Goal: Task Accomplishment & Management: Complete application form

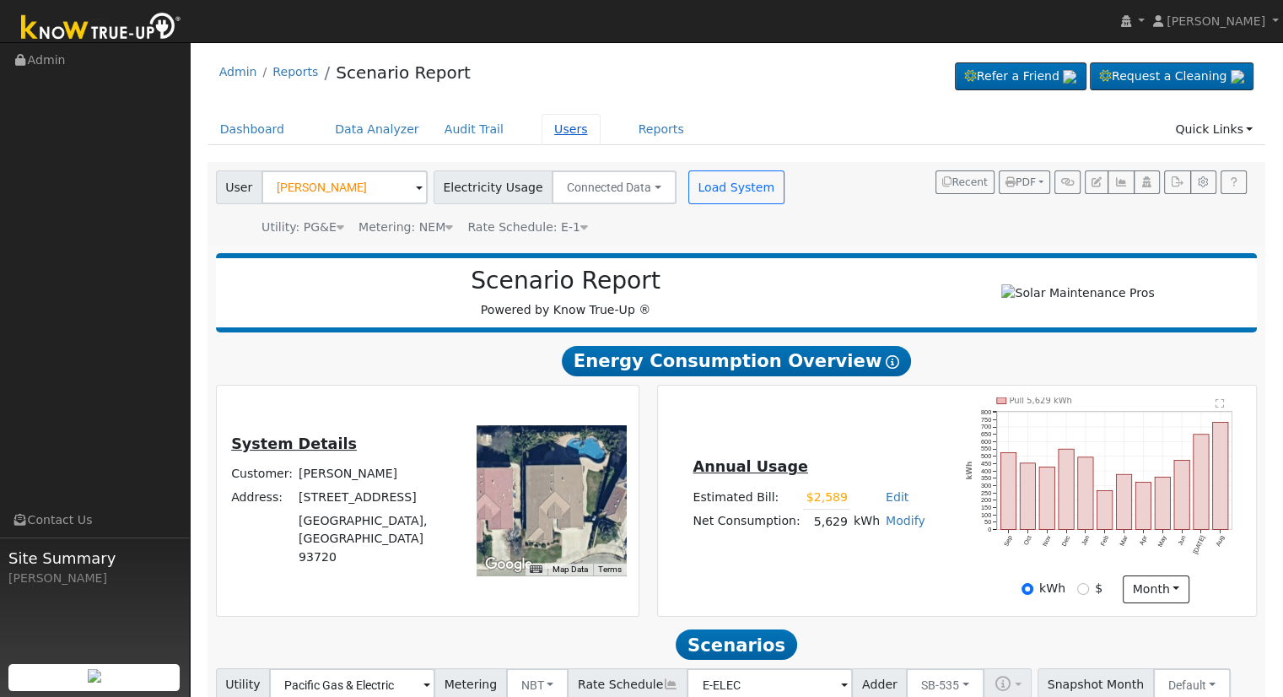
click at [543, 127] on link "Users" at bounding box center [571, 129] width 59 height 31
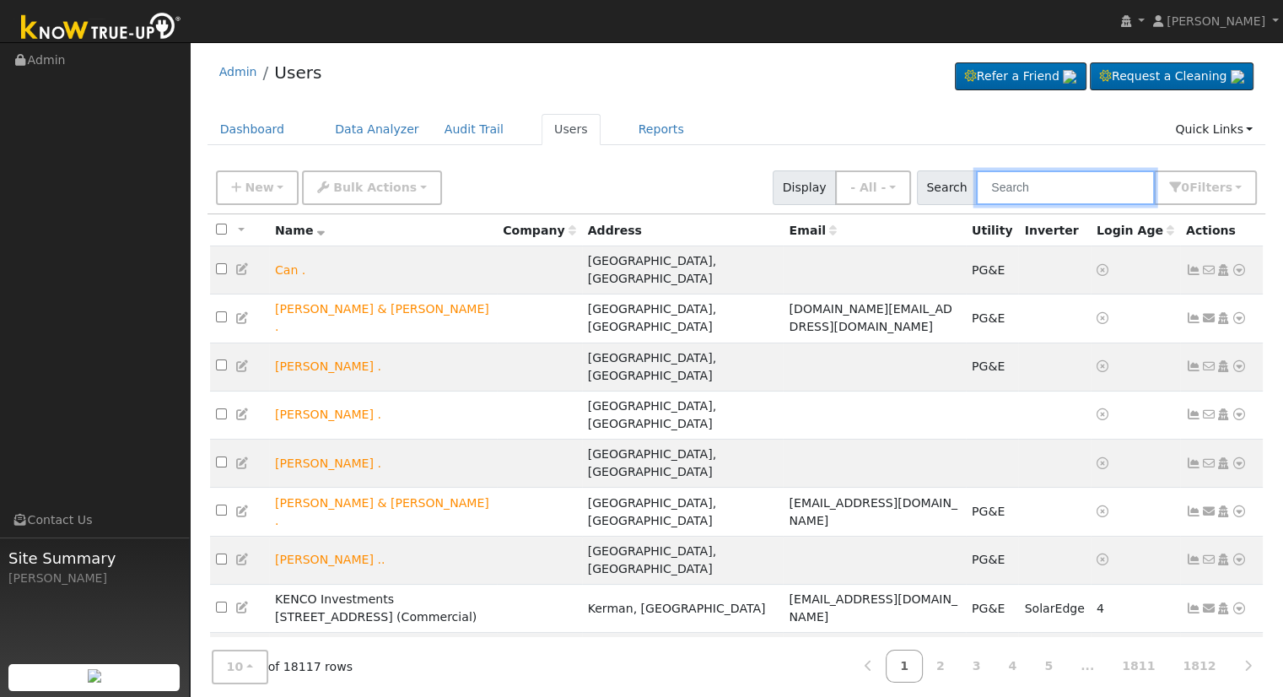
click at [1062, 186] on input "text" at bounding box center [1065, 187] width 179 height 35
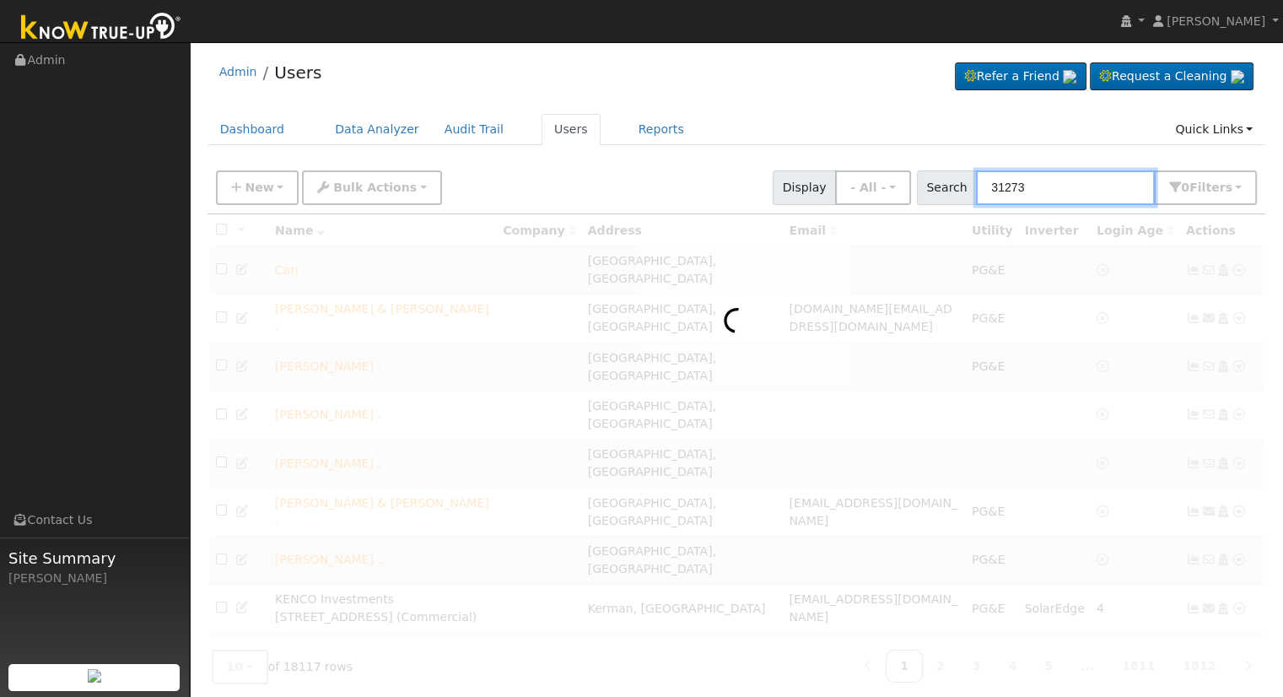
click at [1050, 191] on input "31273" at bounding box center [1065, 187] width 179 height 35
drag, startPoint x: 1071, startPoint y: 187, endPoint x: 818, endPoint y: 189, distance: 252.3
click at [818, 189] on div "New Add User Quick Add Quick Connect Quick Convert Lead Bulk Actions Send Email…" at bounding box center [737, 185] width 1048 height 41
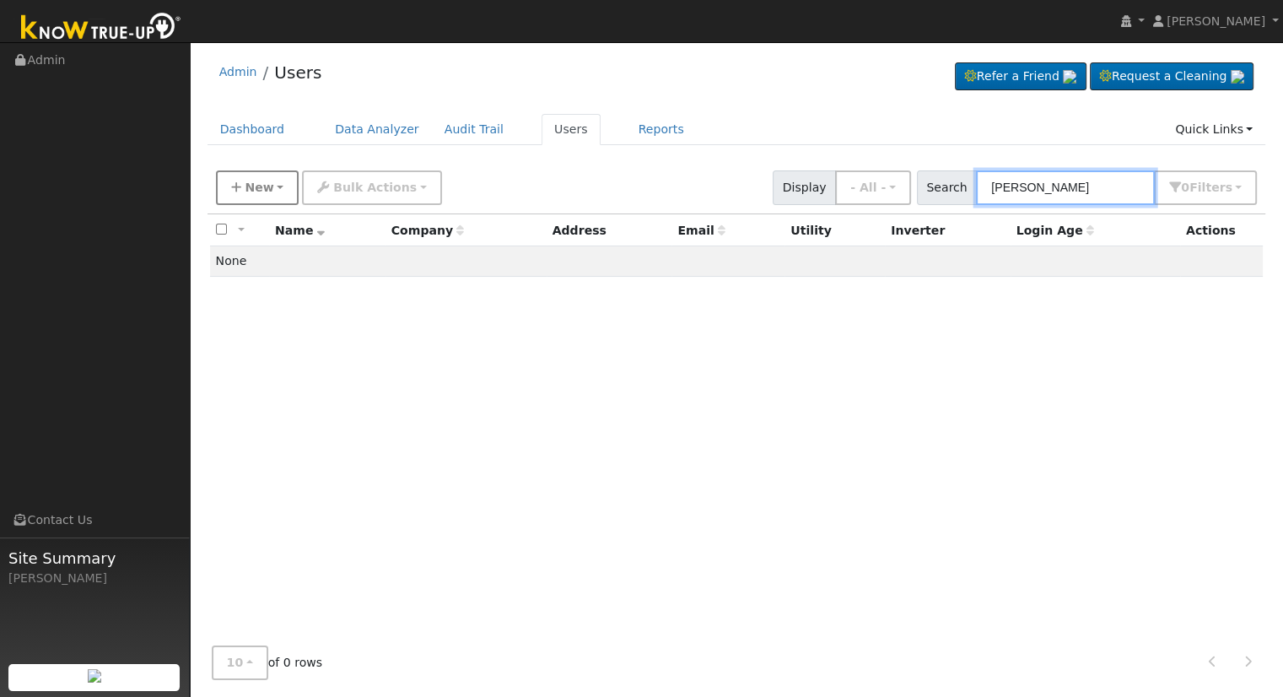
type input "Garry Waller"
click at [267, 189] on span "New" at bounding box center [259, 188] width 29 height 14
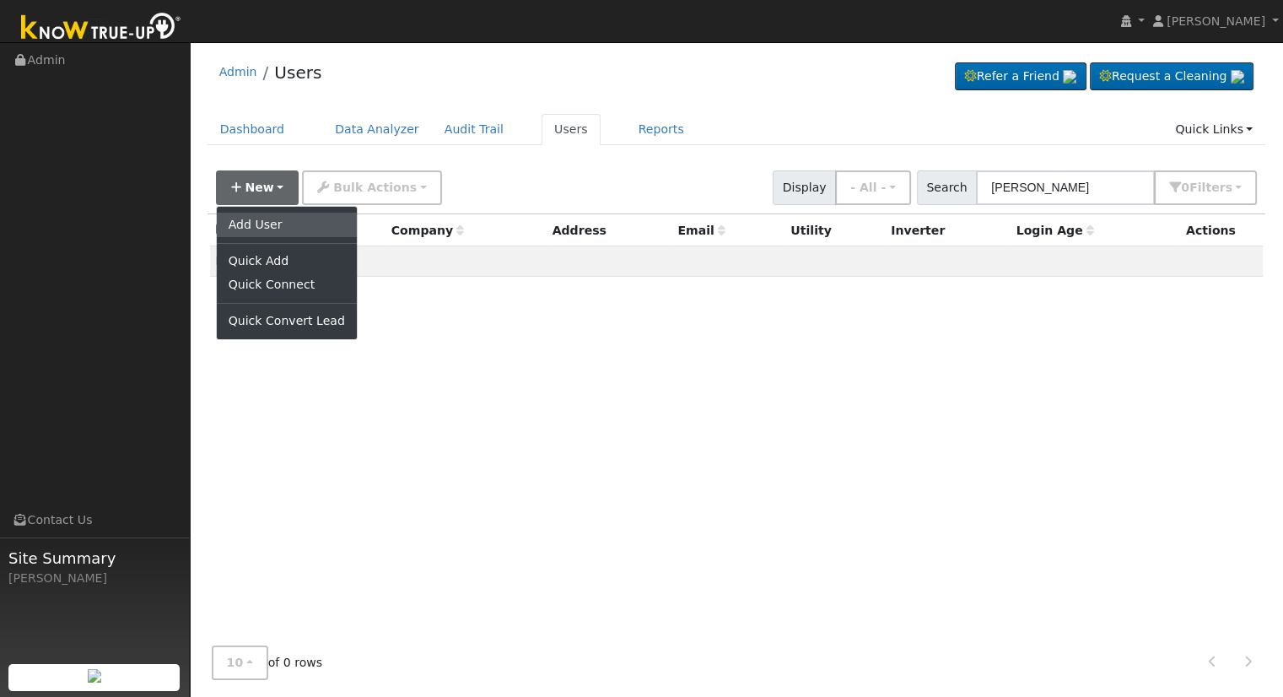
click at [273, 222] on link "Add User" at bounding box center [287, 225] width 140 height 24
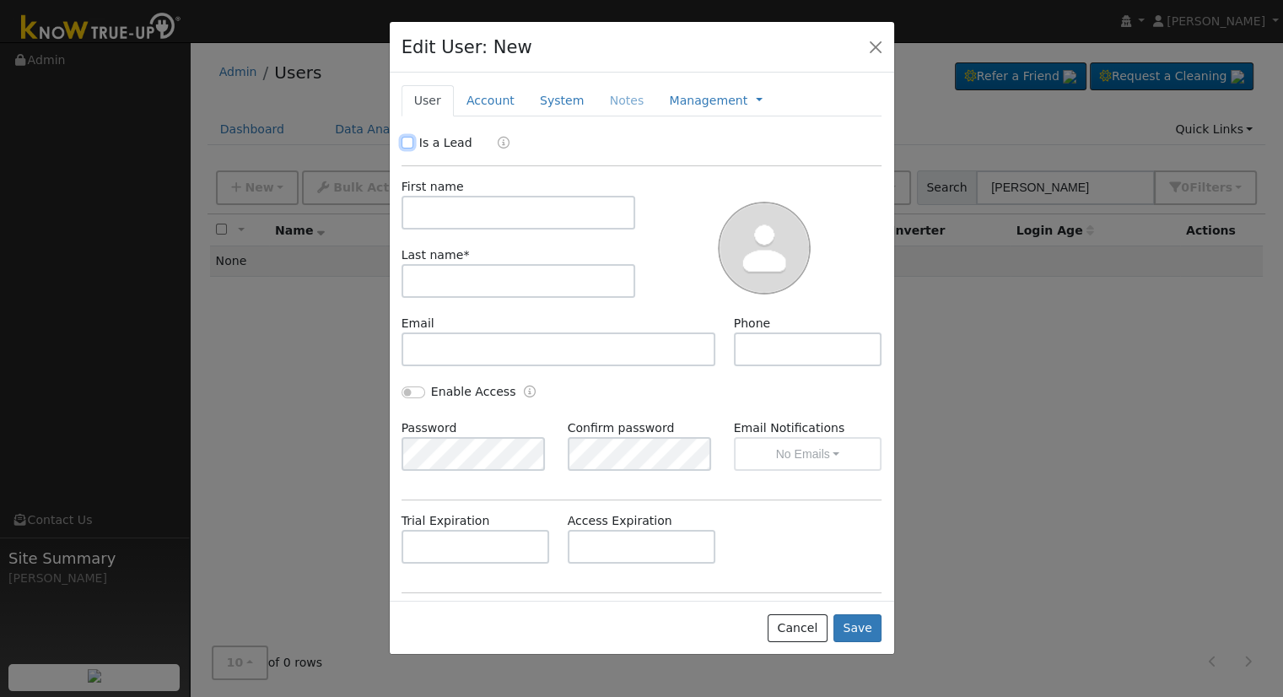
click at [406, 143] on input "Is a Lead" at bounding box center [408, 143] width 12 height 12
checkbox input "true"
click at [550, 207] on input "text" at bounding box center [519, 213] width 235 height 34
type input "Garry"
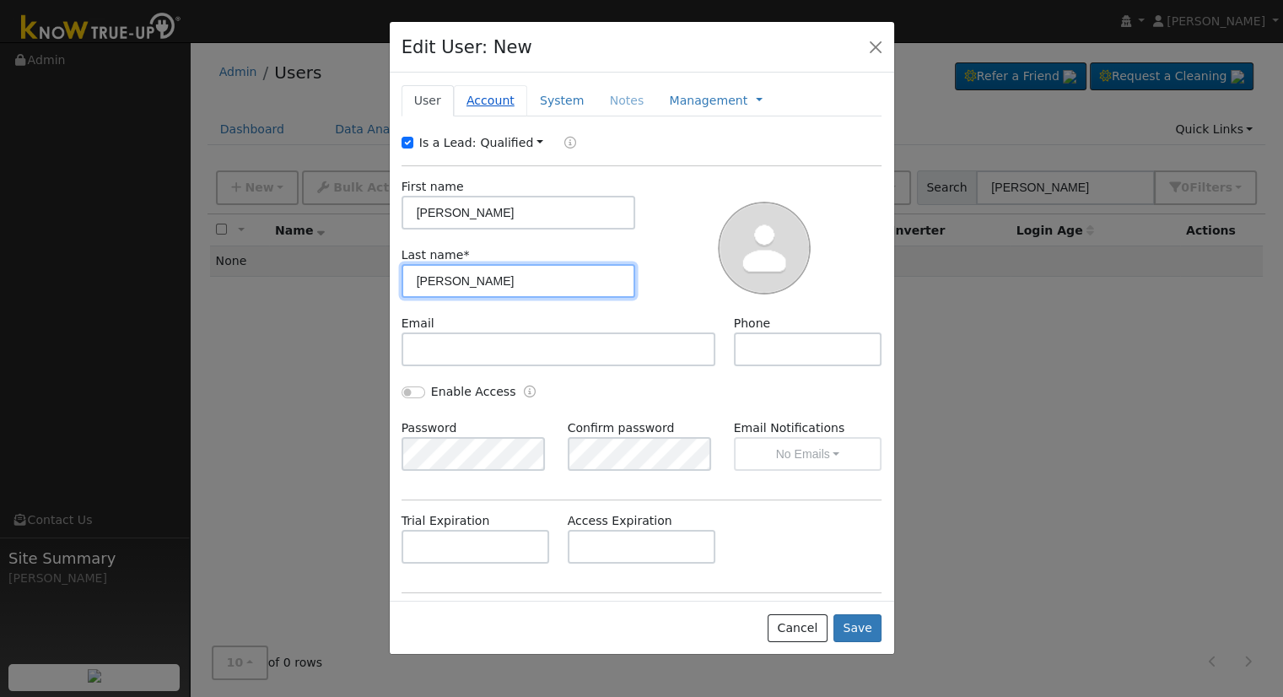
type input "Waller"
click at [481, 103] on link "Account" at bounding box center [490, 100] width 73 height 31
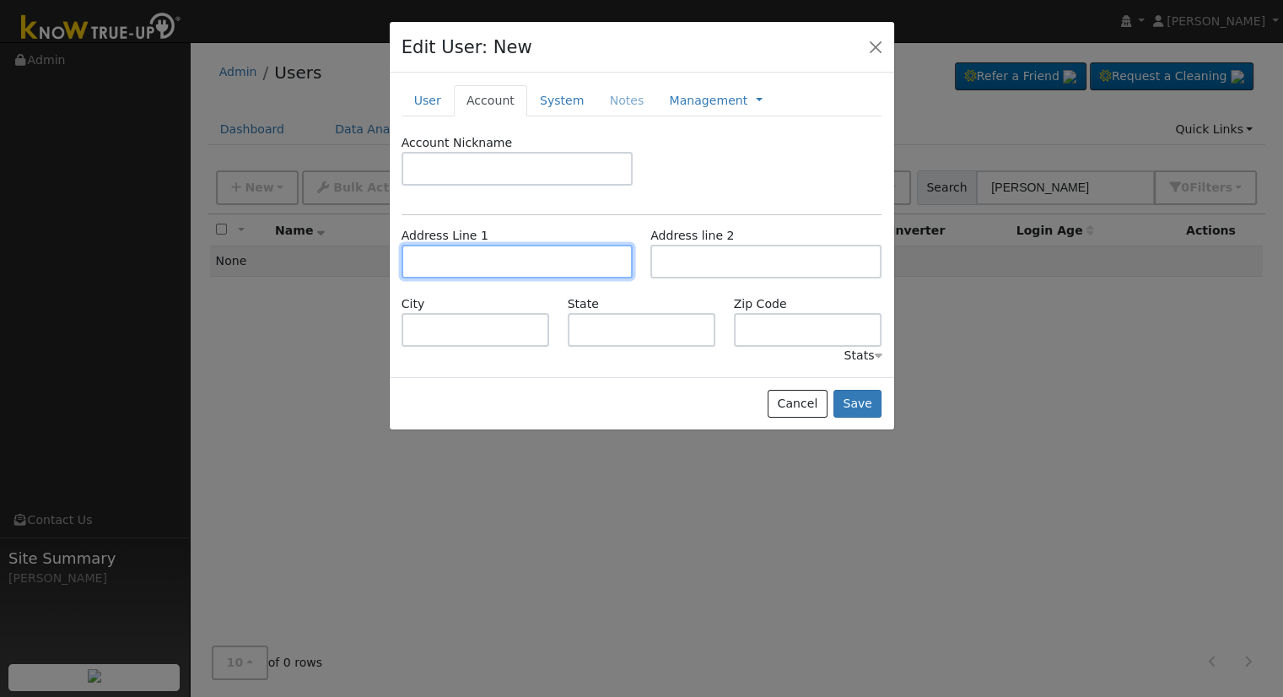
click at [471, 257] on input "text" at bounding box center [517, 262] width 231 height 34
type input "31273 Road 132"
type input "Visalia"
type input "CA"
type input "93292"
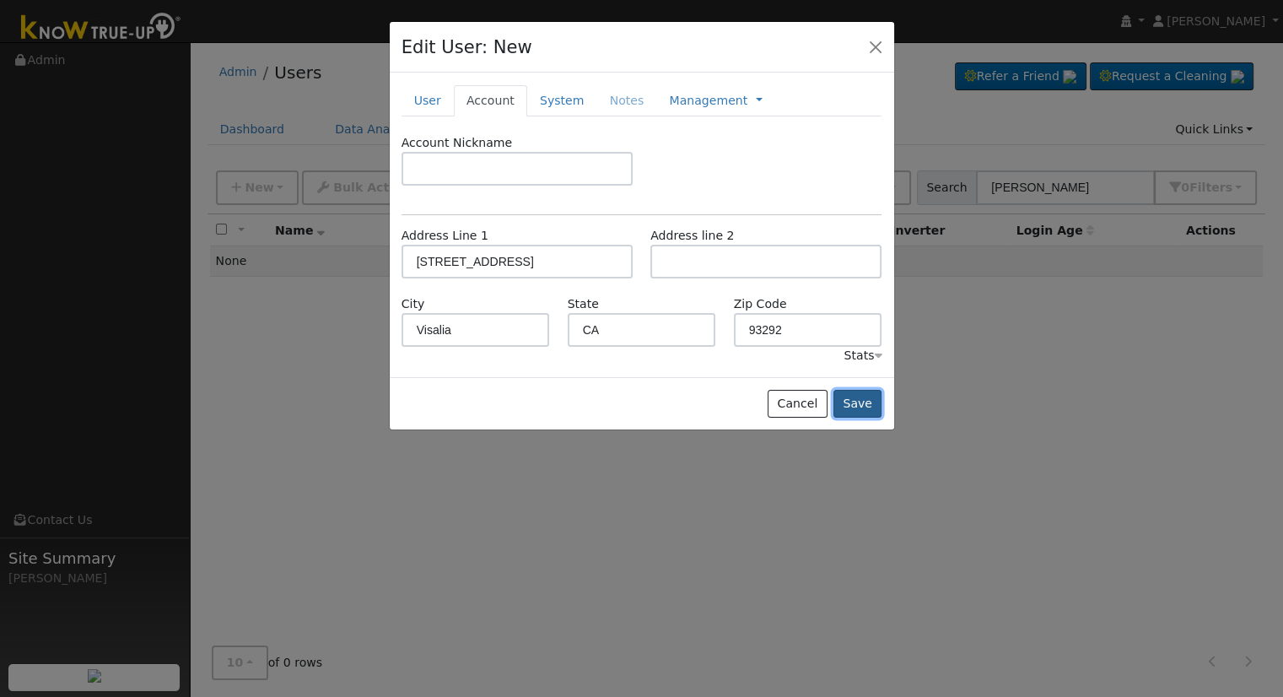
click at [853, 404] on button "Save" at bounding box center [858, 404] width 49 height 29
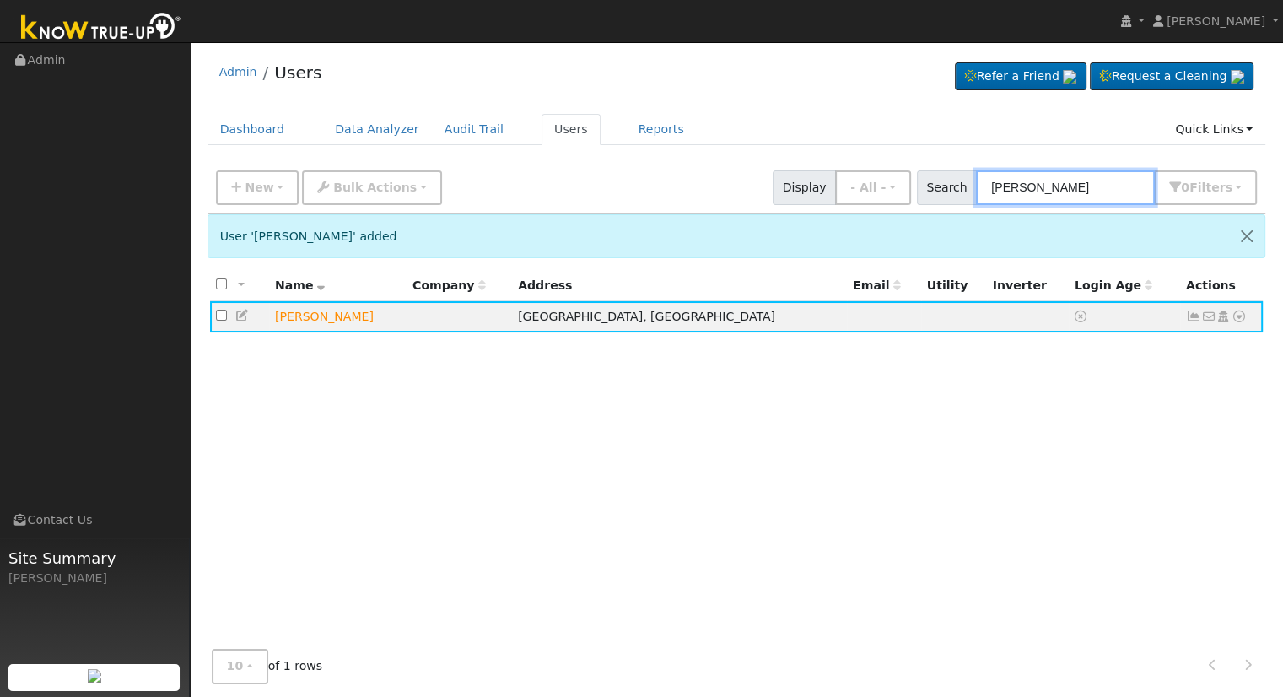
click at [1094, 190] on input "Garry Waller" at bounding box center [1065, 187] width 179 height 35
drag, startPoint x: 1105, startPoint y: 185, endPoint x: 810, endPoint y: 200, distance: 295.7
click at [810, 200] on div "New Add User Quick Add Quick Connect Quick Convert Lead Bulk Actions Send Email…" at bounding box center [737, 185] width 1048 height 41
type input "3"
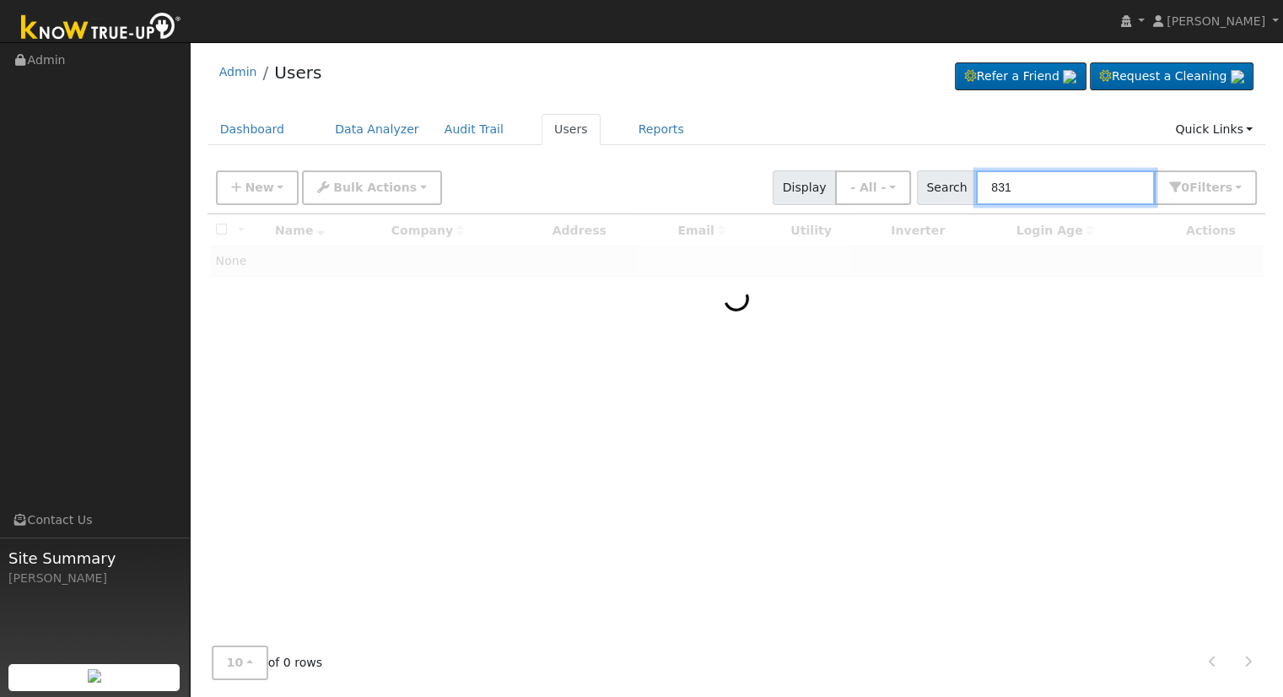
click at [1075, 185] on input "831" at bounding box center [1065, 187] width 179 height 35
drag, startPoint x: 754, startPoint y: 181, endPoint x: 702, endPoint y: 176, distance: 52.6
click at [709, 176] on div "New Add User Quick Add Quick Connect Quick Convert Lead Bulk Actions Send Email…" at bounding box center [737, 185] width 1048 height 41
type input "Masato"
drag, startPoint x: 1088, startPoint y: 181, endPoint x: 876, endPoint y: 176, distance: 211.8
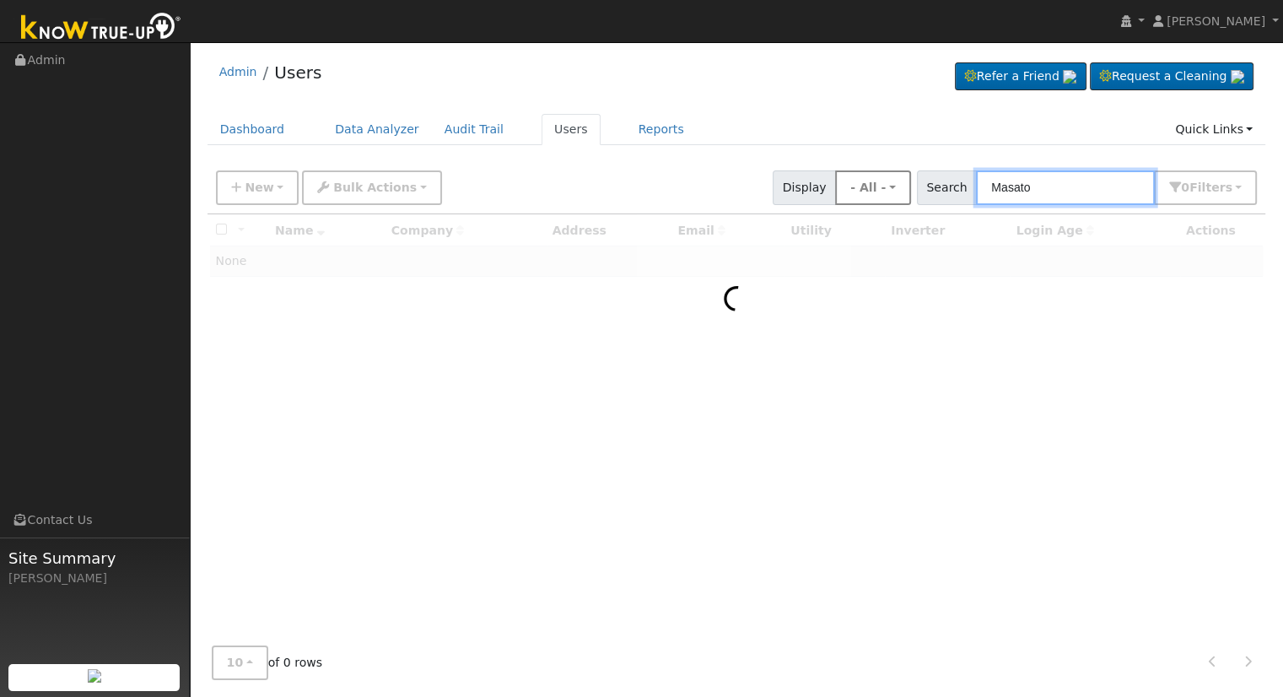
click at [878, 176] on div "New Add User Quick Add Quick Connect Quick Convert Lead Bulk Actions Send Email…" at bounding box center [737, 185] width 1048 height 41
click at [797, 80] on div "Admin Users Refer a Friend Request a Cleaning" at bounding box center [737, 76] width 1059 height 51
click at [542, 122] on link "Users" at bounding box center [571, 129] width 59 height 31
click at [1046, 180] on input "text" at bounding box center [1065, 187] width 179 height 35
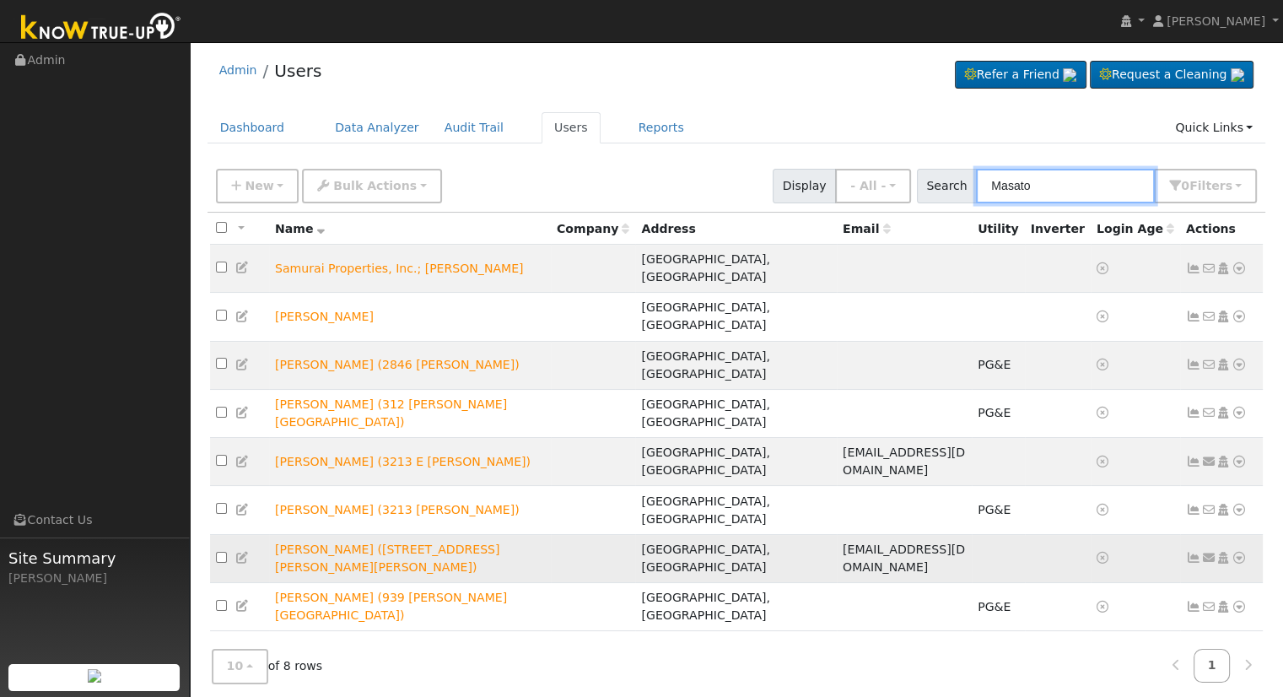
scroll to position [3, 0]
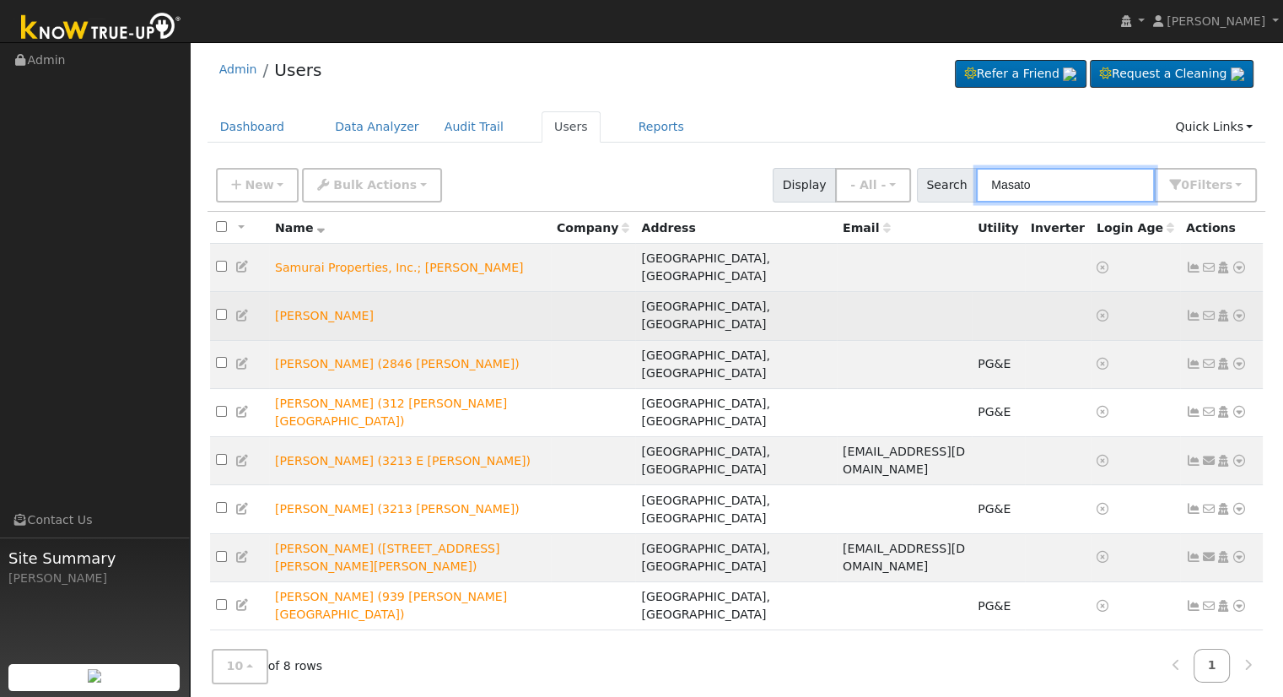
type input "Masato"
click at [1236, 310] on icon at bounding box center [1239, 316] width 15 height 12
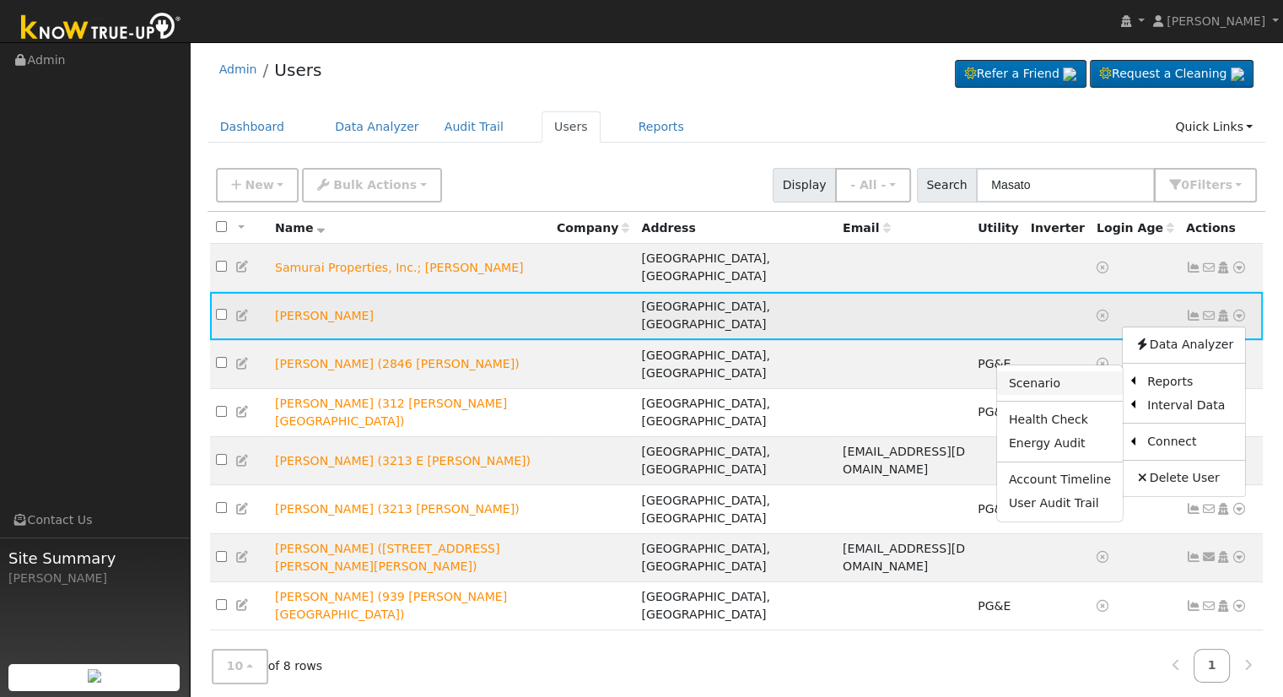
click at [1069, 371] on link "Scenario" at bounding box center [1060, 383] width 126 height 24
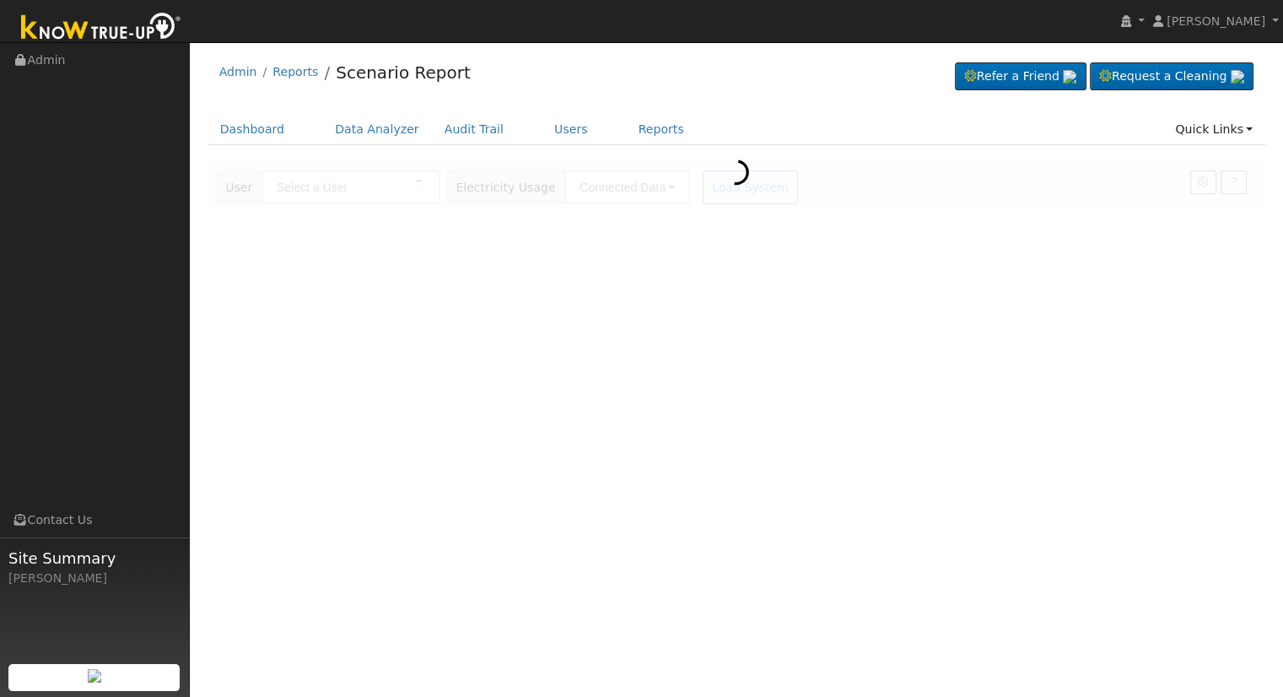
type input "[PERSON_NAME]"
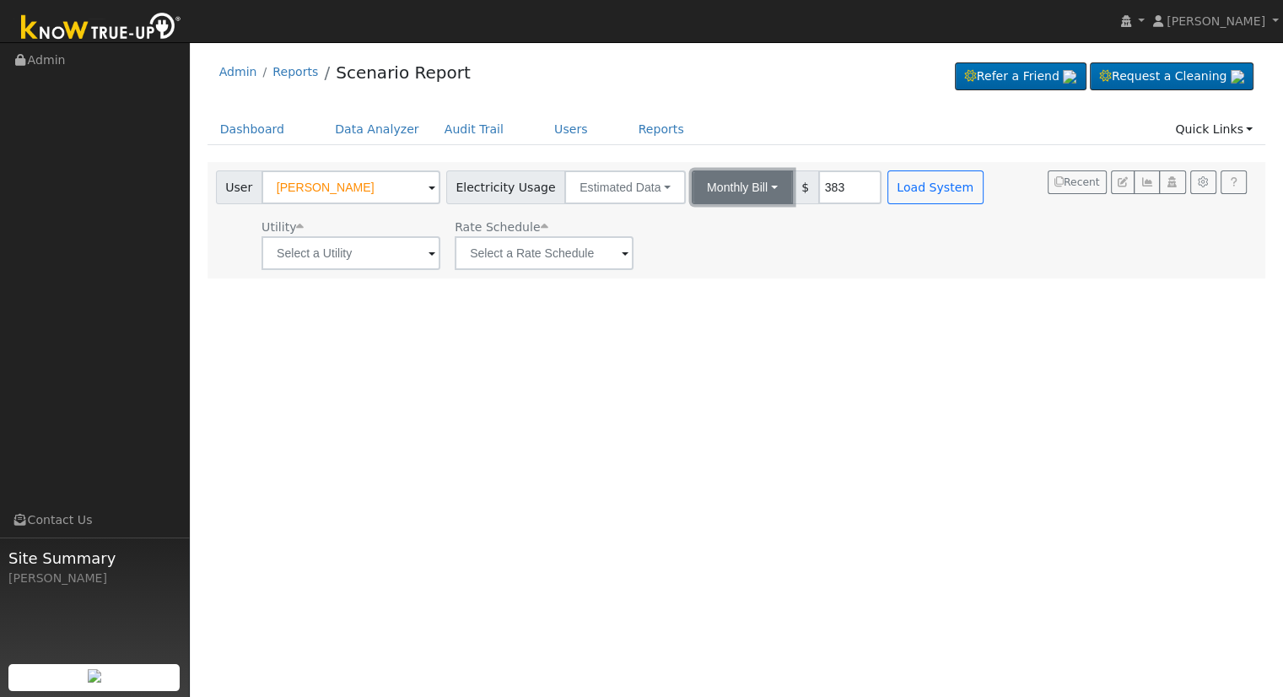
click at [725, 190] on button "Monthly Bill" at bounding box center [742, 187] width 101 height 34
click at [727, 226] on link "Annual Consumption" at bounding box center [720, 225] width 148 height 24
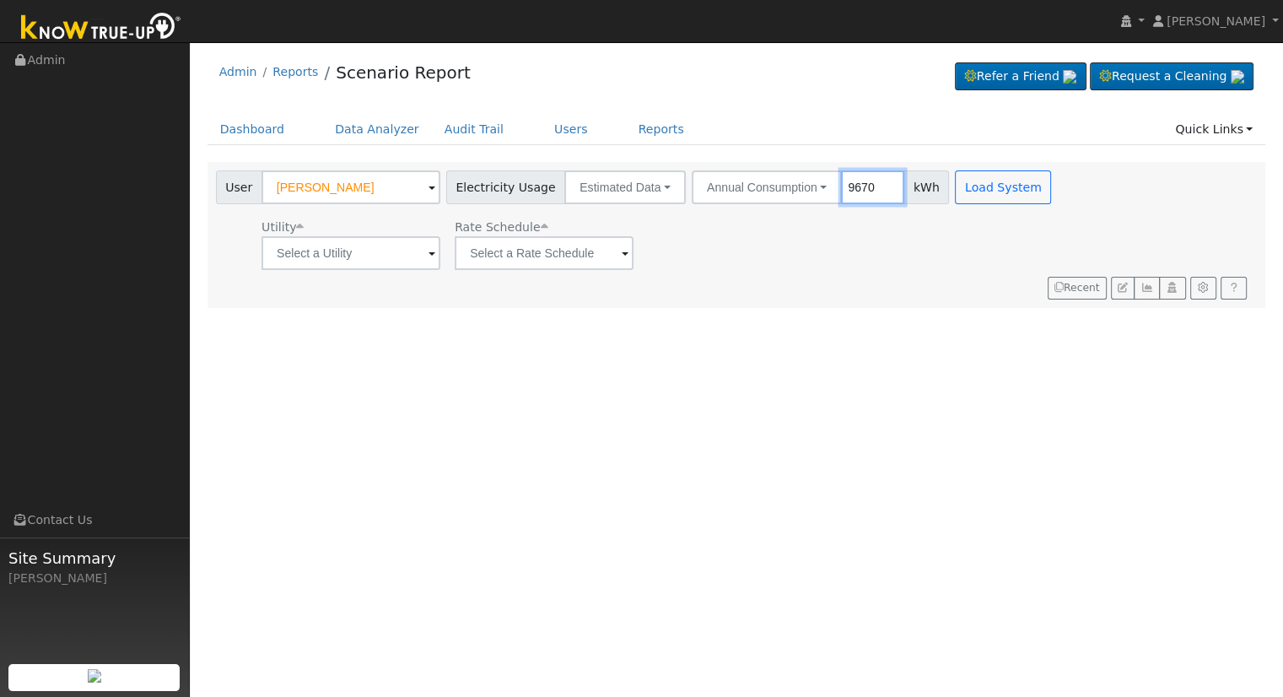
type input "9670"
click at [408, 250] on input "text" at bounding box center [351, 253] width 179 height 34
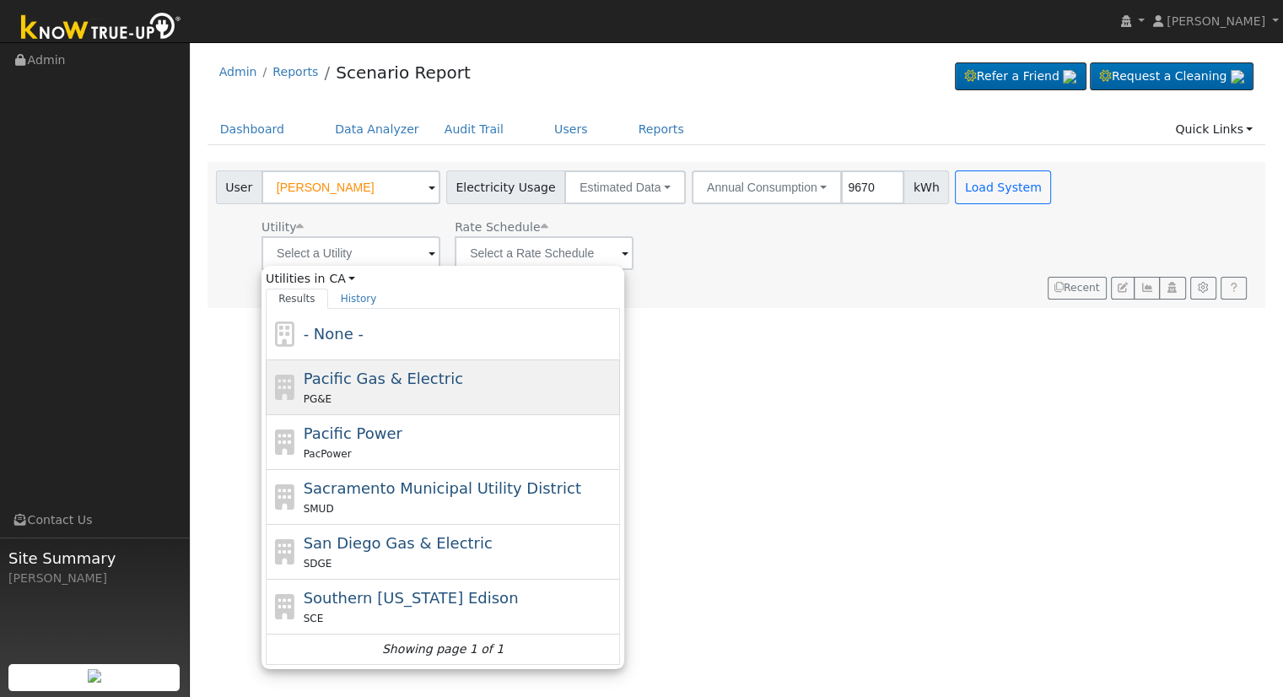
click at [442, 370] on div "Pacific Gas & Electric PG&E" at bounding box center [460, 387] width 313 height 41
type input "Pacific Gas & Electric"
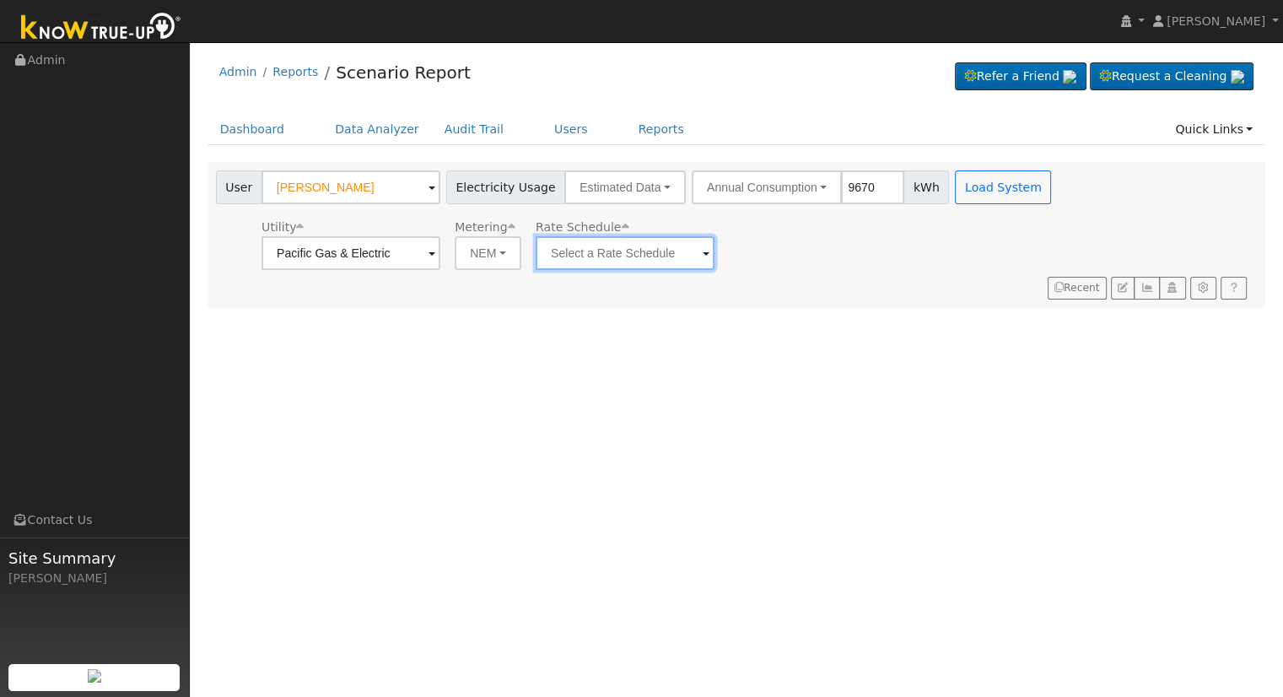
click at [610, 257] on input "text" at bounding box center [625, 253] width 179 height 34
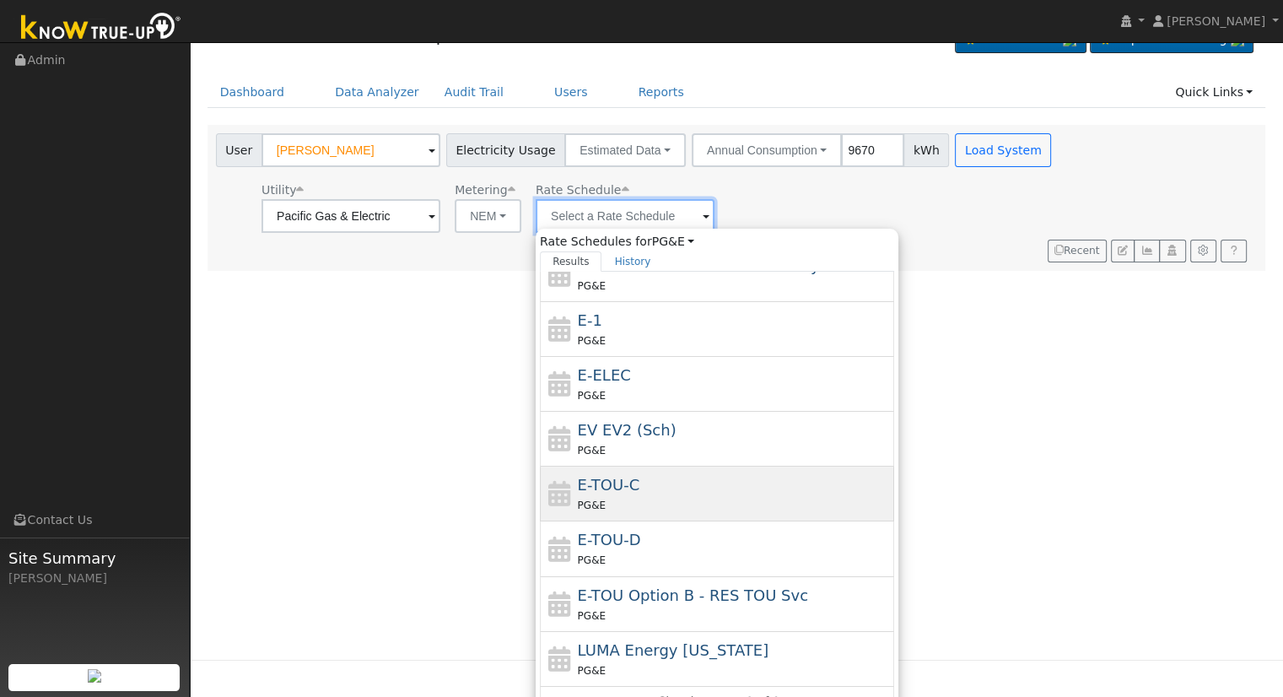
scroll to position [57, 0]
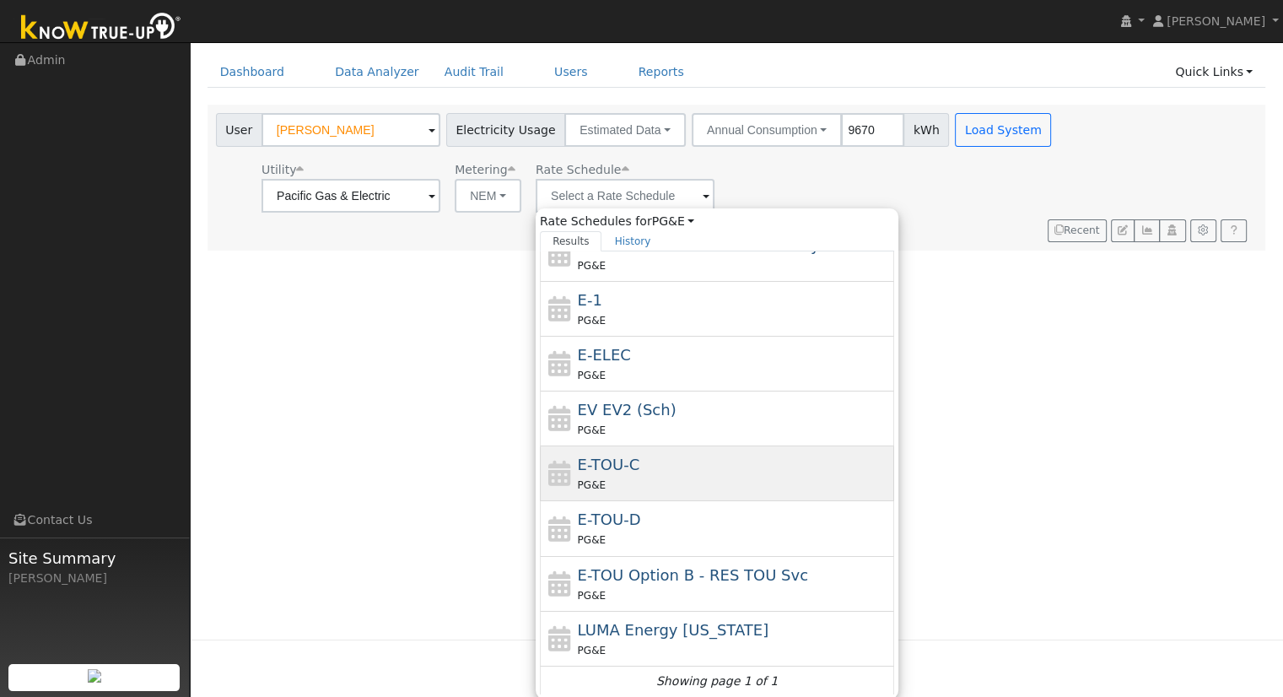
click at [645, 460] on div "E-TOU-C PG&E" at bounding box center [734, 473] width 313 height 41
type input "E-TOU-C"
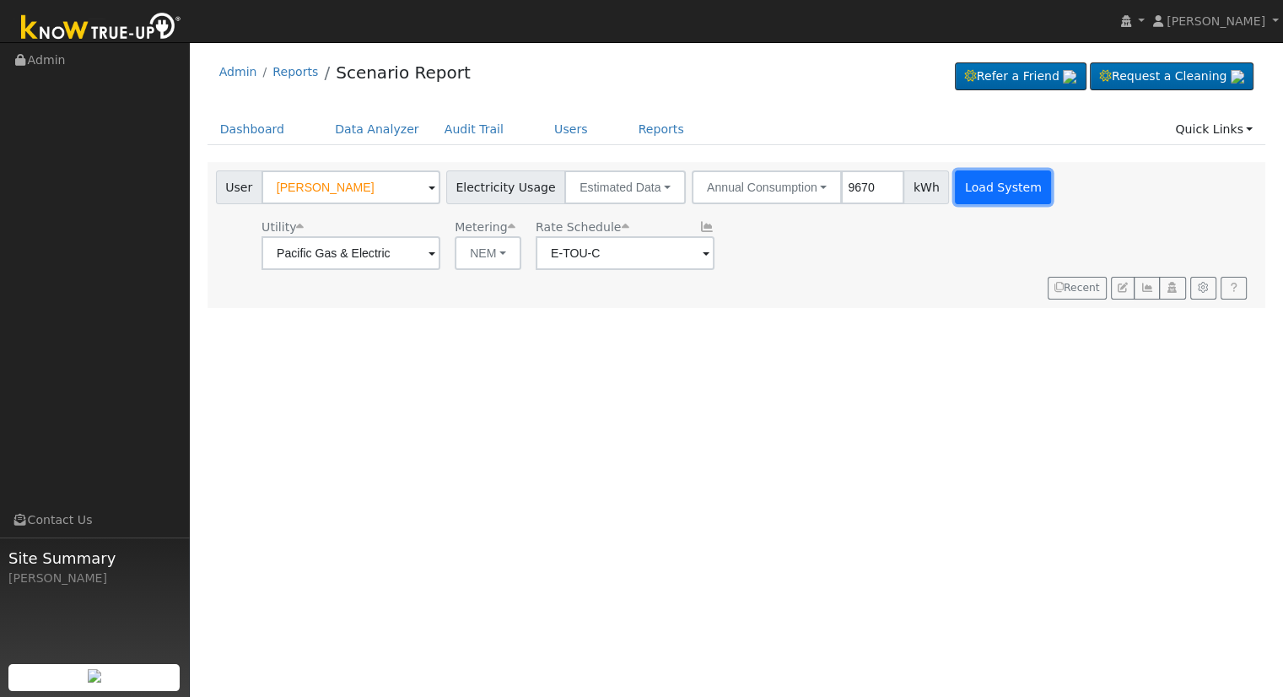
click at [972, 181] on button "Load System" at bounding box center [1003, 187] width 96 height 34
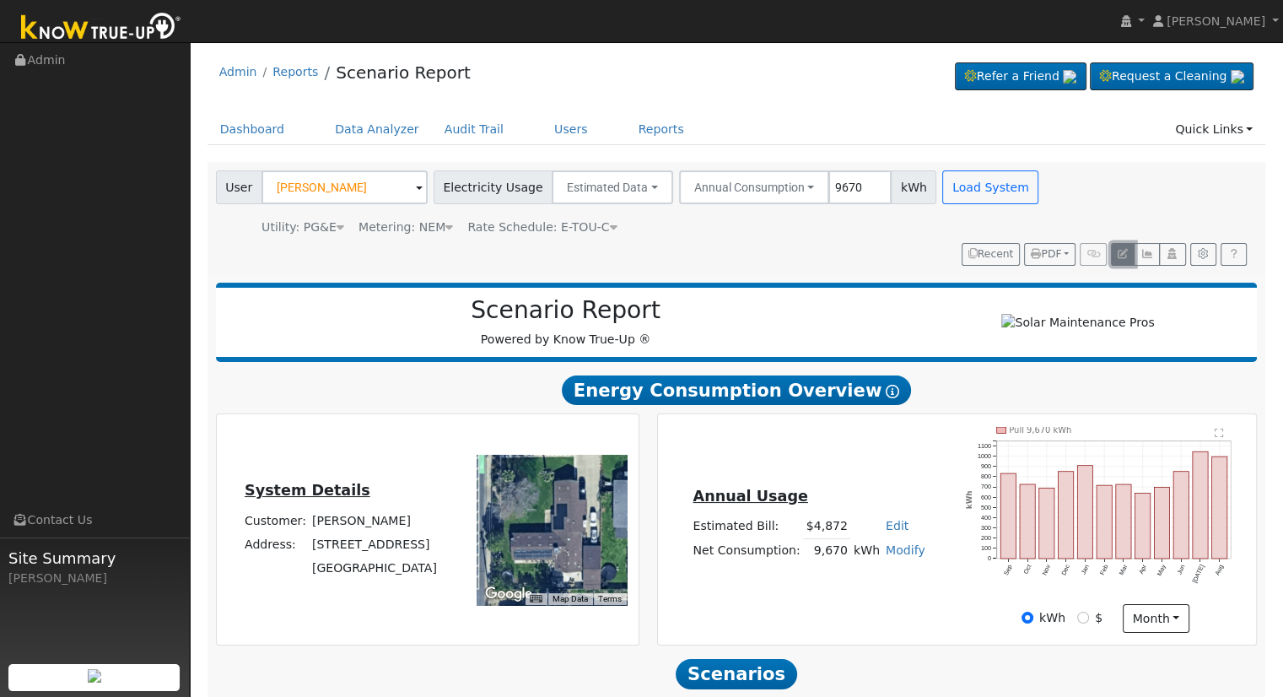
click at [1126, 249] on icon "button" at bounding box center [1123, 254] width 10 height 10
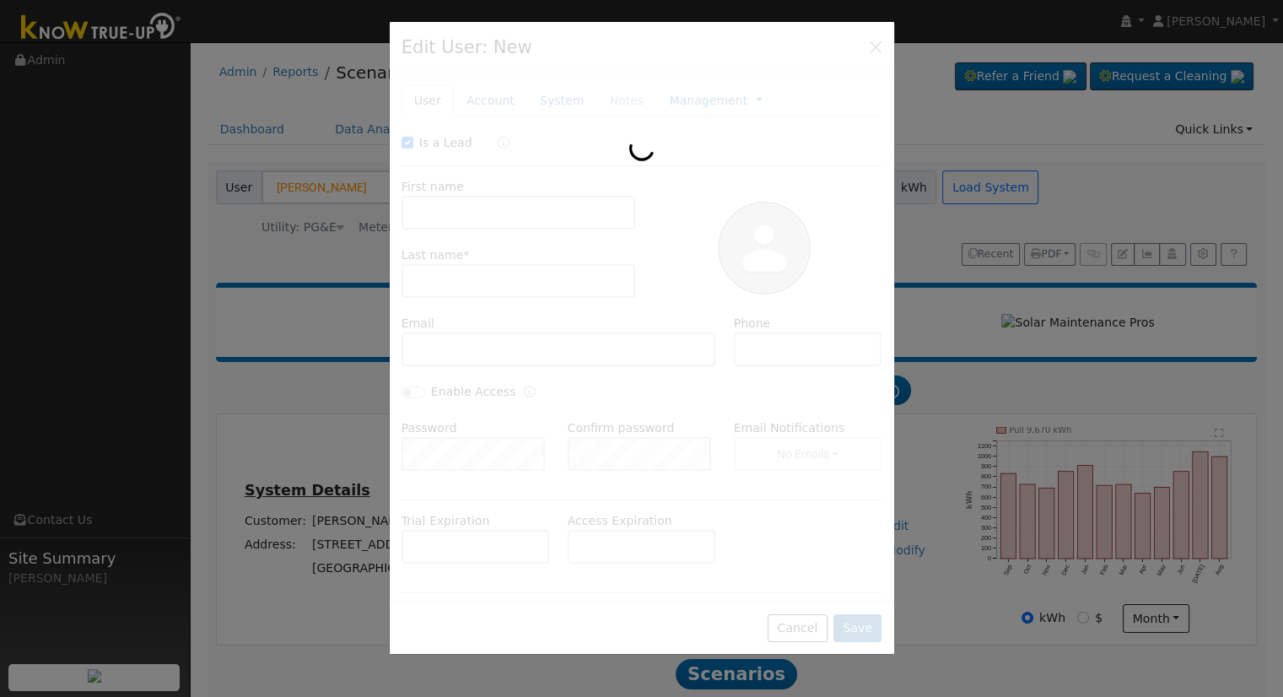
checkbox input "true"
type input "Masato"
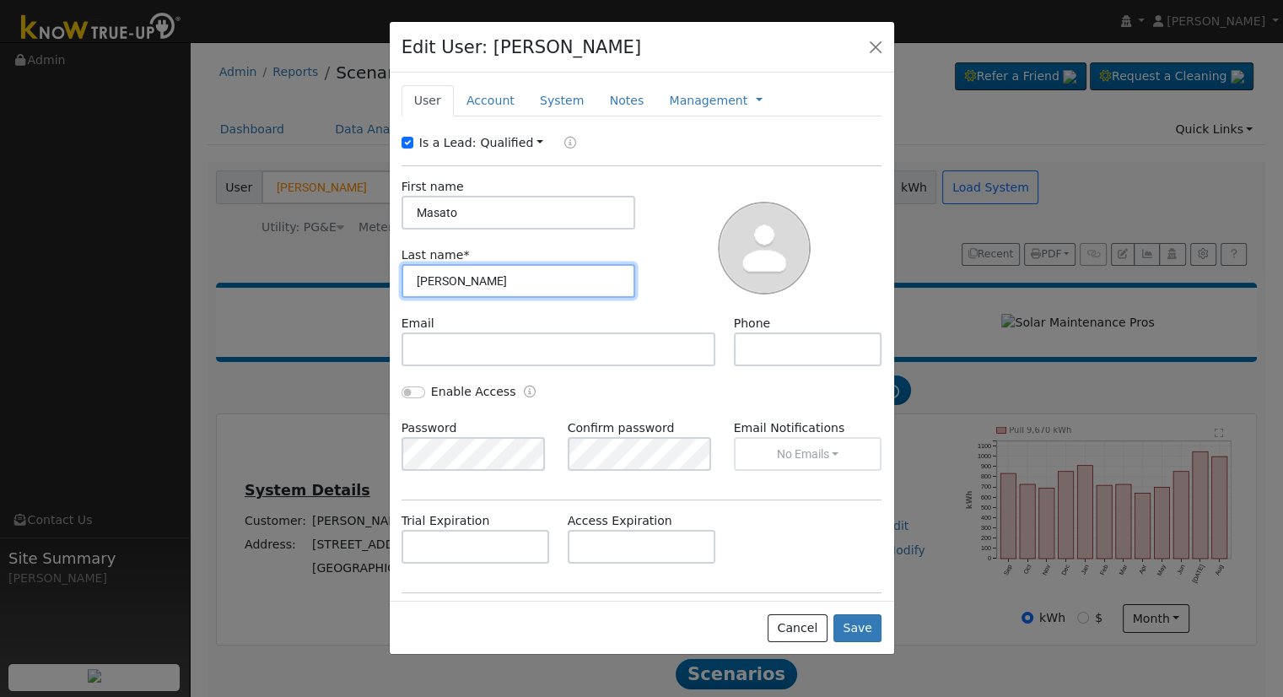
click at [517, 284] on input "Yasuda" at bounding box center [519, 281] width 235 height 34
type input "Yasuda (312 E. Dayton)"
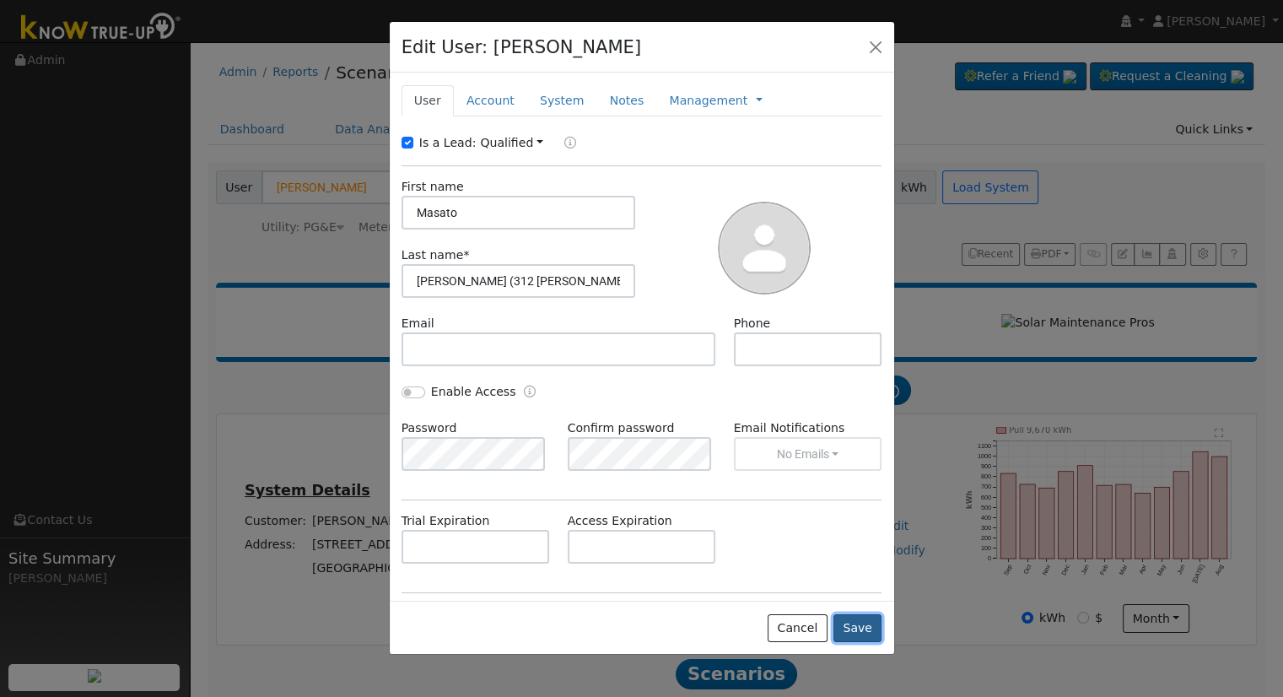
click at [865, 626] on button "Save" at bounding box center [858, 628] width 49 height 29
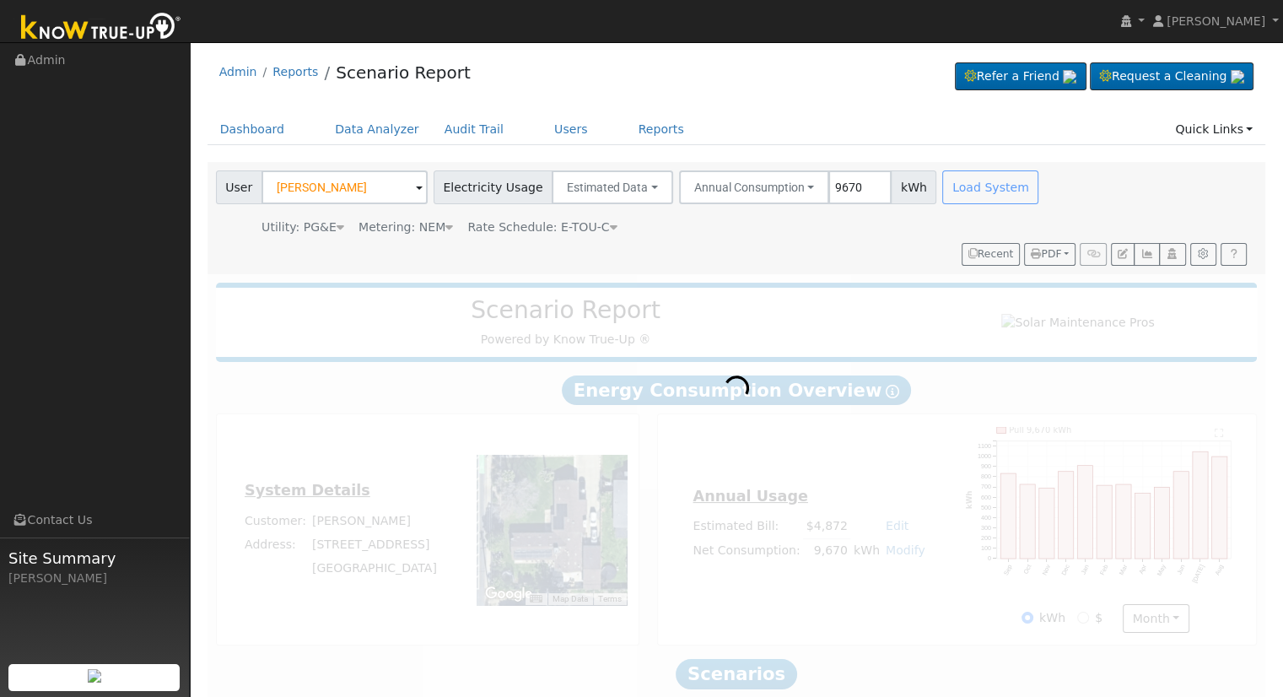
type input "Masato Yasuda (312 E. Dayton)"
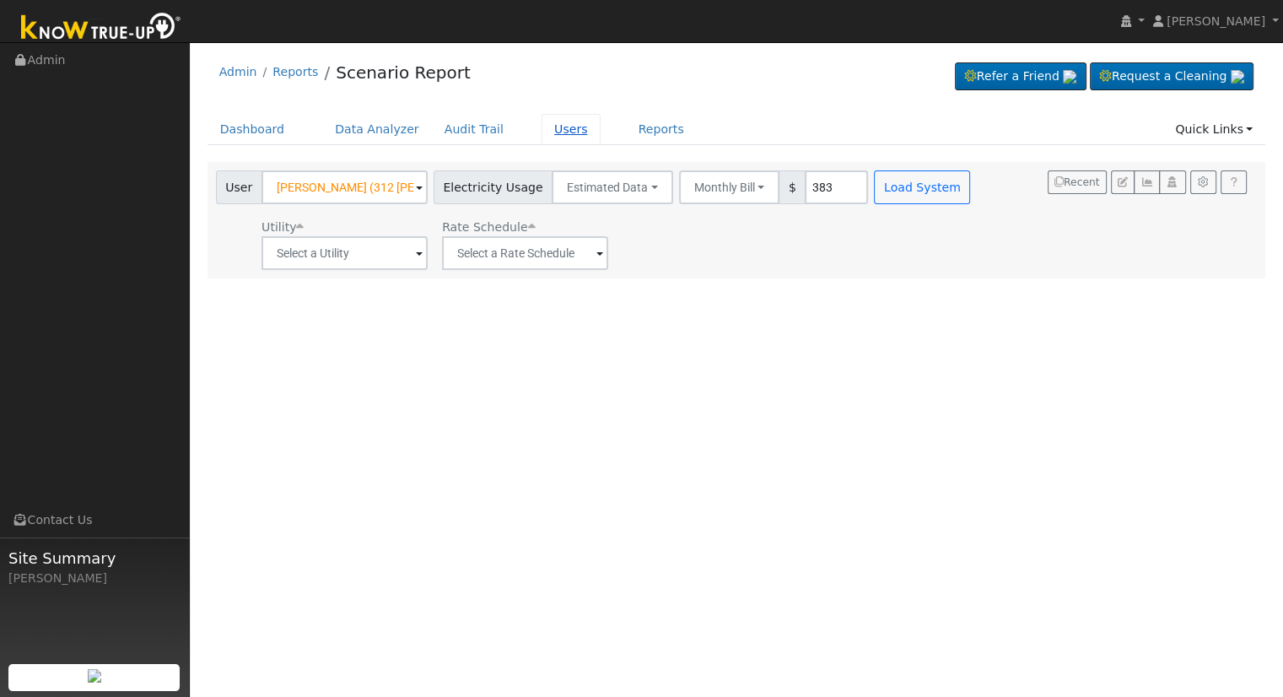
click at [542, 127] on link "Users" at bounding box center [571, 129] width 59 height 31
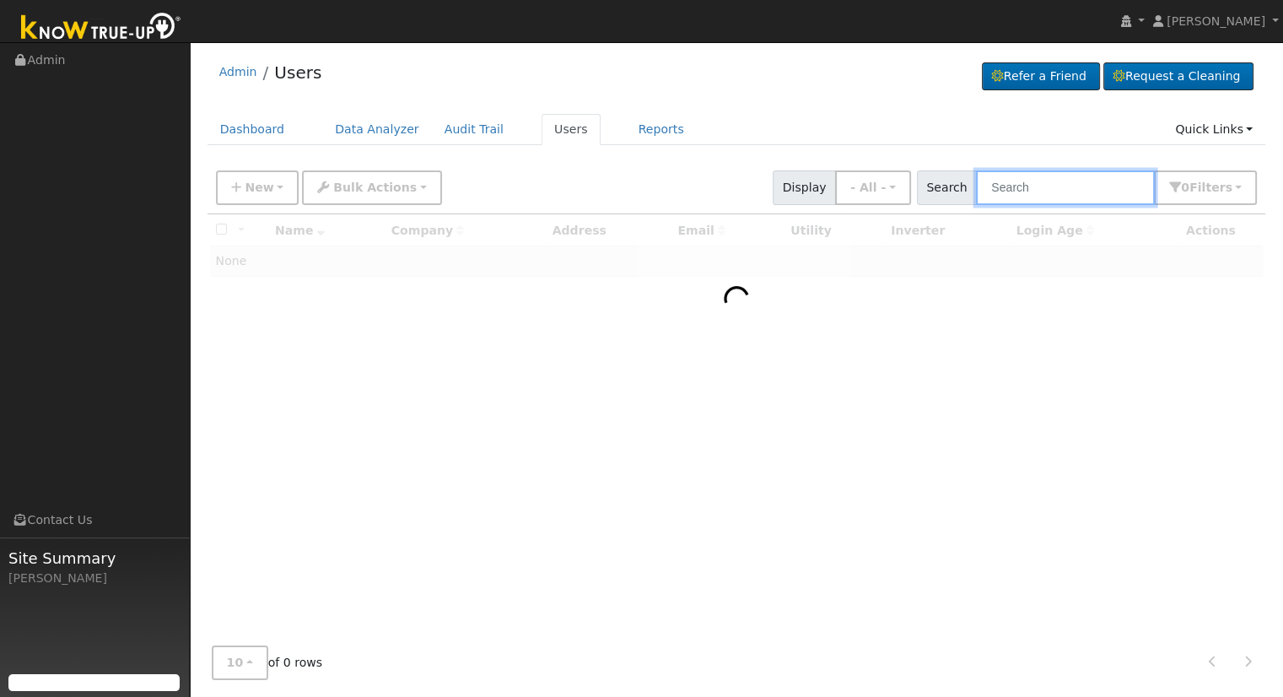
click at [1057, 187] on input "text" at bounding box center [1065, 187] width 179 height 35
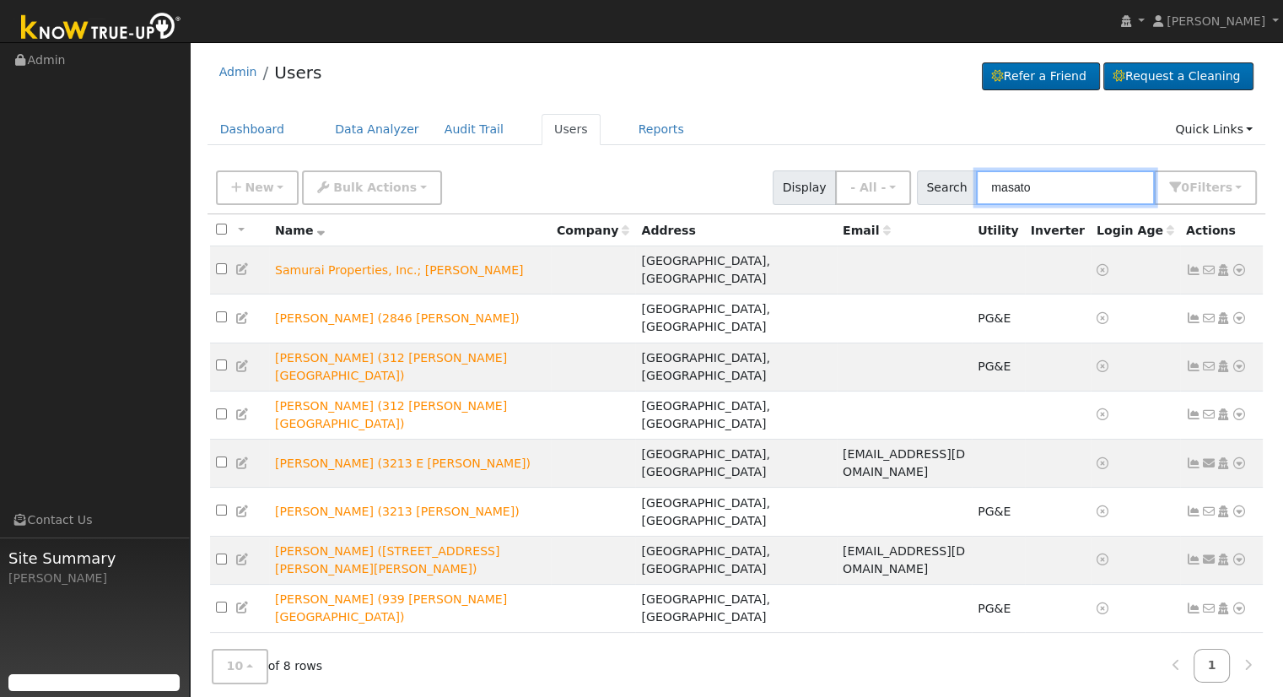
type input "masato"
click at [726, 73] on div "Admin Users Refer a Friend Request a Cleaning" at bounding box center [737, 76] width 1059 height 51
click at [1241, 264] on icon at bounding box center [1239, 270] width 15 height 12
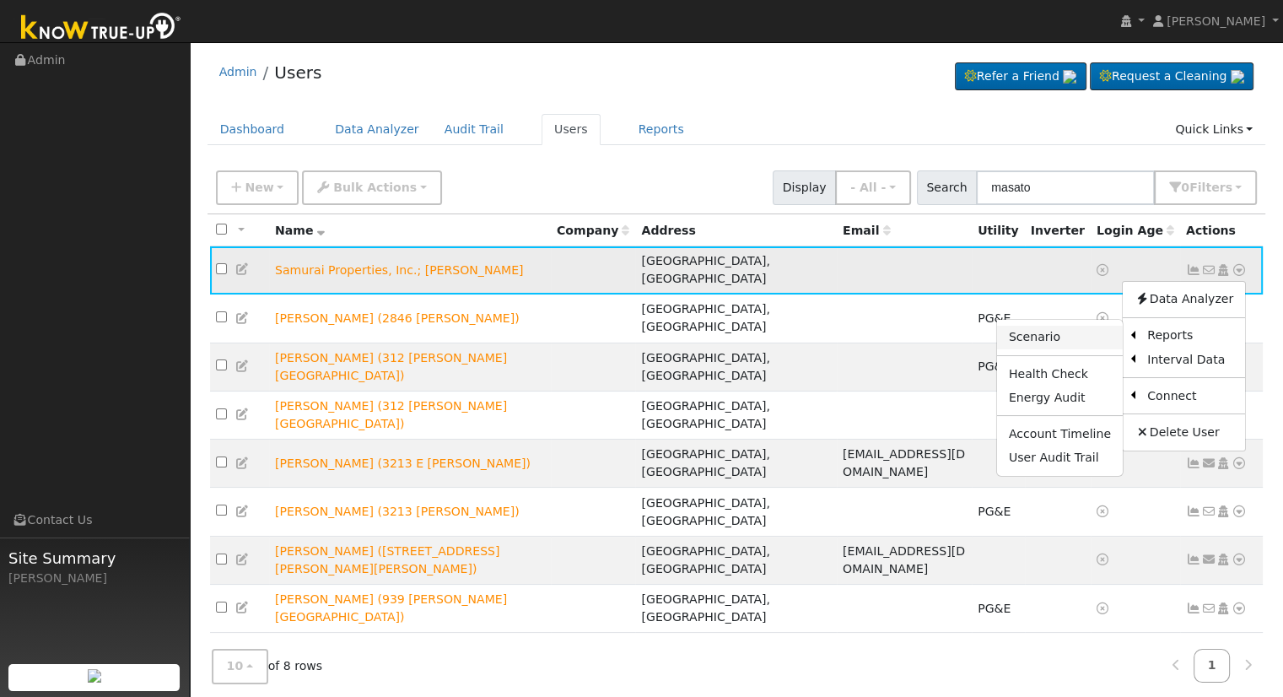
click at [1049, 327] on link "Scenario" at bounding box center [1060, 338] width 126 height 24
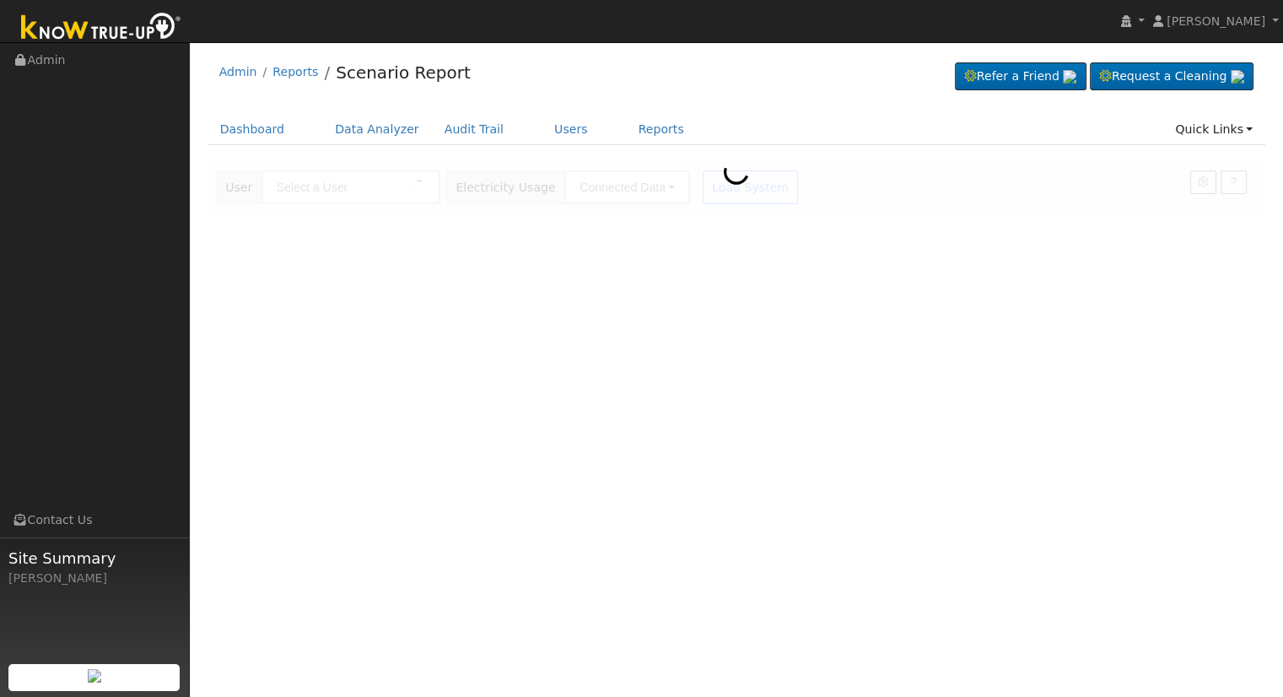
type input "Samurai Properties, Inc.; [PERSON_NAME]"
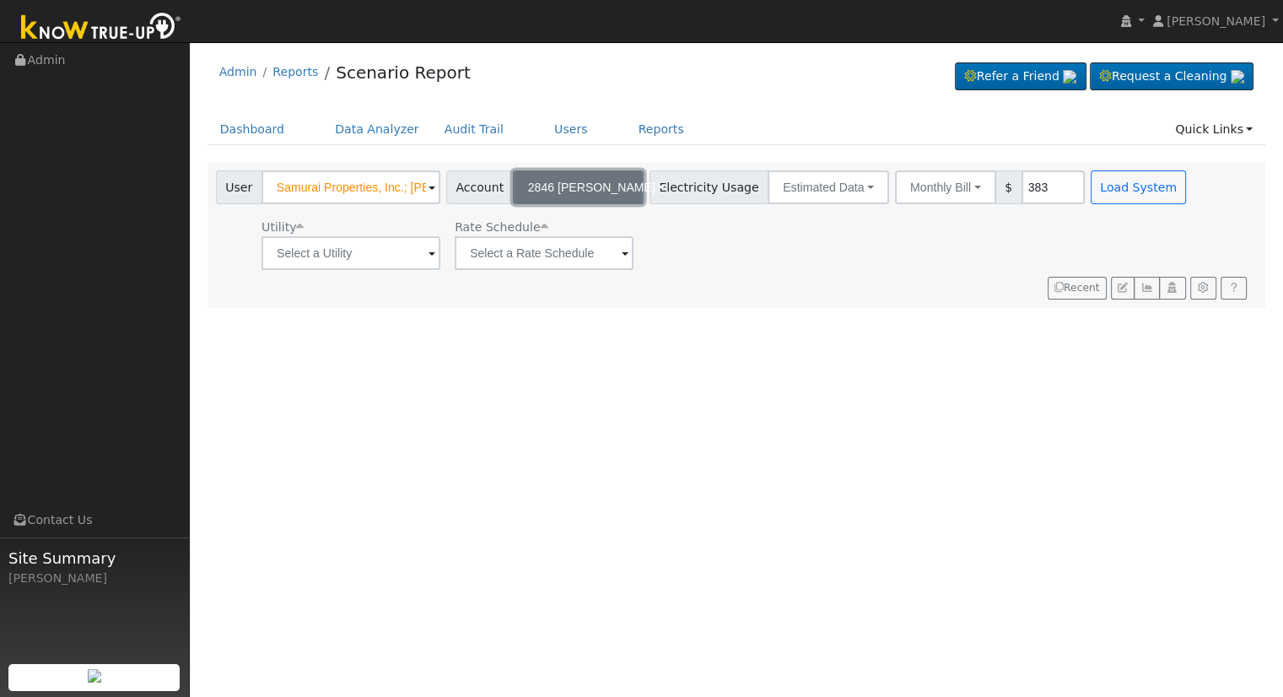
click at [574, 183] on span "2846 [PERSON_NAME]" at bounding box center [591, 188] width 127 height 14
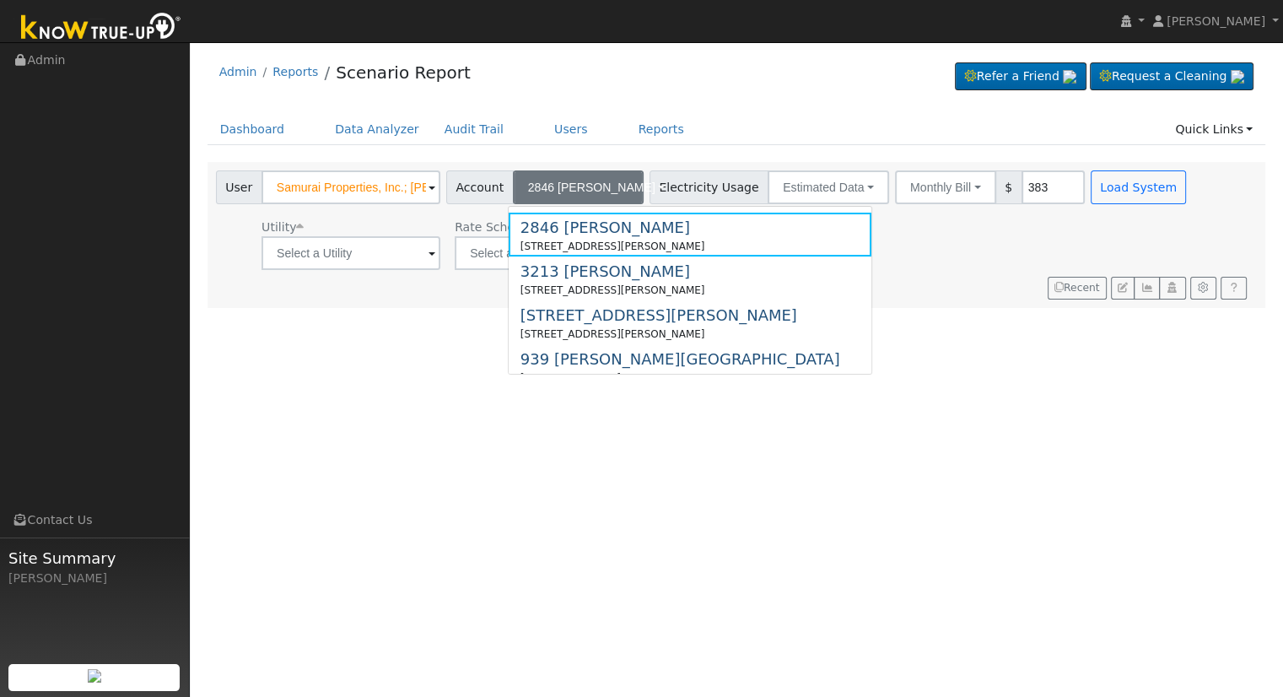
click at [727, 95] on div "Admin Reports Scenario Report Refer a Friend Request a Cleaning" at bounding box center [737, 76] width 1059 height 51
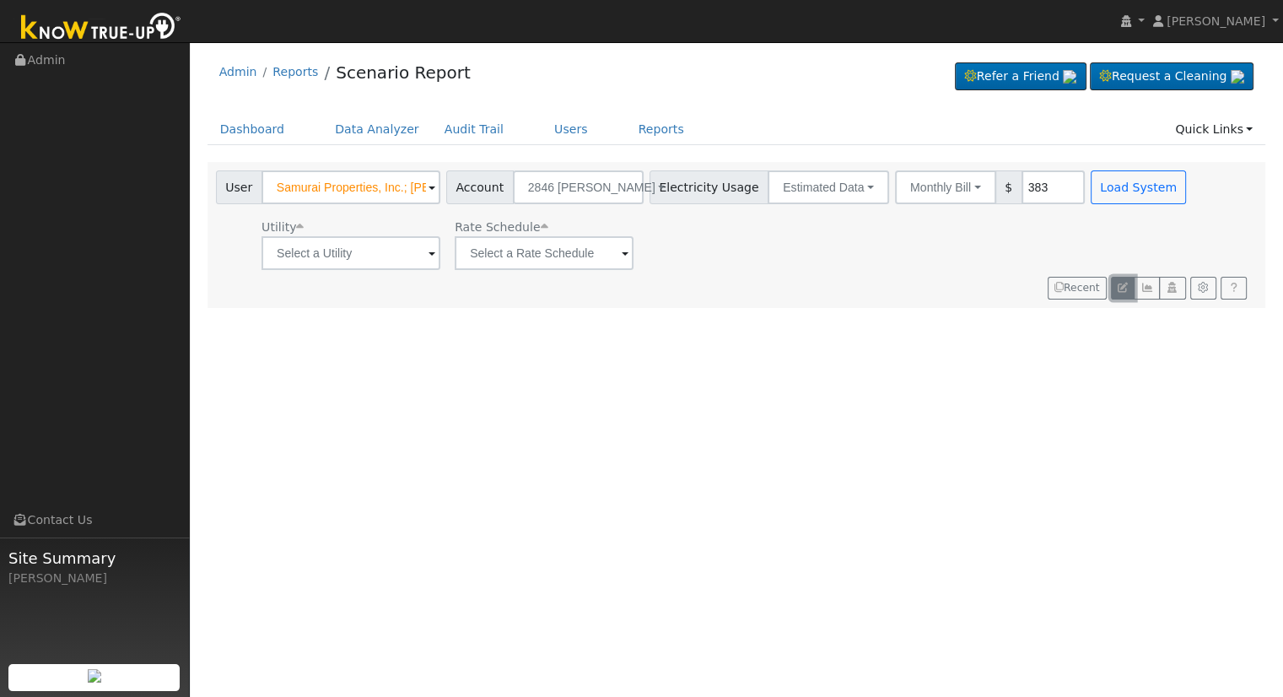
click at [1120, 288] on icon "button" at bounding box center [1123, 288] width 10 height 10
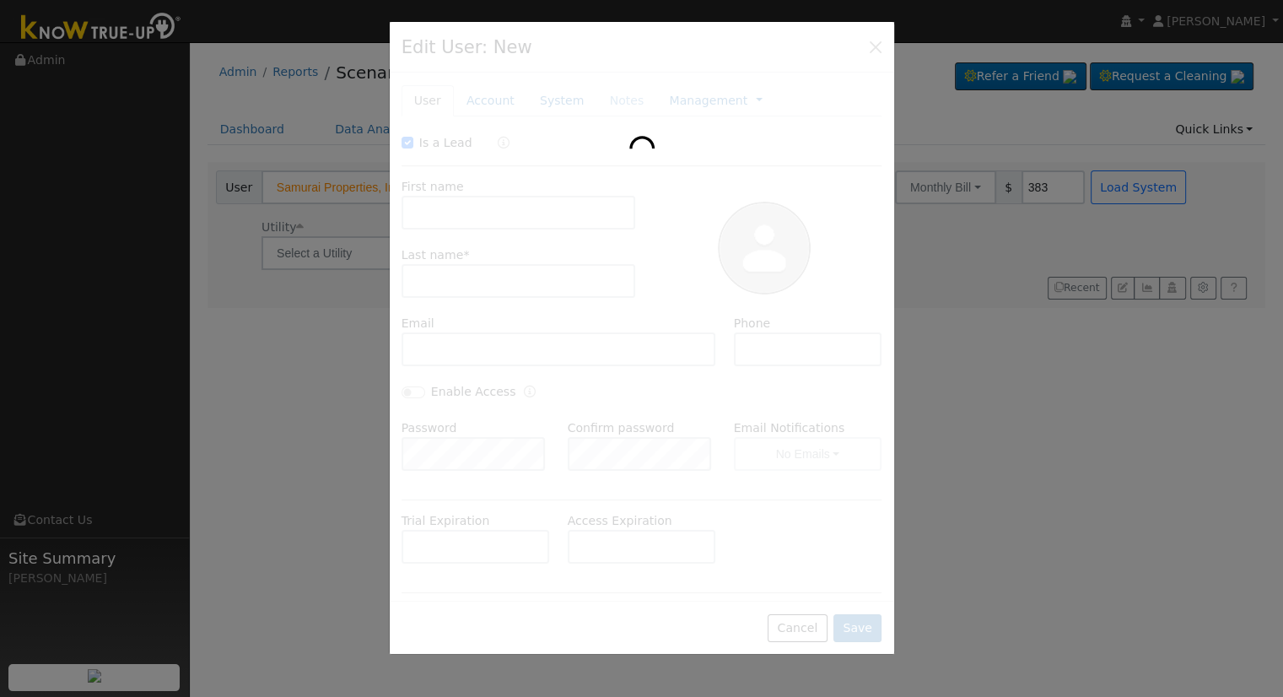
checkbox input "true"
type input "Samurai Properties, Inc.;"
type input "[PERSON_NAME]"
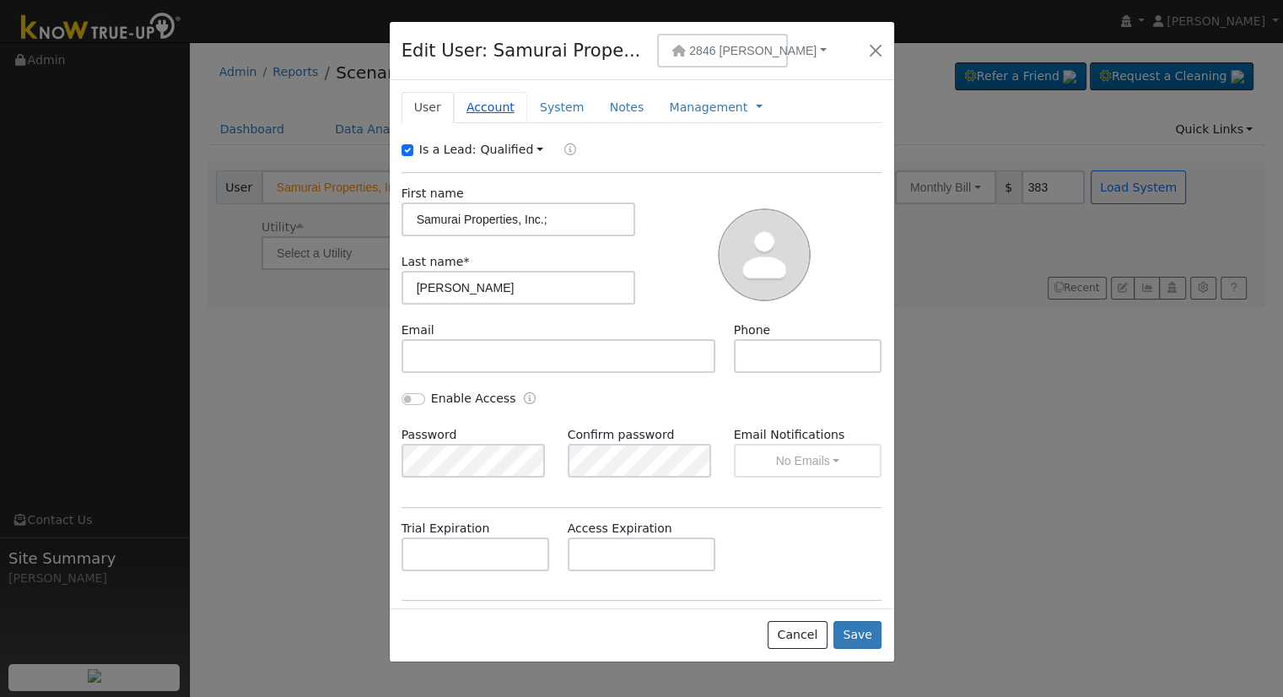
click at [483, 109] on link "Account" at bounding box center [490, 107] width 73 height 31
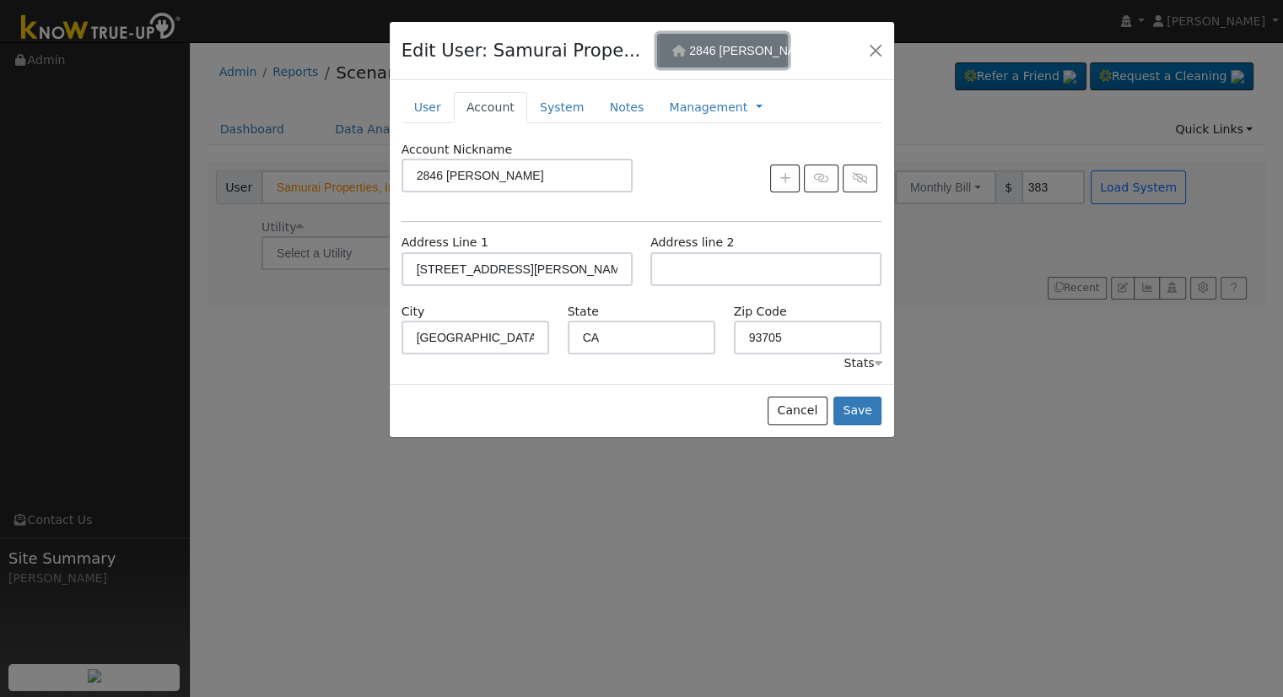
click at [713, 46] on span "2846 [PERSON_NAME]" at bounding box center [752, 51] width 127 height 14
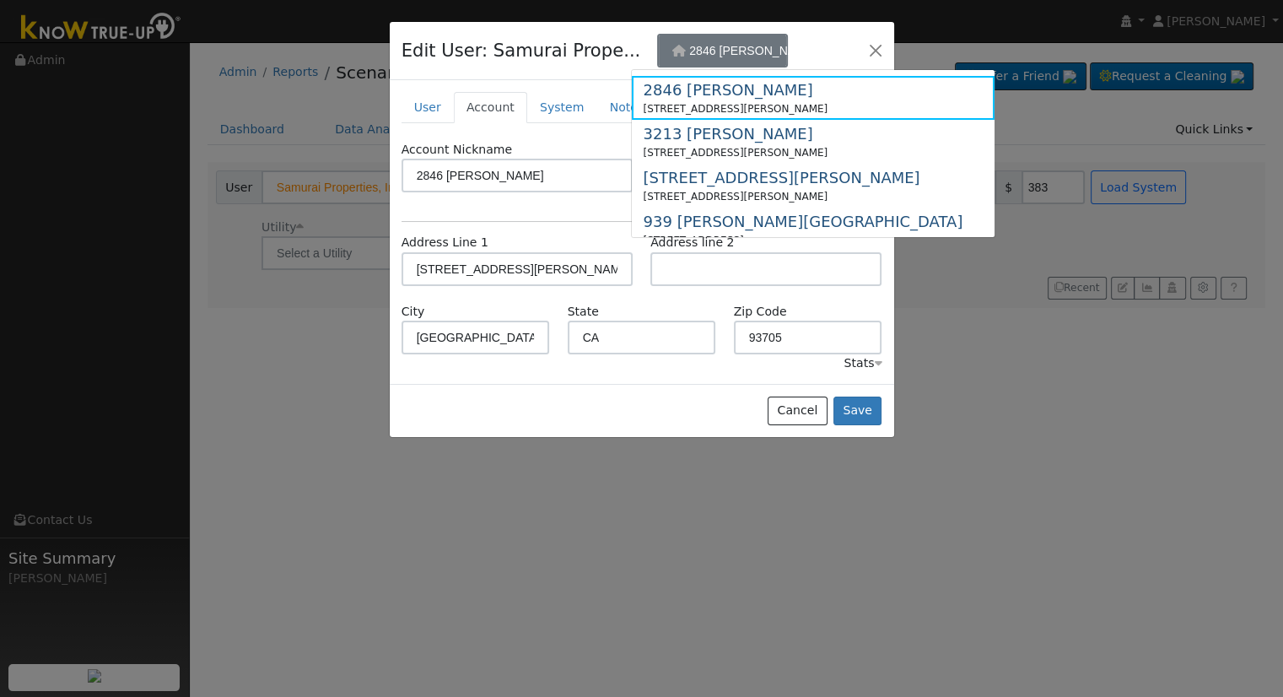
click at [554, 75] on div "Edit User: Samurai Prope... [GEOGRAPHIC_DATA][PERSON_NAME][PERSON_NAME][STREET_…" at bounding box center [642, 51] width 505 height 58
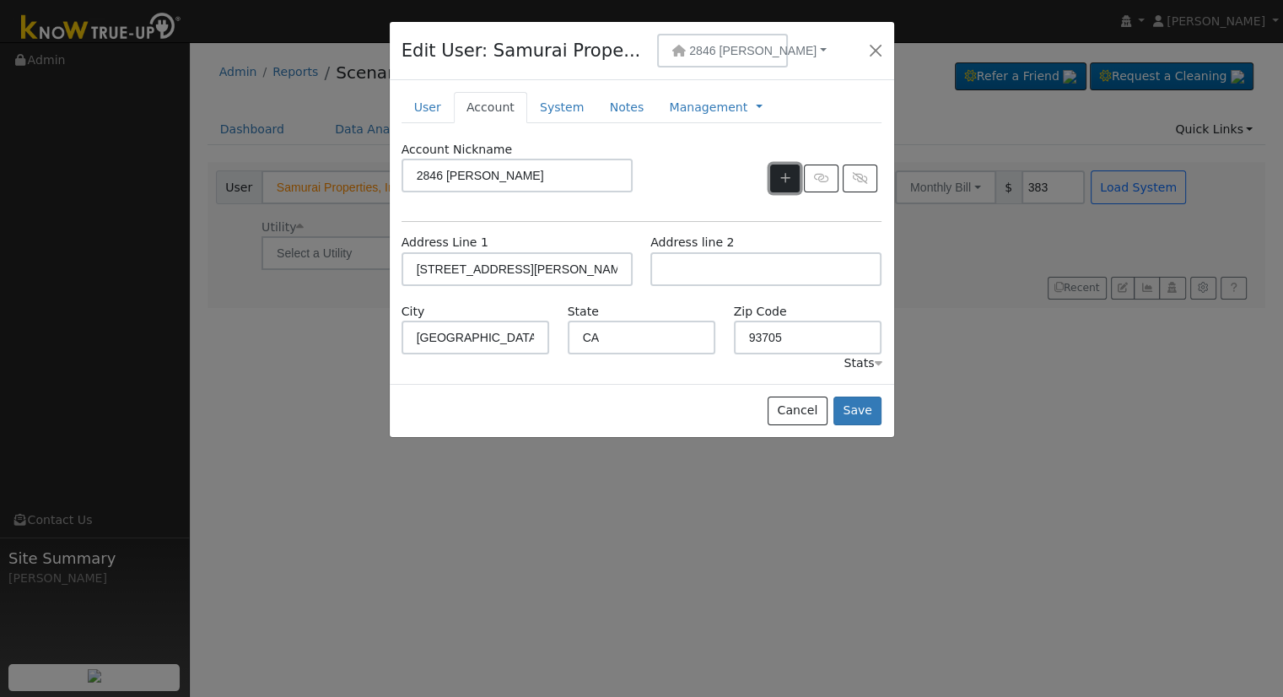
click at [782, 183] on icon "button" at bounding box center [786, 178] width 10 height 12
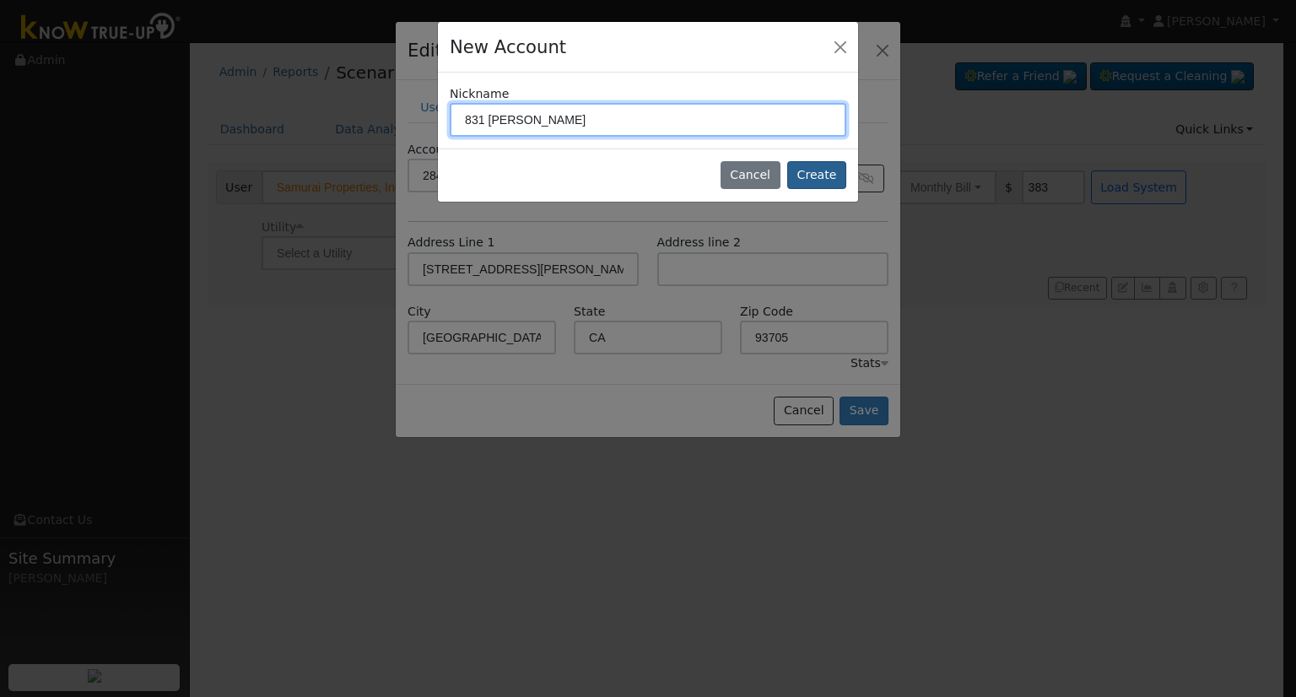
type input "831 [PERSON_NAME]"
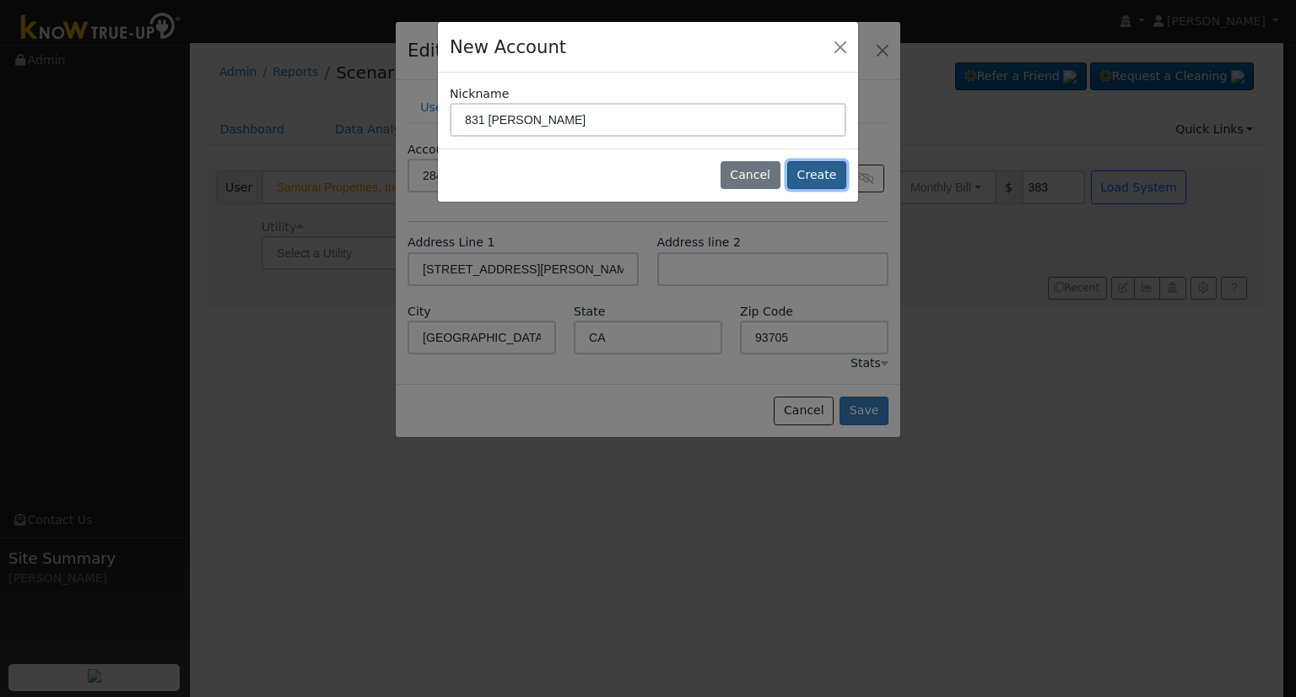
click at [824, 174] on button "Create" at bounding box center [816, 175] width 59 height 29
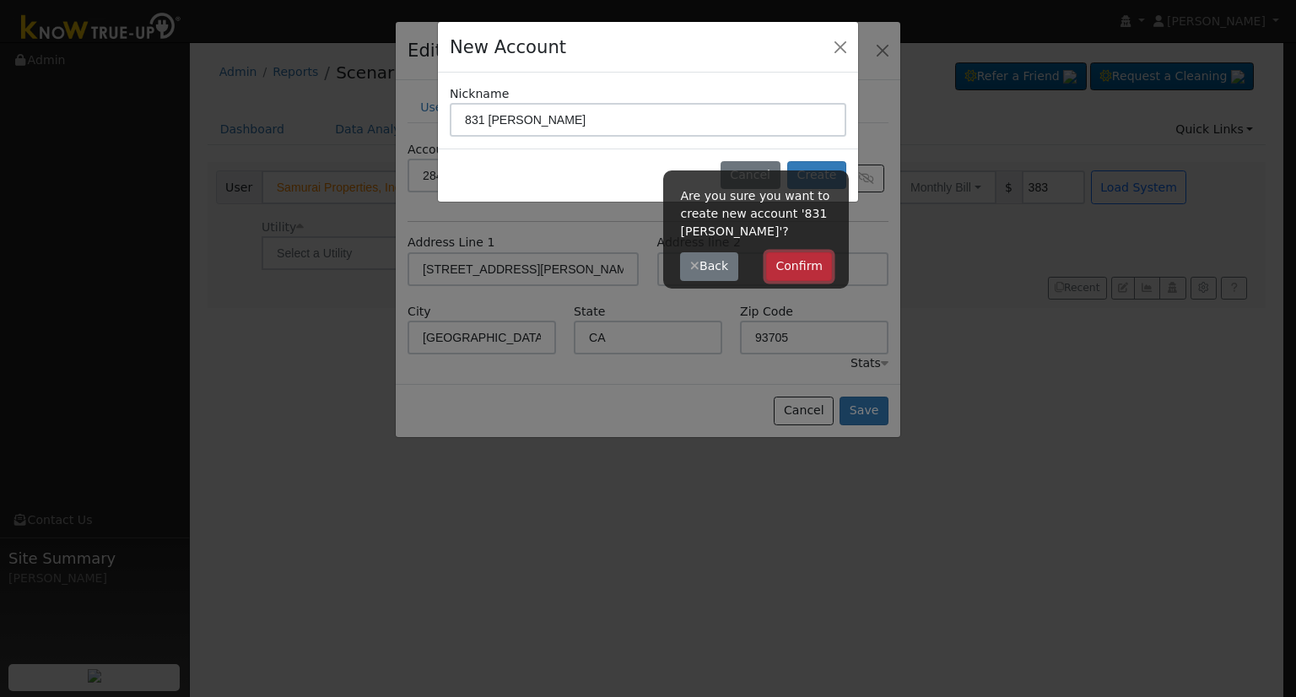
click at [816, 268] on button "Confirm" at bounding box center [799, 266] width 67 height 29
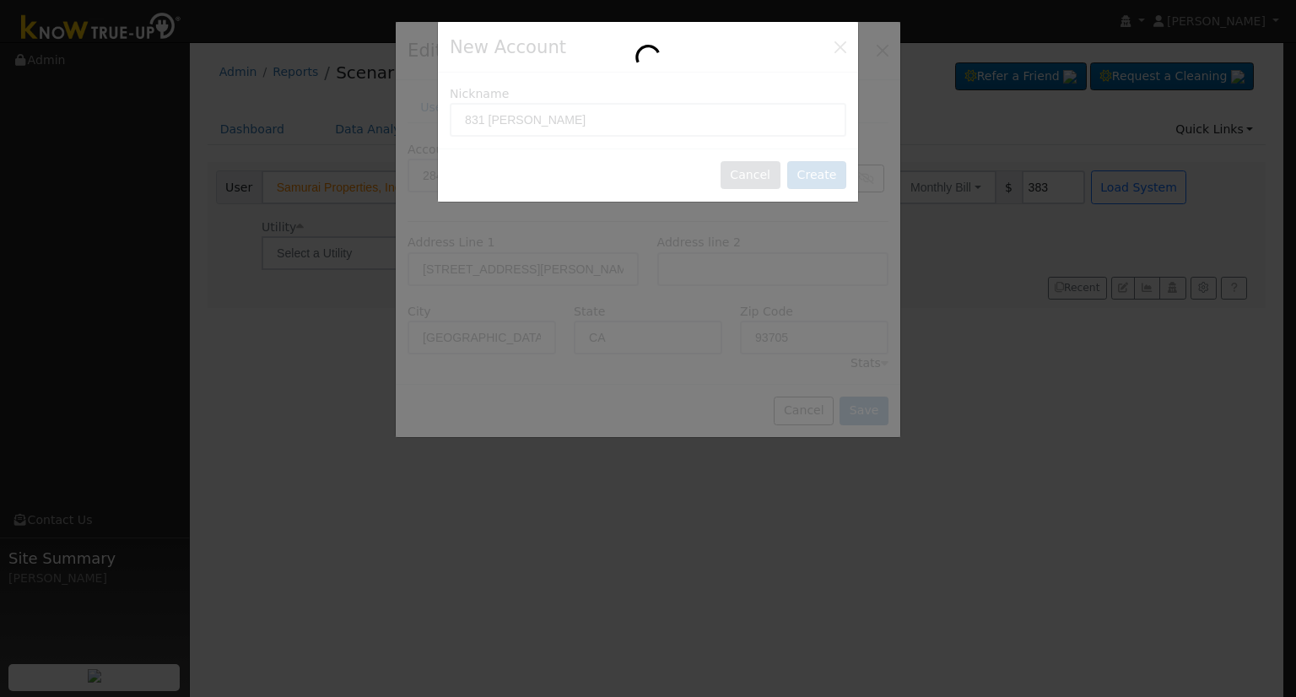
type input "831 [PERSON_NAME]"
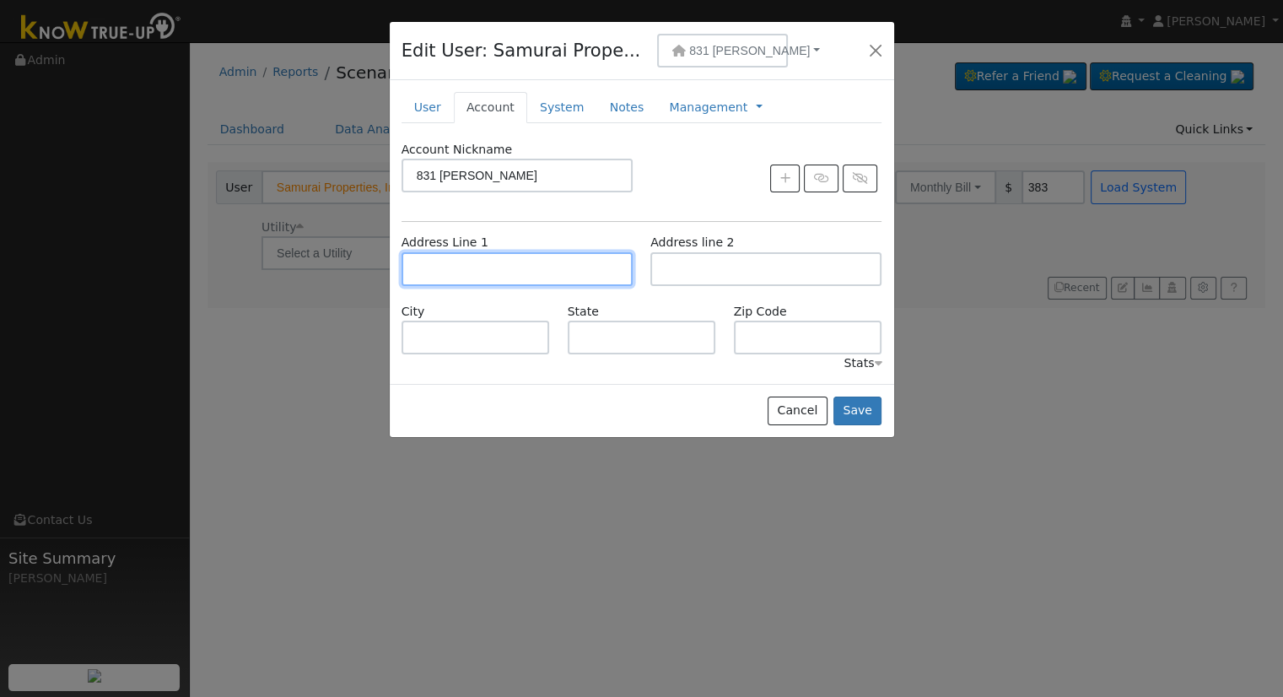
click at [493, 257] on input "text" at bounding box center [517, 269] width 231 height 34
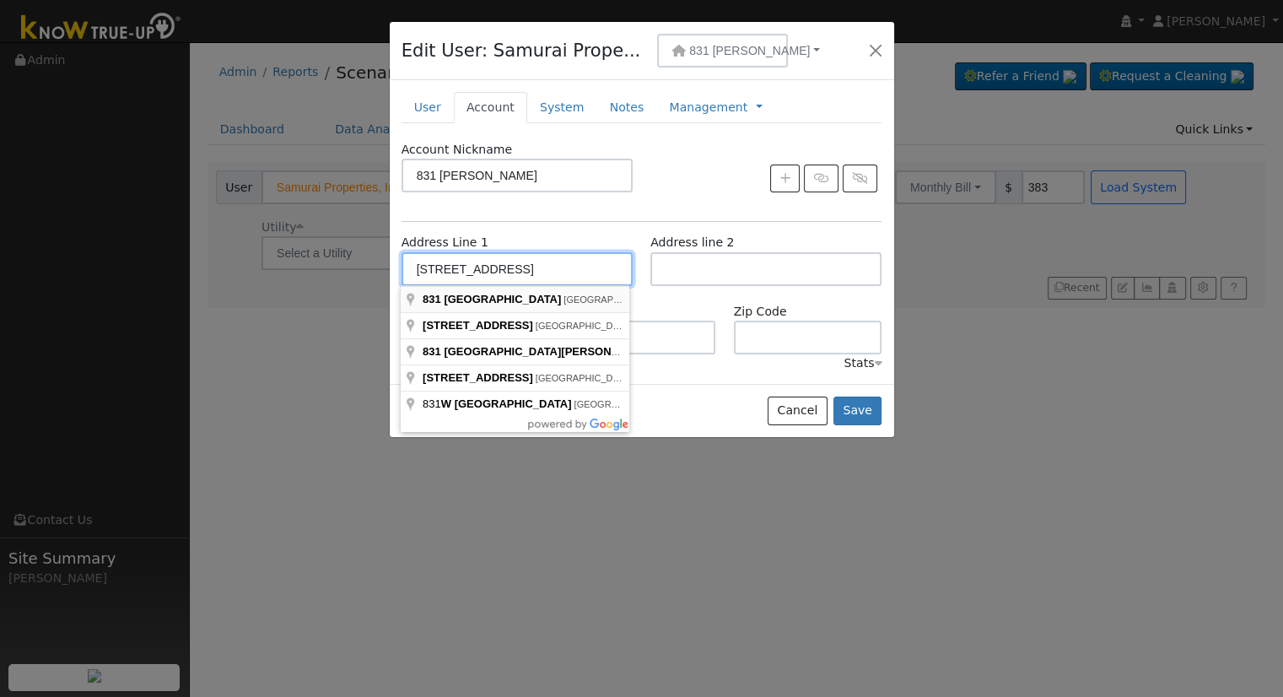
type input "[STREET_ADDRESS]"
type input "[GEOGRAPHIC_DATA]"
type input "CA"
type input "93705"
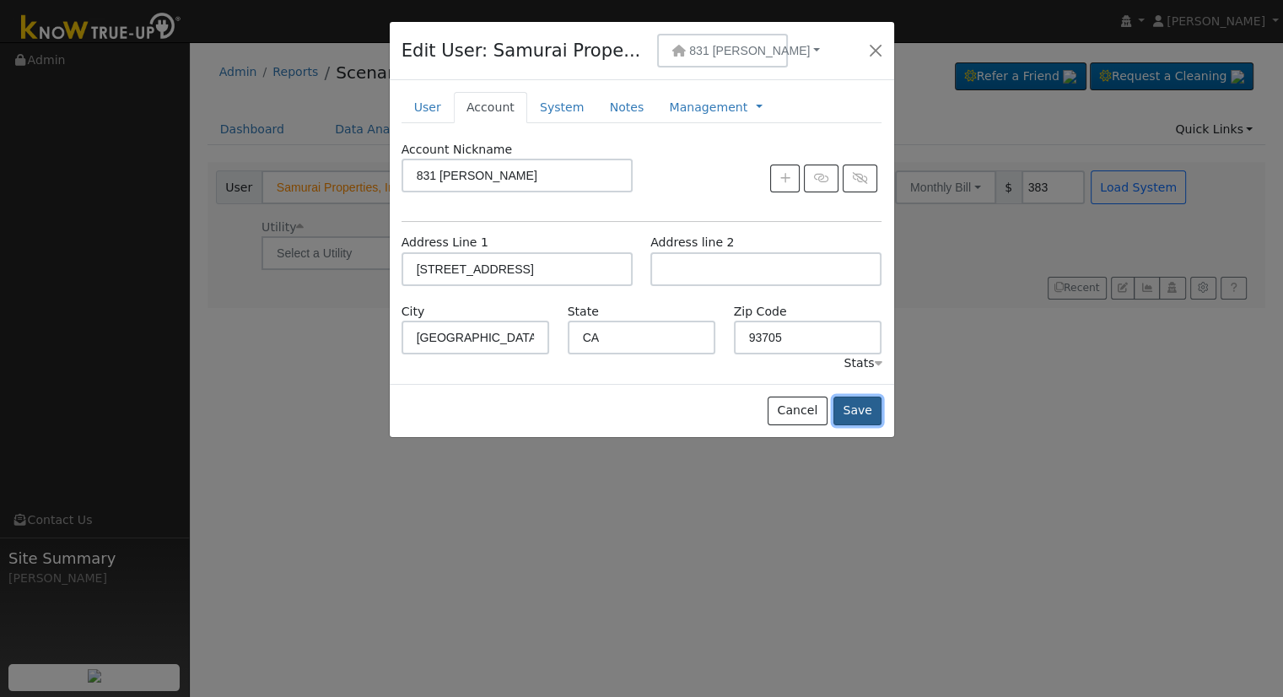
click at [858, 406] on button "Save" at bounding box center [858, 411] width 49 height 29
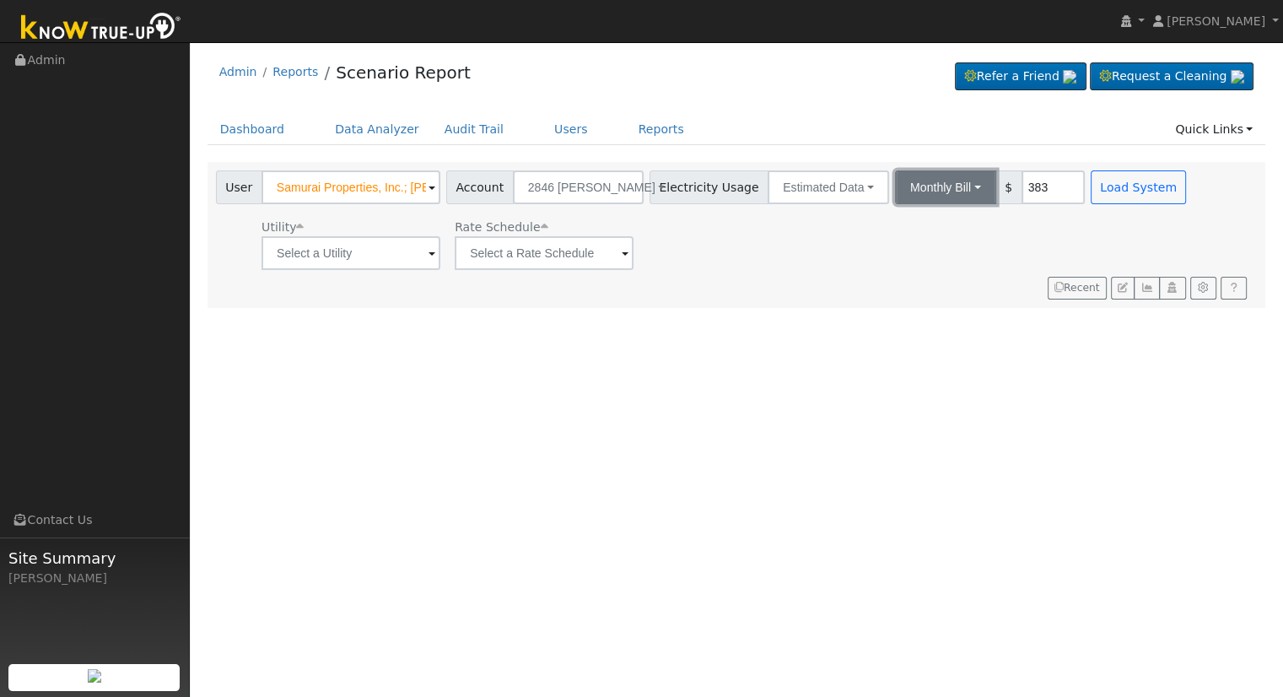
click at [931, 180] on button "Monthly Bill" at bounding box center [945, 187] width 101 height 34
click at [921, 224] on link "Annual Consumption" at bounding box center [924, 225] width 148 height 24
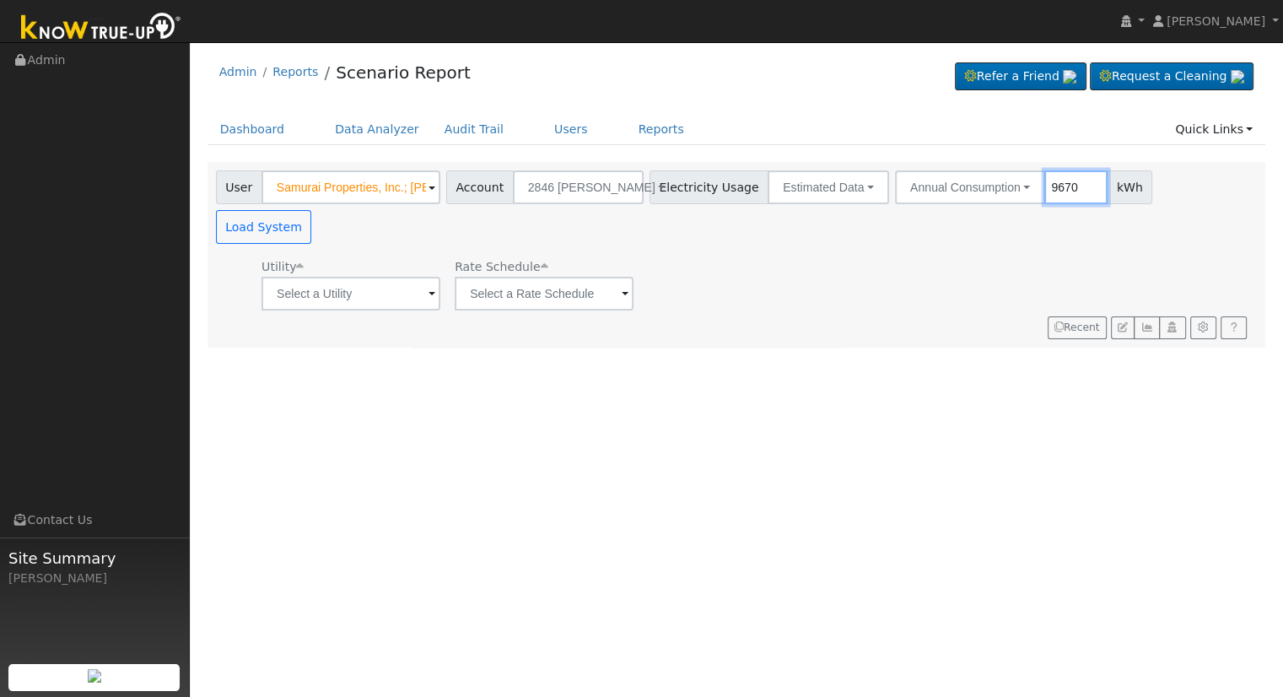
type input "9670"
click at [408, 277] on input "text" at bounding box center [351, 294] width 179 height 34
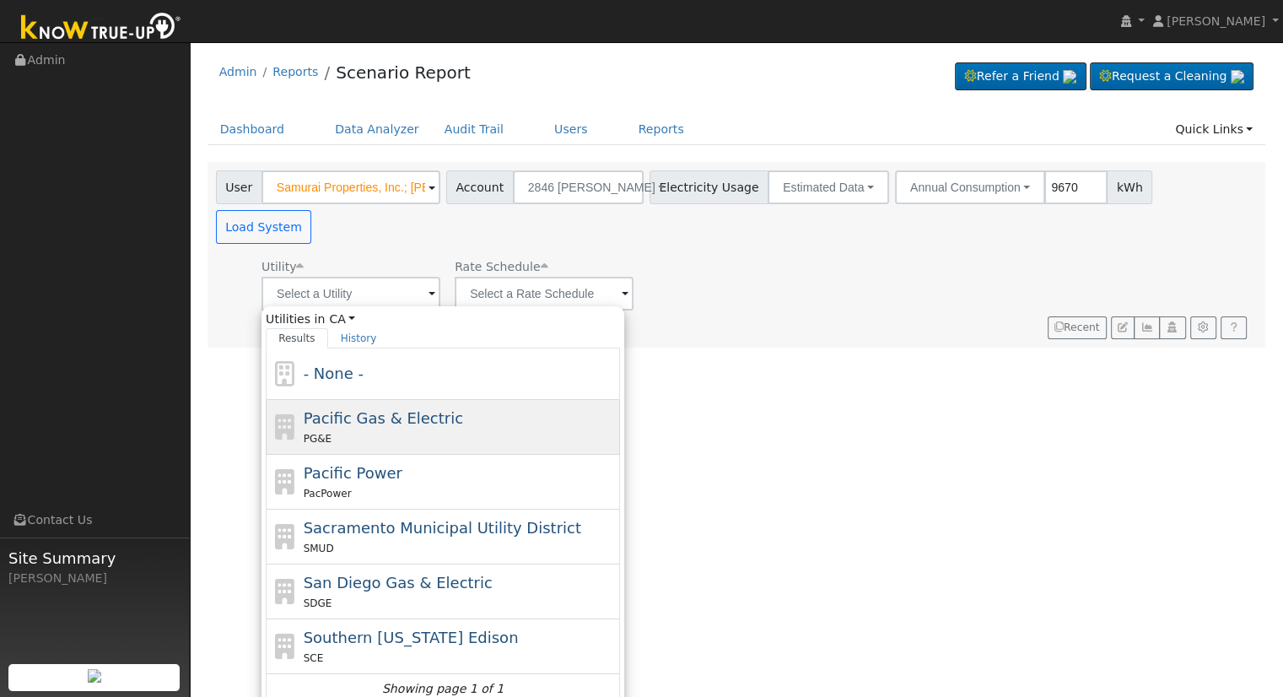
click at [414, 409] on span "Pacific Gas & Electric" at bounding box center [383, 418] width 159 height 18
type input "Pacific Gas & Electric"
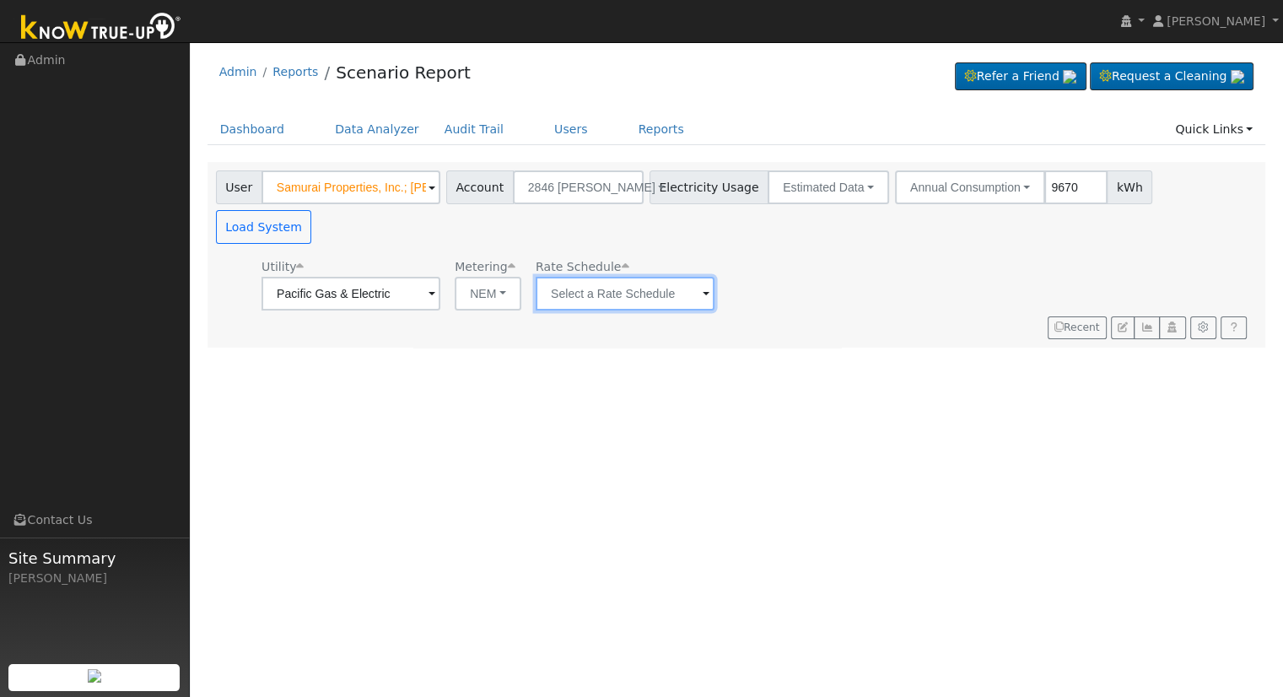
click at [628, 277] on input "text" at bounding box center [625, 294] width 179 height 34
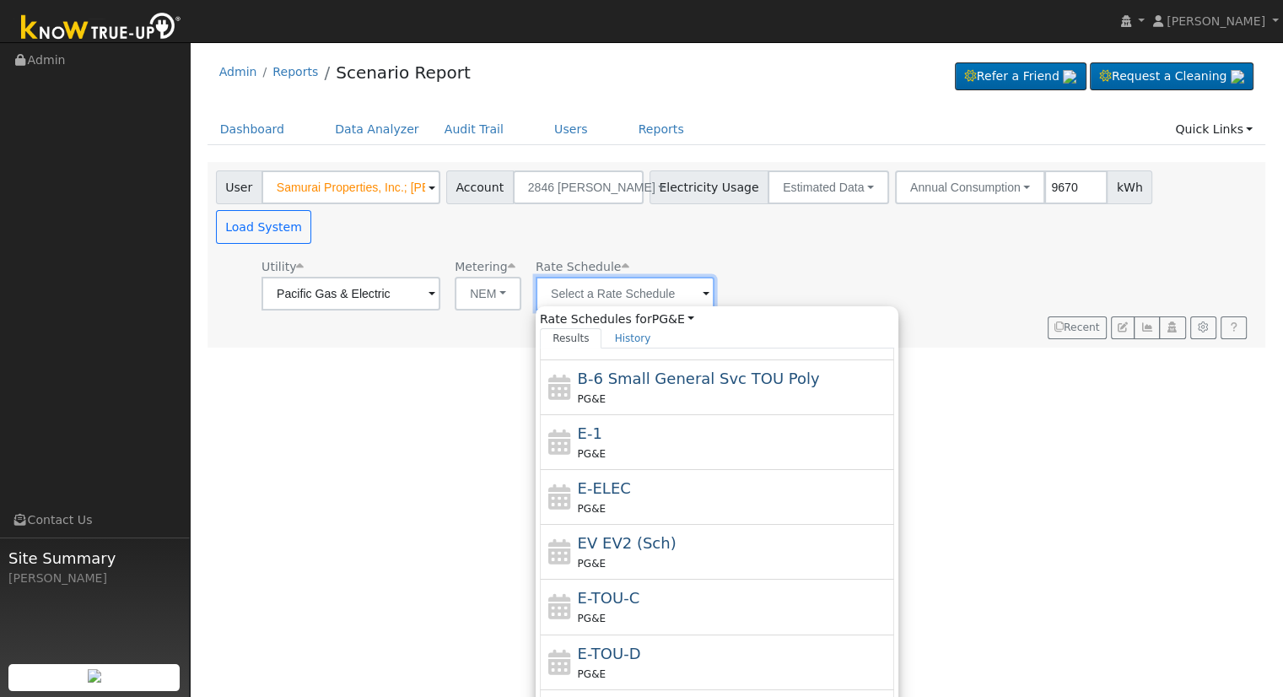
scroll to position [292, 0]
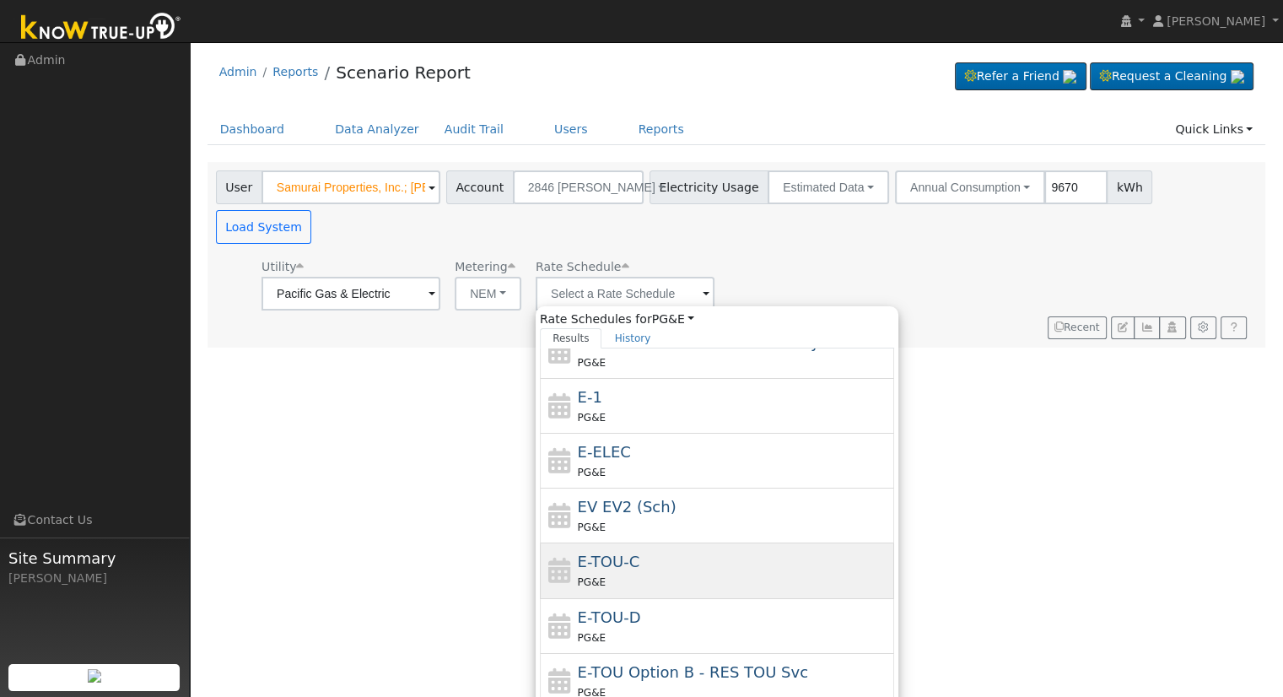
click at [654, 573] on div "PG&E" at bounding box center [734, 582] width 313 height 18
type input "E-TOU-C"
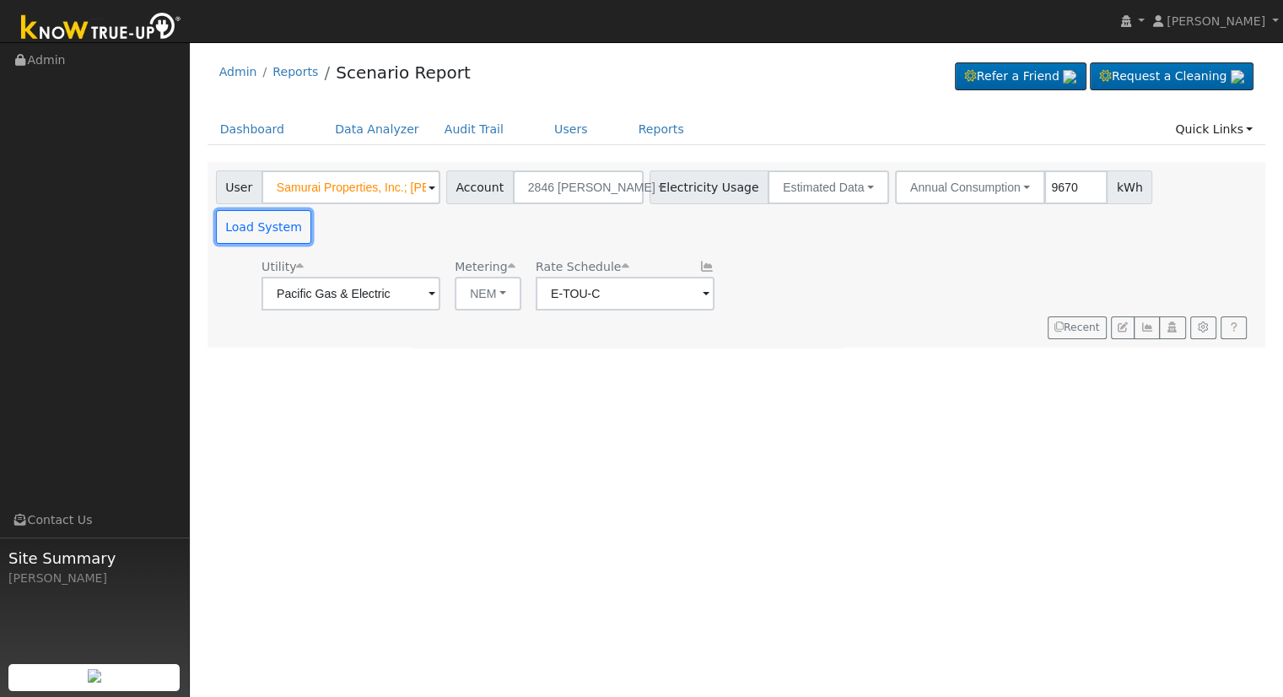
click at [312, 210] on button "Load System" at bounding box center [264, 227] width 96 height 34
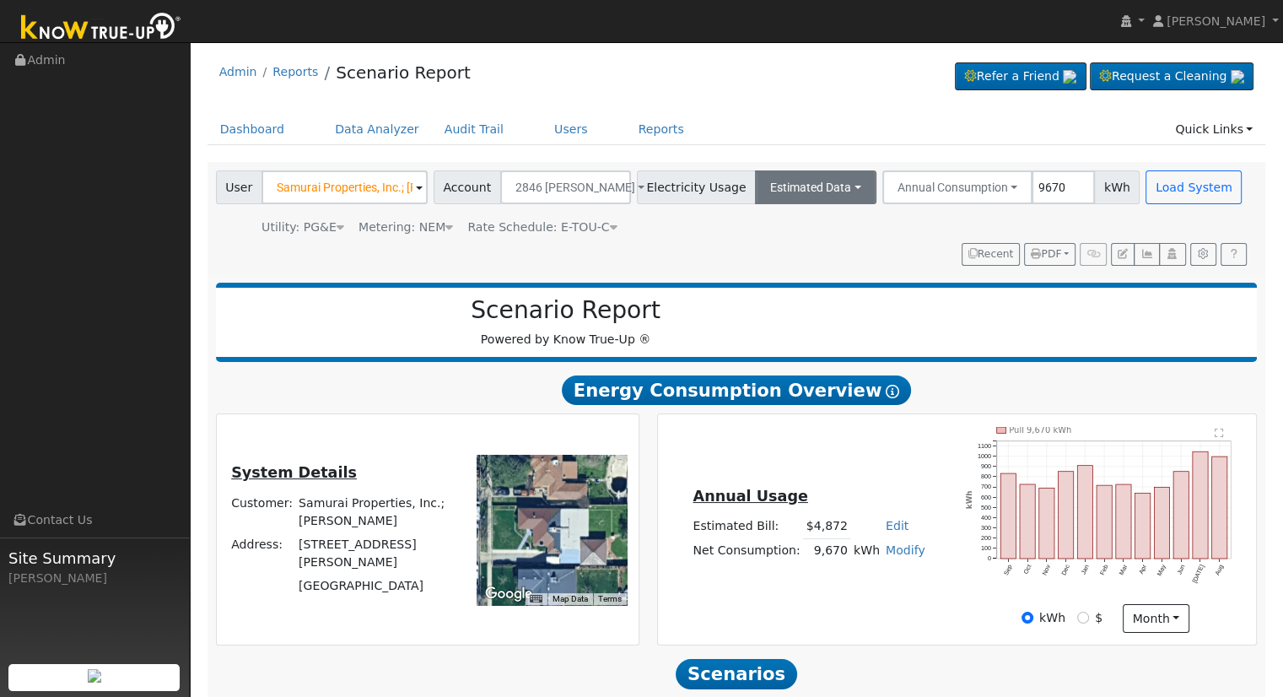
scroll to position [161, 0]
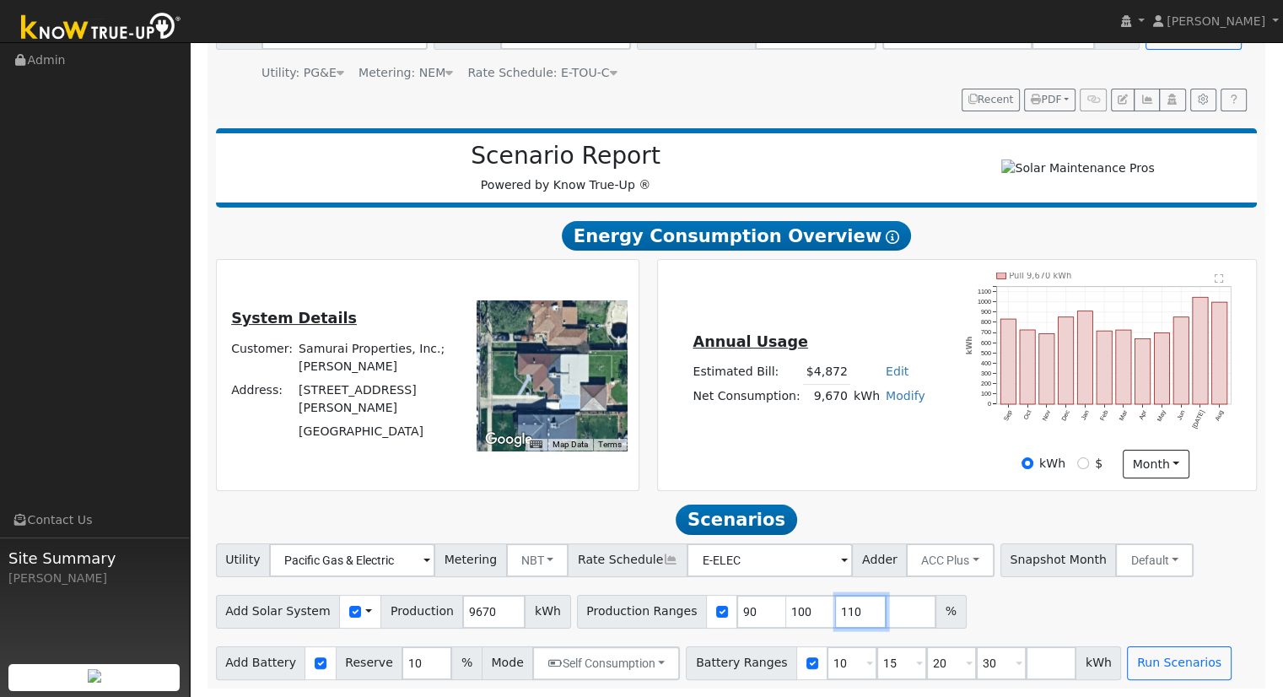
click at [836, 611] on input "110" at bounding box center [861, 612] width 51 height 34
type input "1"
type input "109.720785935"
click at [976, 656] on input "30" at bounding box center [1001, 663] width 51 height 34
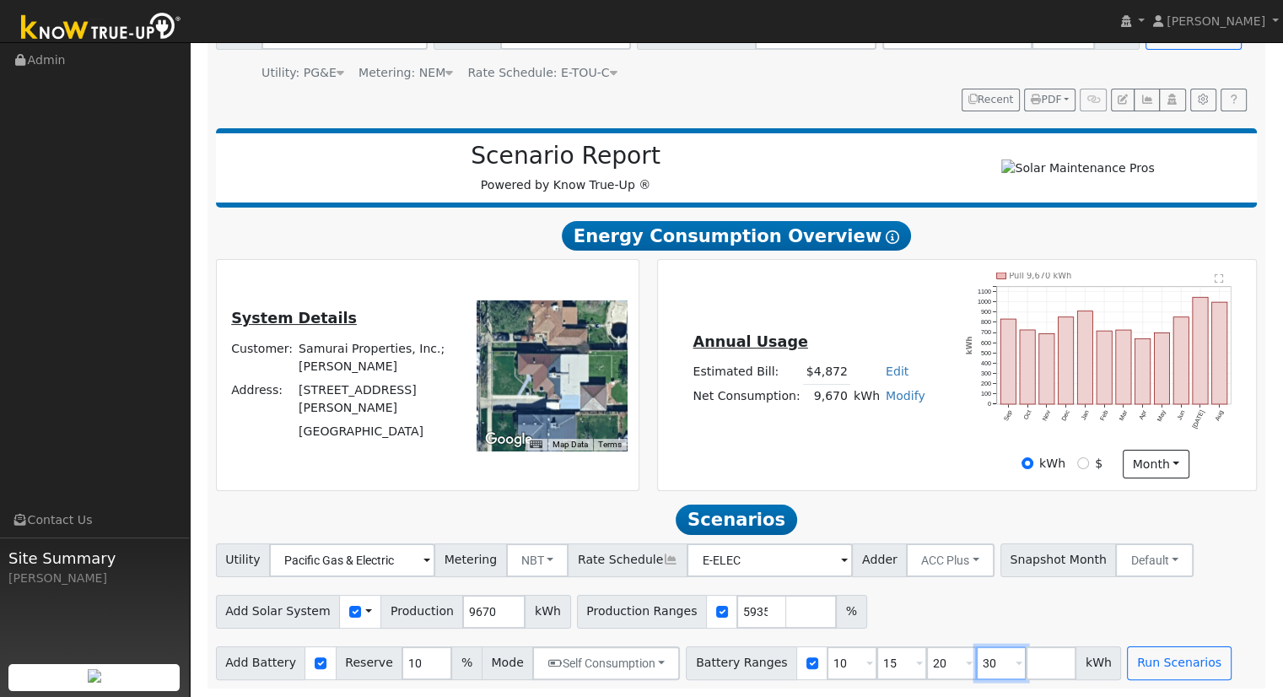
scroll to position [0, 0]
type input "3"
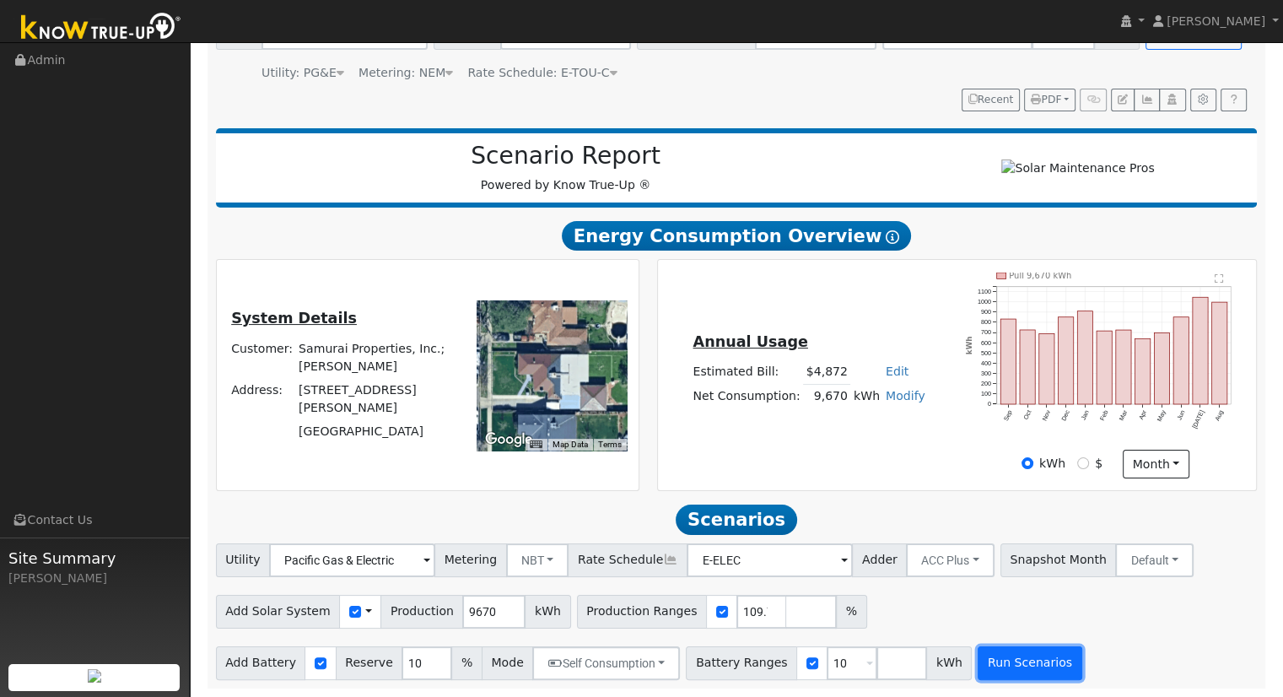
click at [978, 651] on button "Run Scenarios" at bounding box center [1030, 663] width 104 height 34
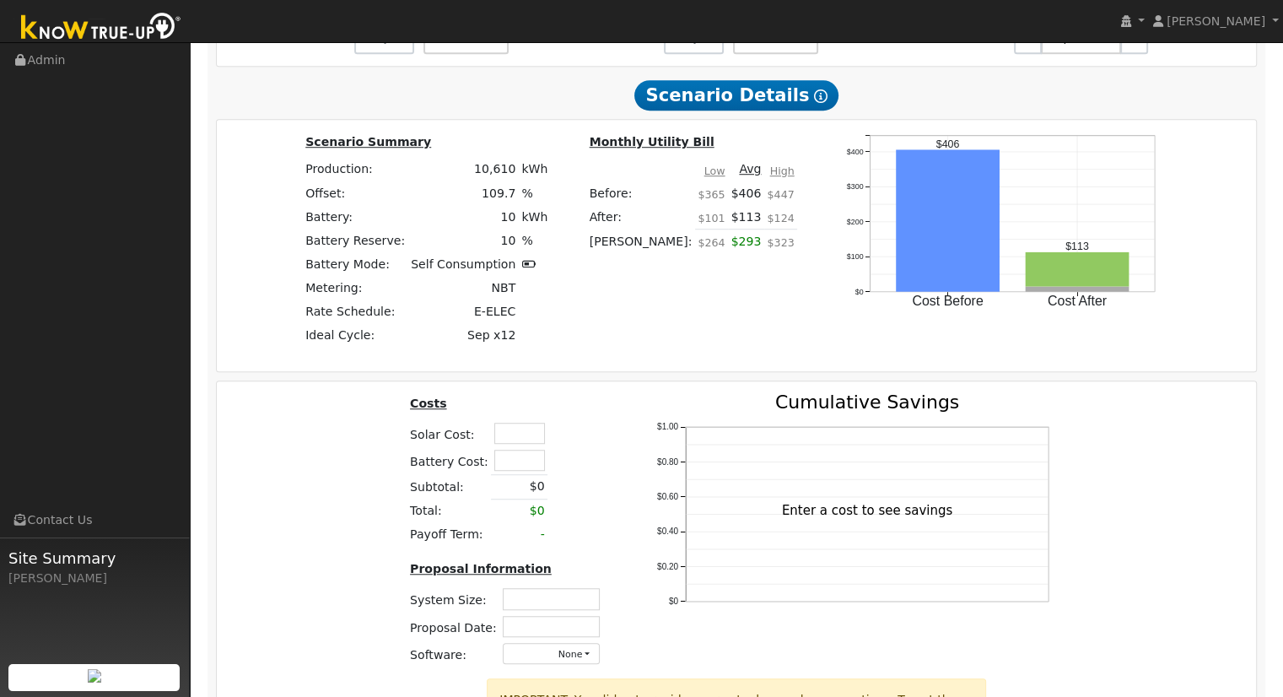
scroll to position [1359, 0]
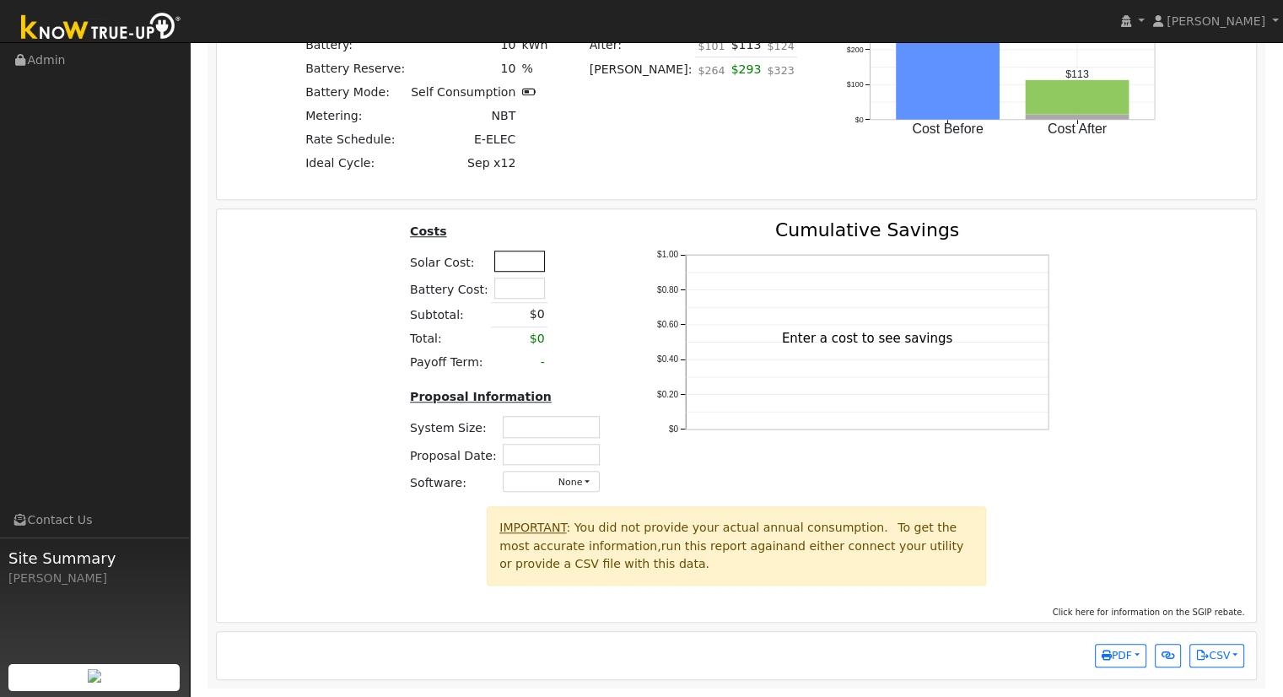
click at [517, 266] on input "text" at bounding box center [519, 261] width 51 height 21
click at [510, 265] on input "text" at bounding box center [519, 261] width 51 height 21
type input "$32,711"
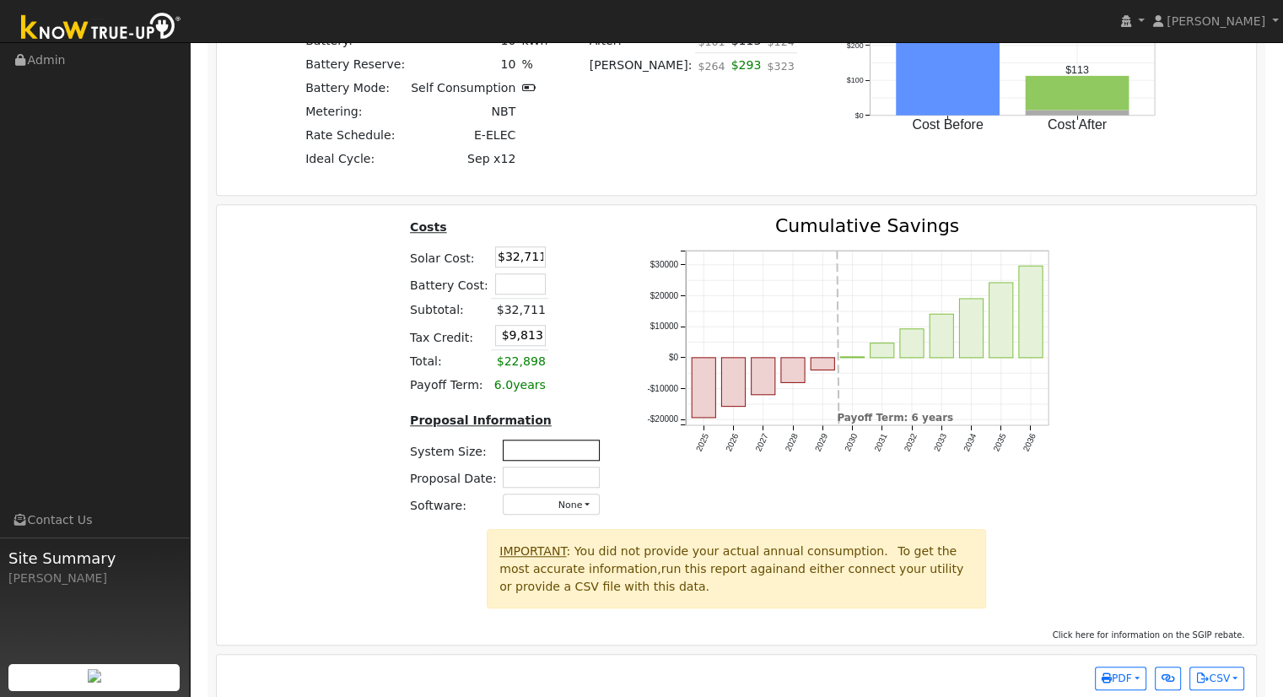
click at [540, 453] on input "text" at bounding box center [551, 450] width 97 height 21
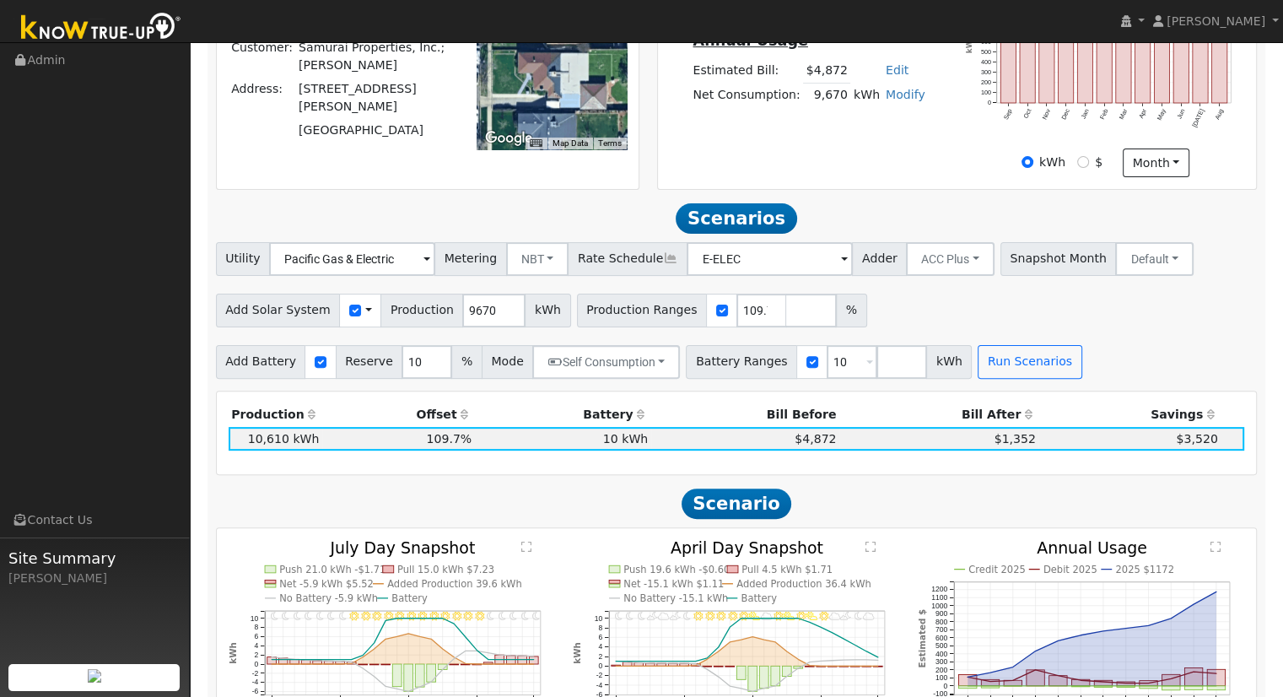
scroll to position [431, 0]
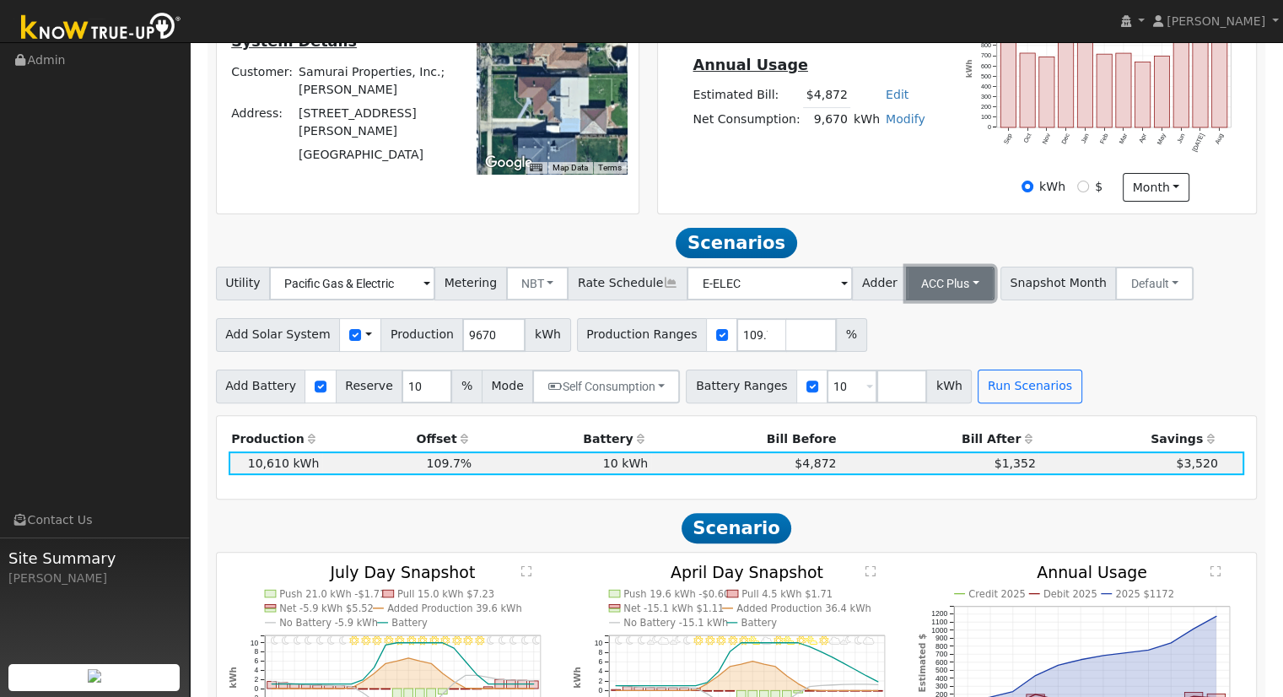
click at [938, 284] on button "ACC Plus" at bounding box center [950, 284] width 89 height 34
click at [955, 373] on link "SB-535" at bounding box center [931, 368] width 117 height 24
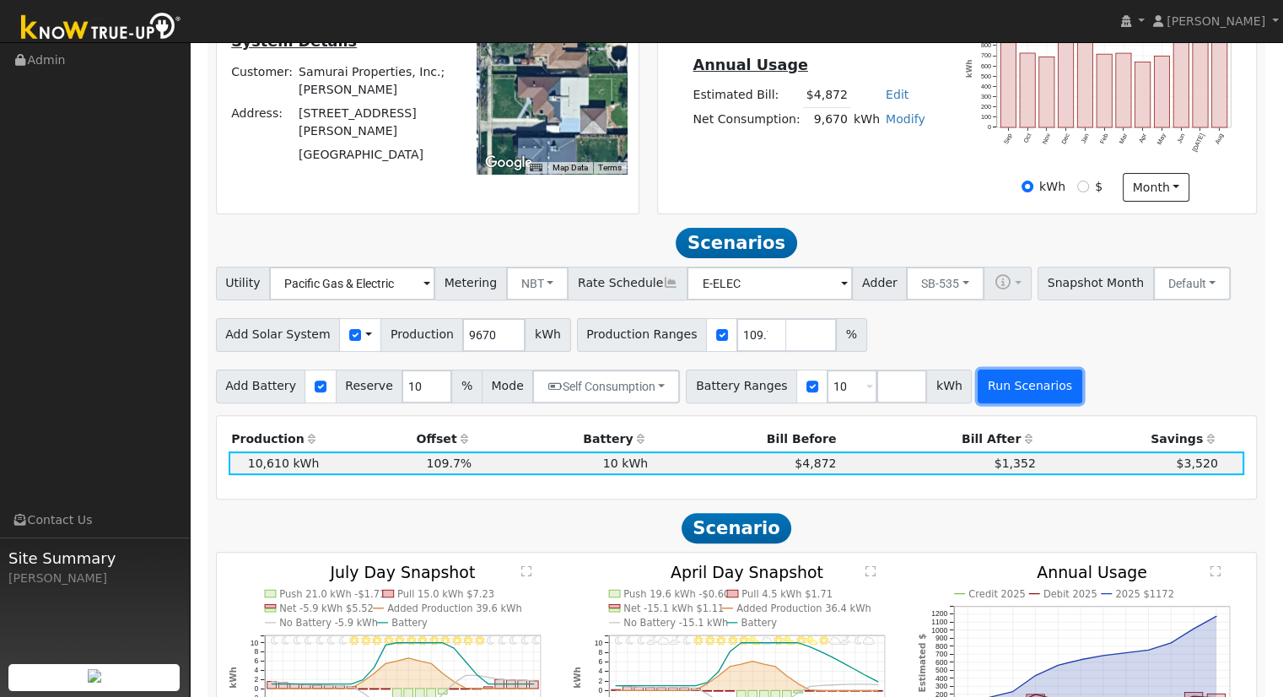
click at [1001, 398] on button "Run Scenarios" at bounding box center [1030, 387] width 104 height 34
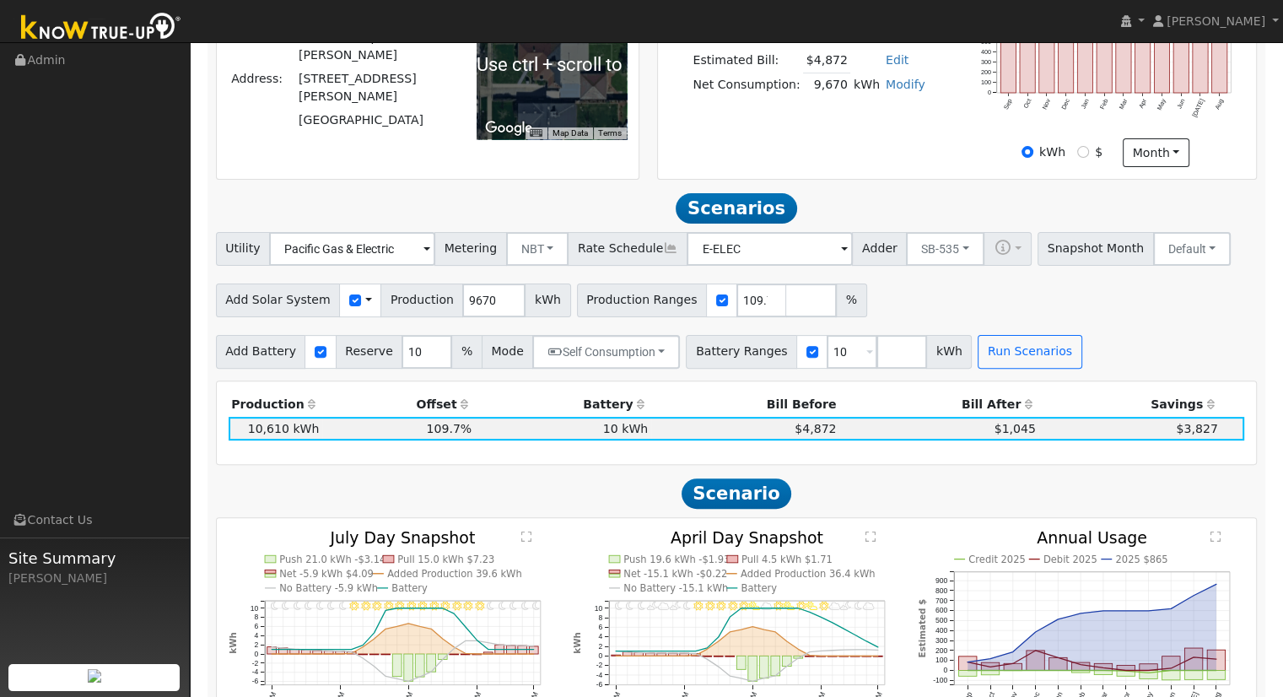
scroll to position [506, 0]
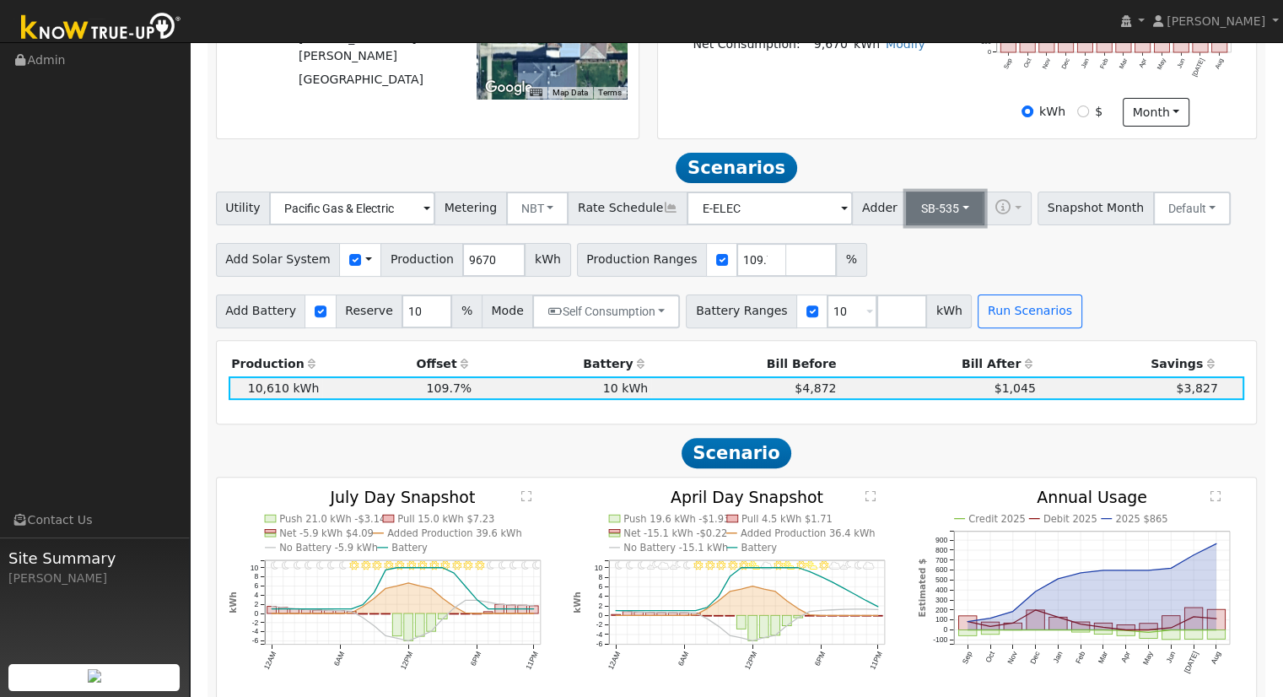
click at [910, 209] on button "SB-535" at bounding box center [945, 209] width 78 height 34
click at [918, 278] on link "ACC Plus" at bounding box center [931, 269] width 117 height 24
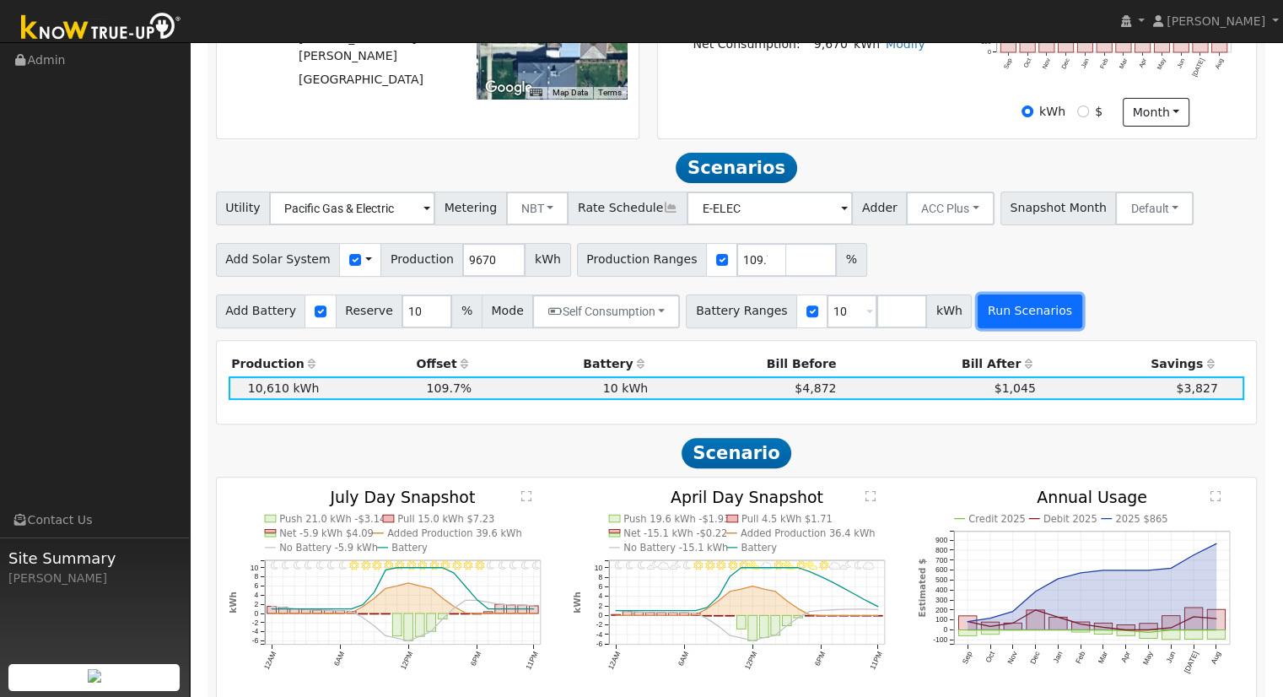
click at [999, 312] on button "Run Scenarios" at bounding box center [1030, 311] width 104 height 34
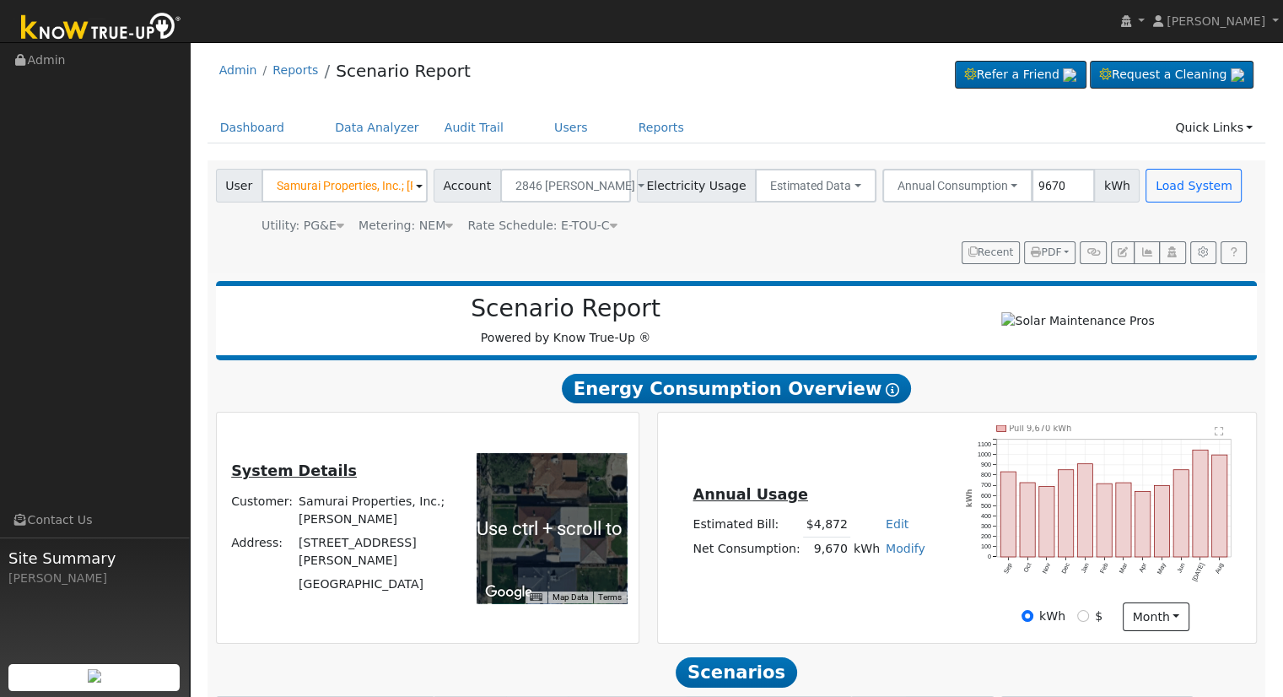
scroll to position [0, 0]
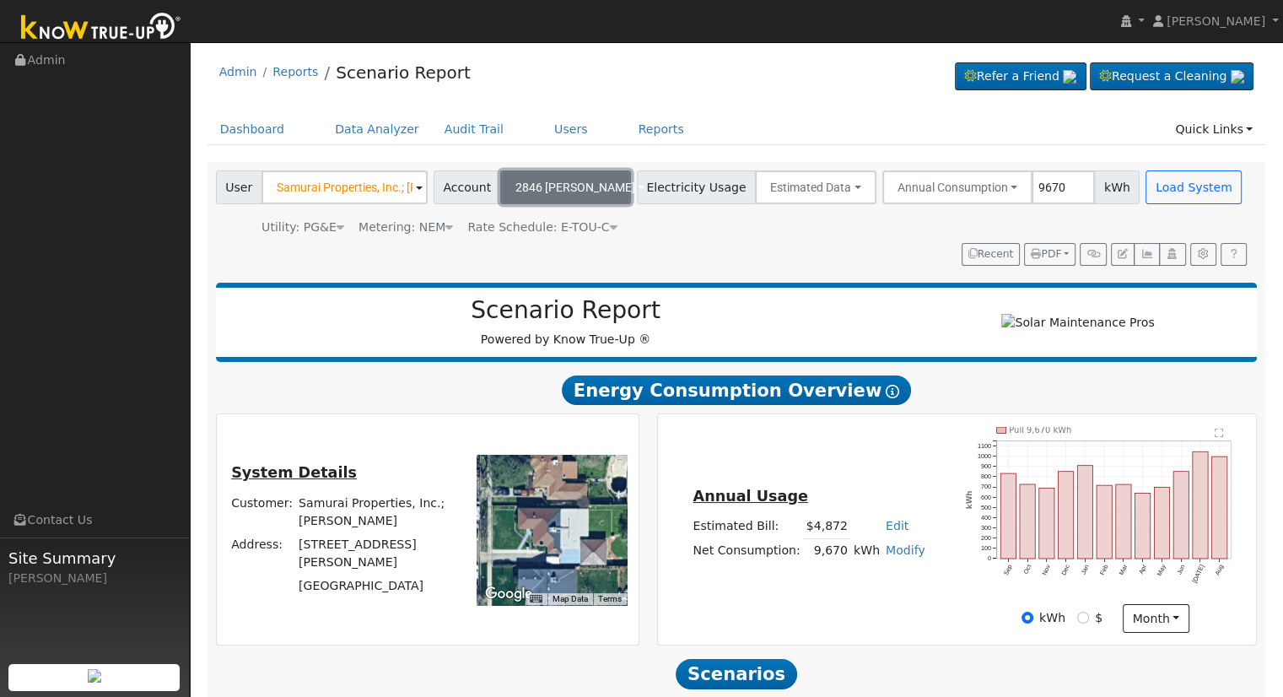
click at [552, 188] on span "2846 [PERSON_NAME]" at bounding box center [576, 188] width 120 height 14
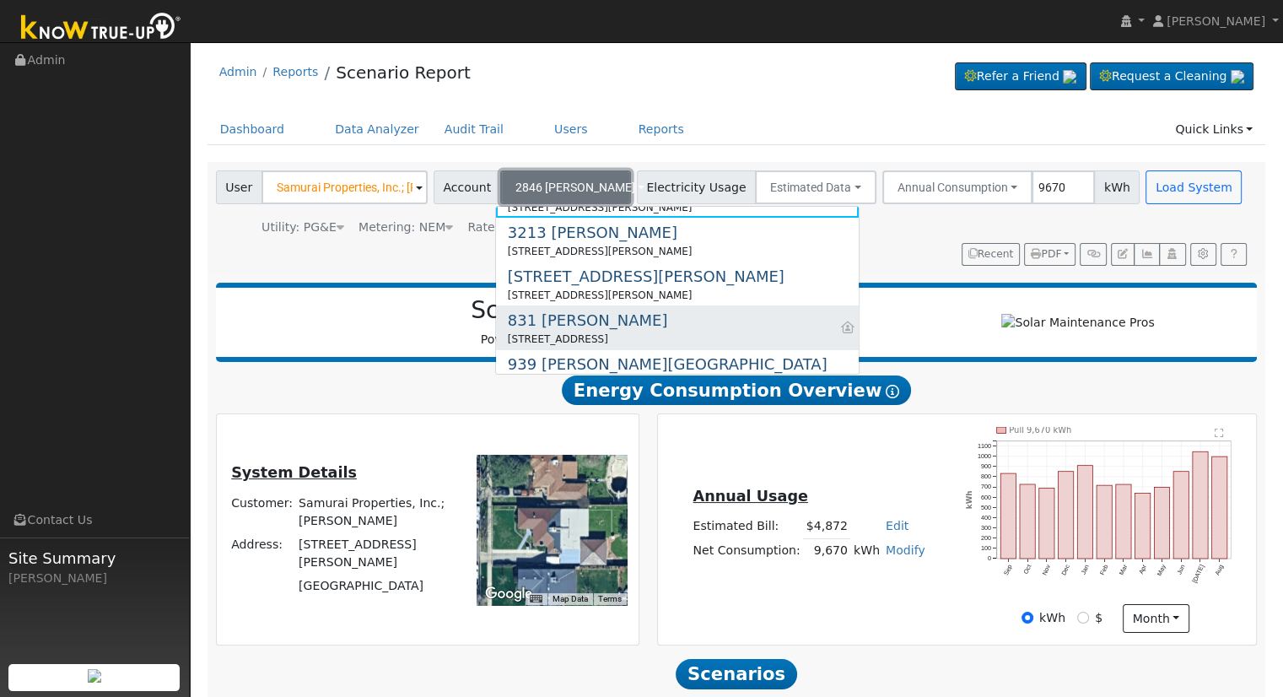
scroll to position [92, 0]
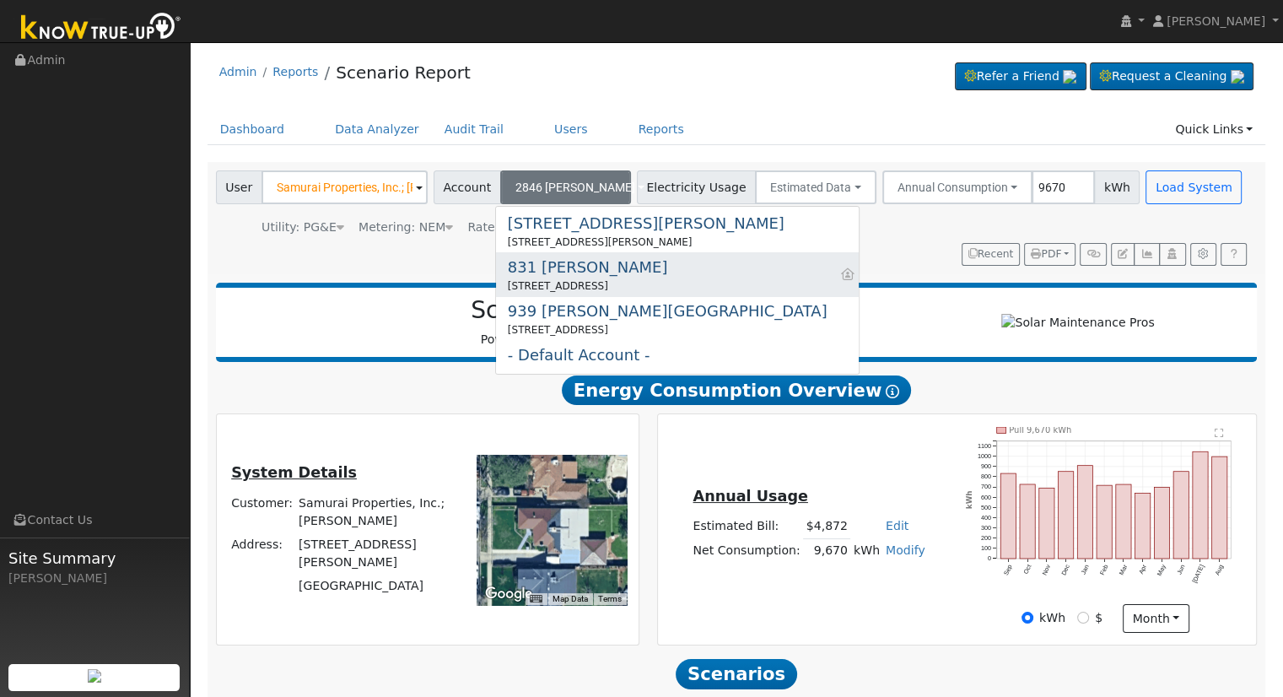
click at [544, 267] on div "831 [PERSON_NAME]" at bounding box center [588, 267] width 160 height 23
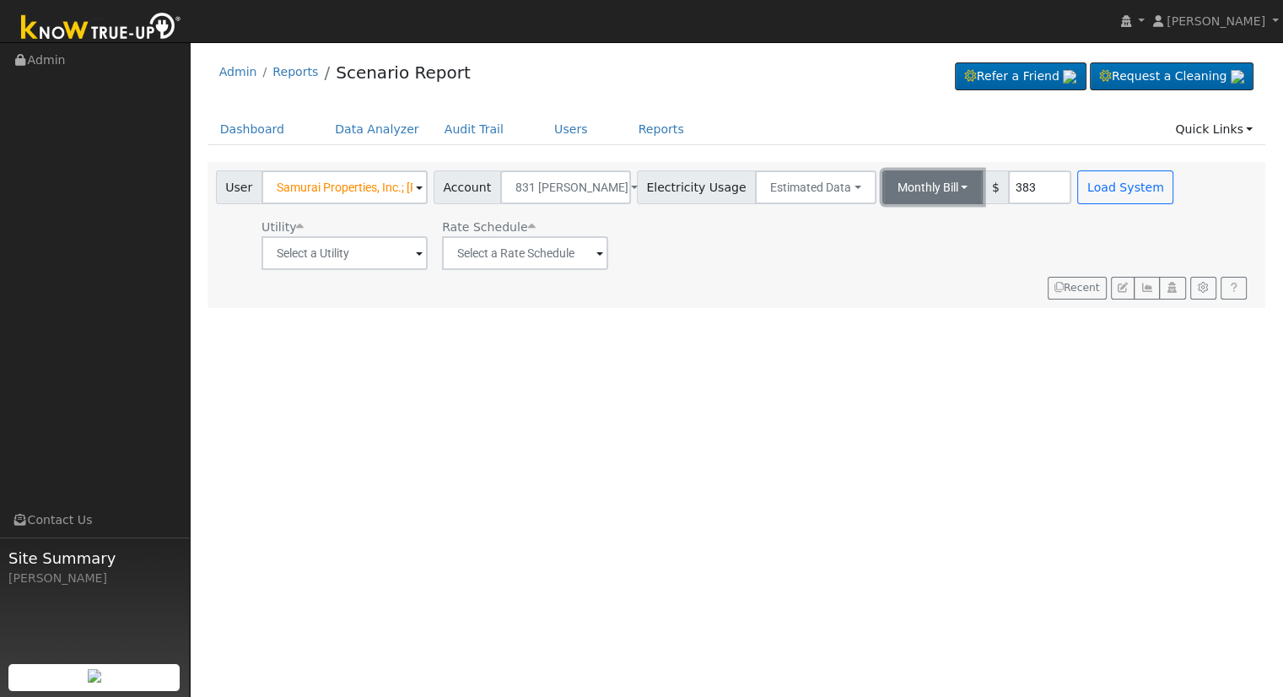
click at [887, 184] on button "Monthly Bill" at bounding box center [933, 187] width 101 height 34
click at [878, 224] on link "Annual Consumption" at bounding box center [910, 225] width 148 height 24
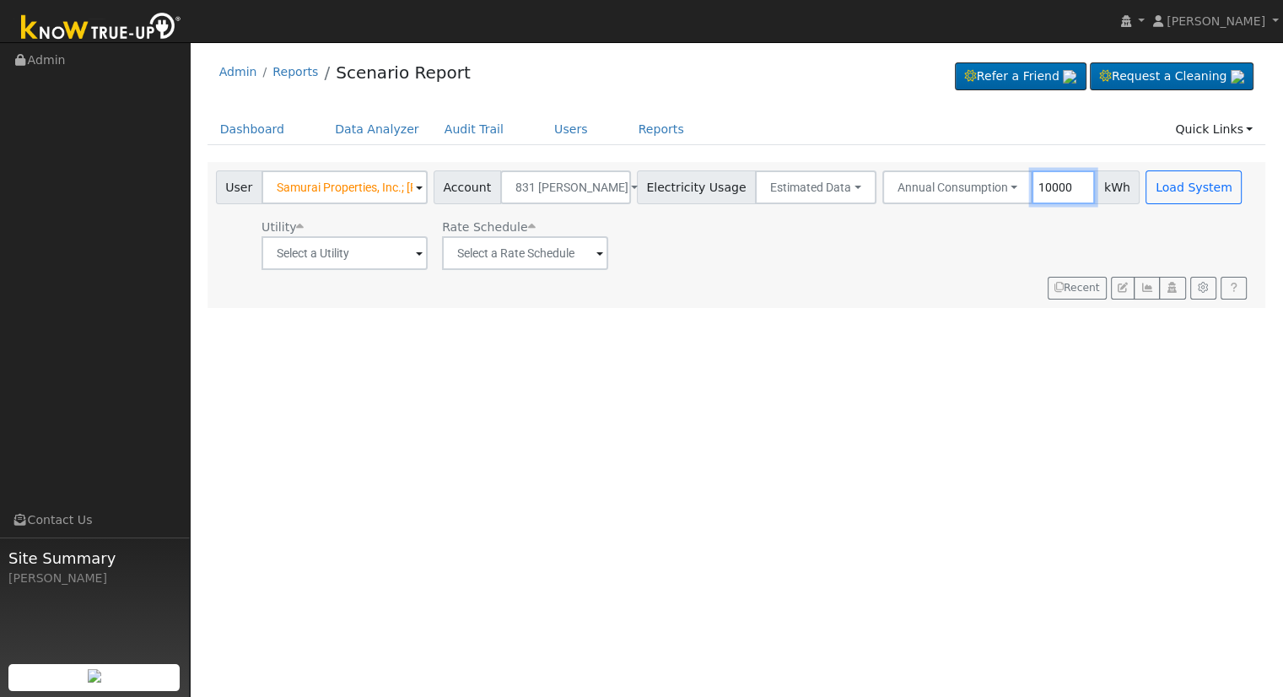
click at [1032, 186] on input "10000" at bounding box center [1063, 187] width 63 height 34
type input "9670"
click at [382, 253] on input "text" at bounding box center [345, 253] width 166 height 34
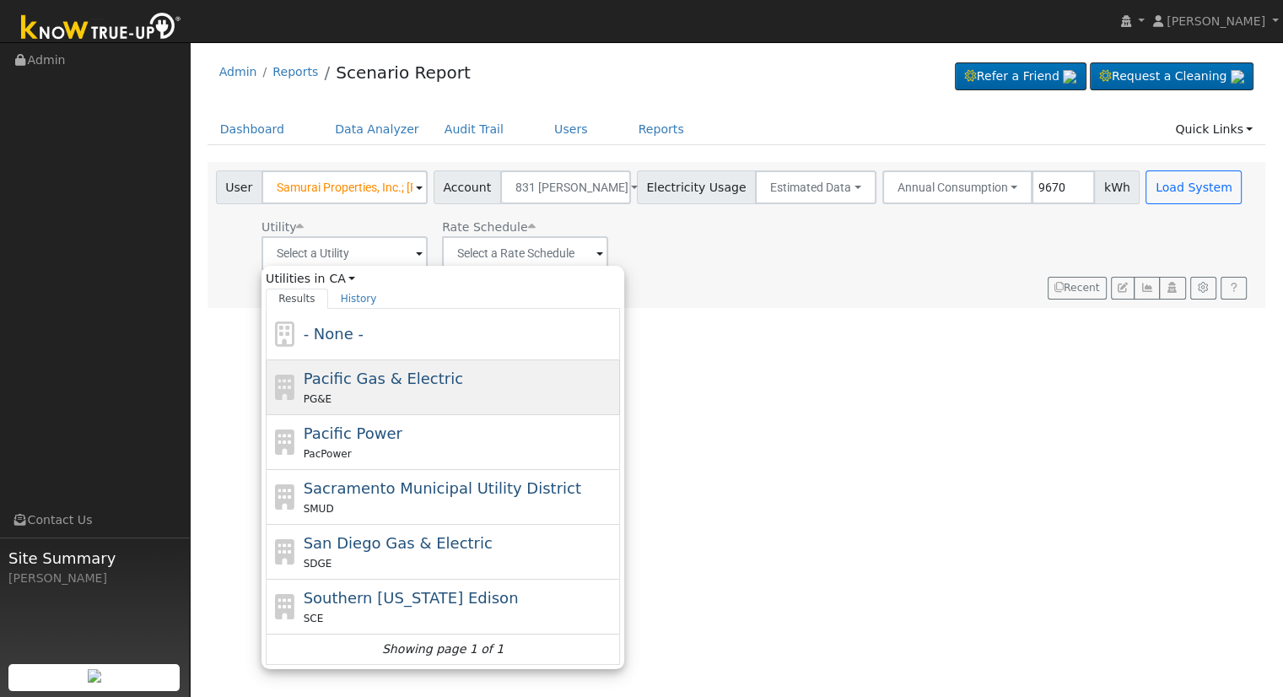
click at [392, 392] on div "PG&E" at bounding box center [460, 399] width 313 height 18
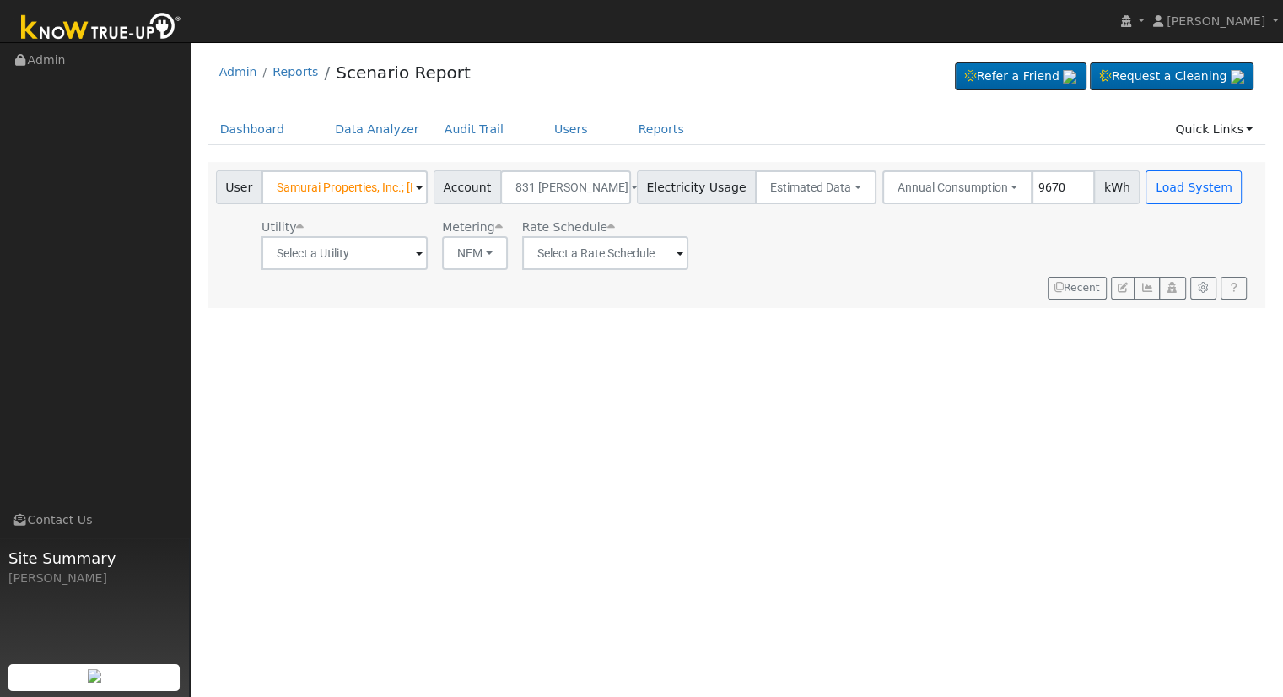
type input "Pacific Gas & Electric"
click at [579, 259] on input "text" at bounding box center [605, 253] width 166 height 34
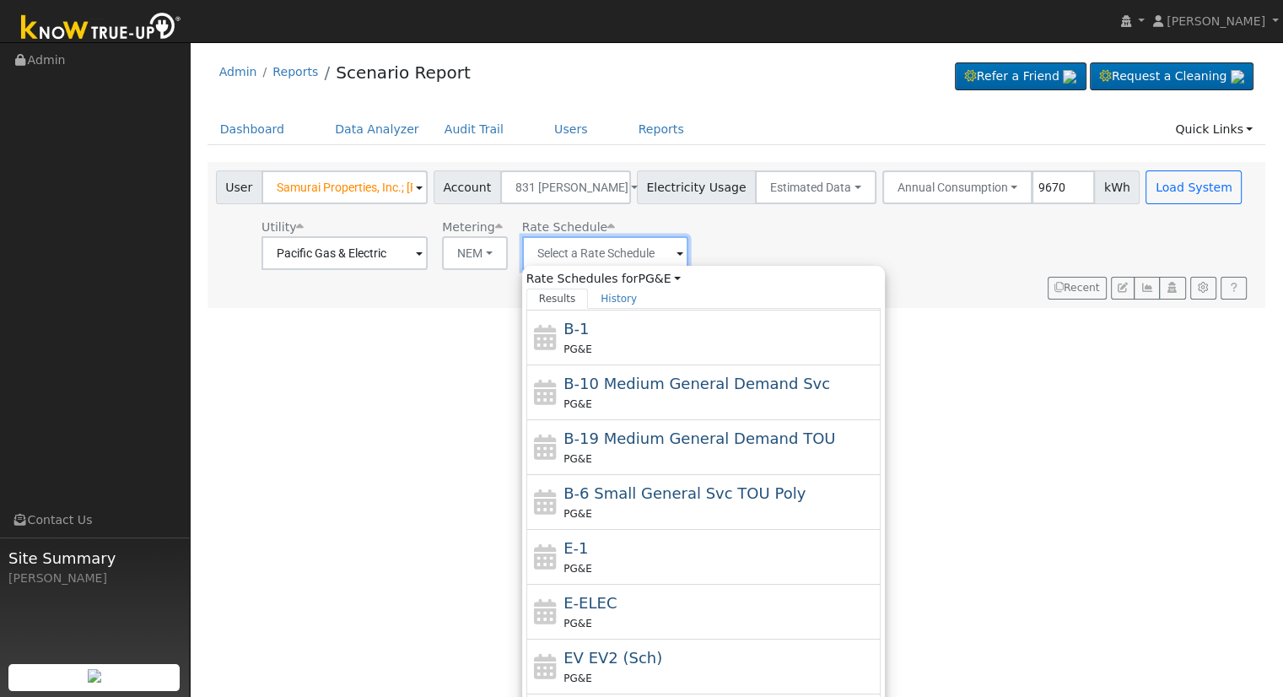
scroll to position [292, 0]
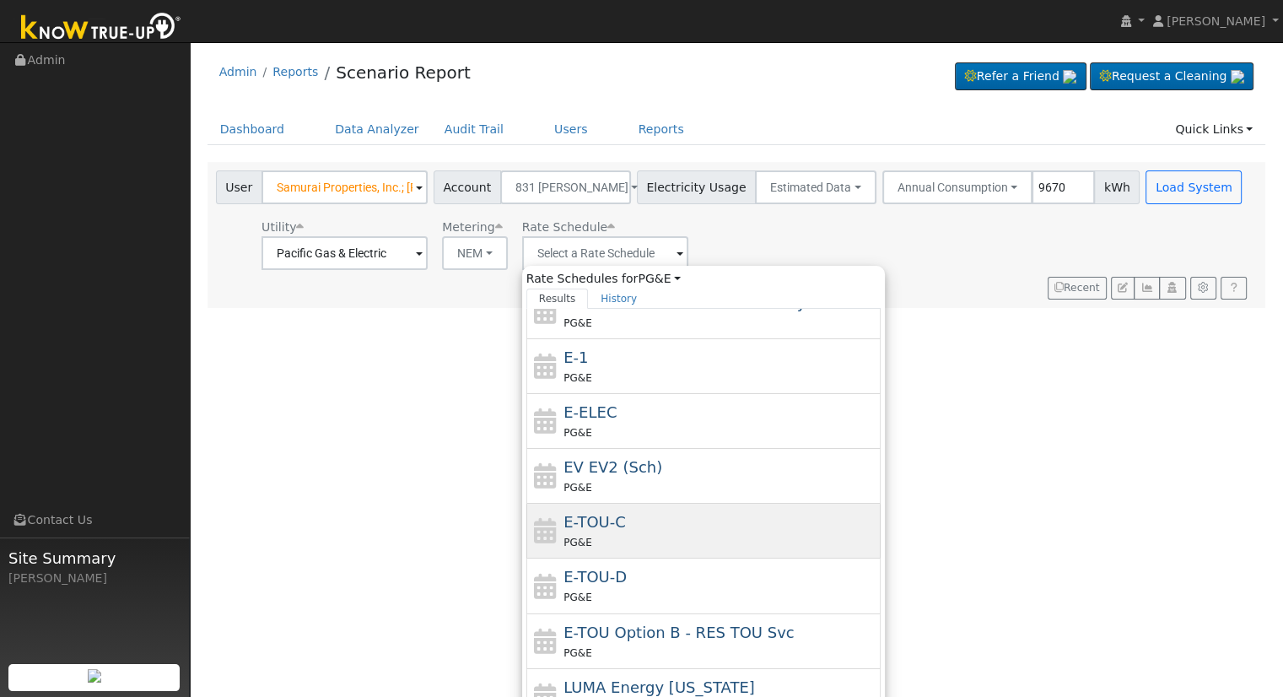
click at [640, 535] on div "PG&E" at bounding box center [720, 542] width 313 height 18
type input "E-TOU-C"
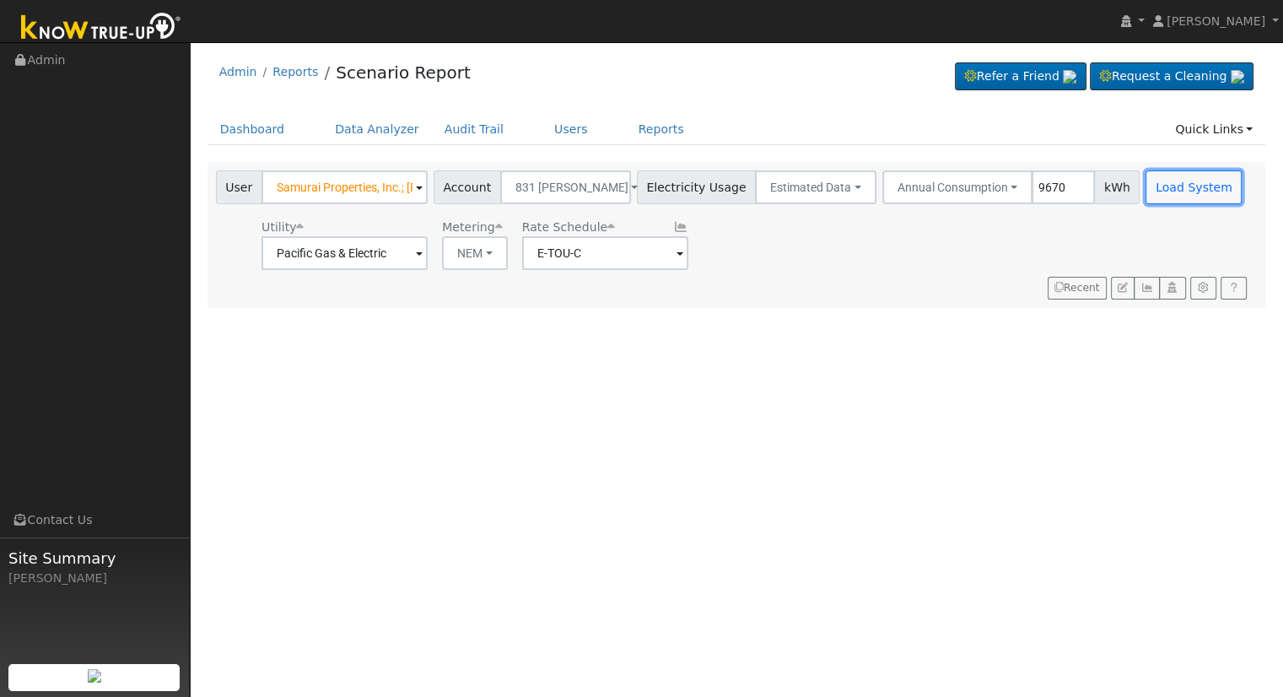
click at [1146, 182] on button "Load System" at bounding box center [1194, 187] width 96 height 34
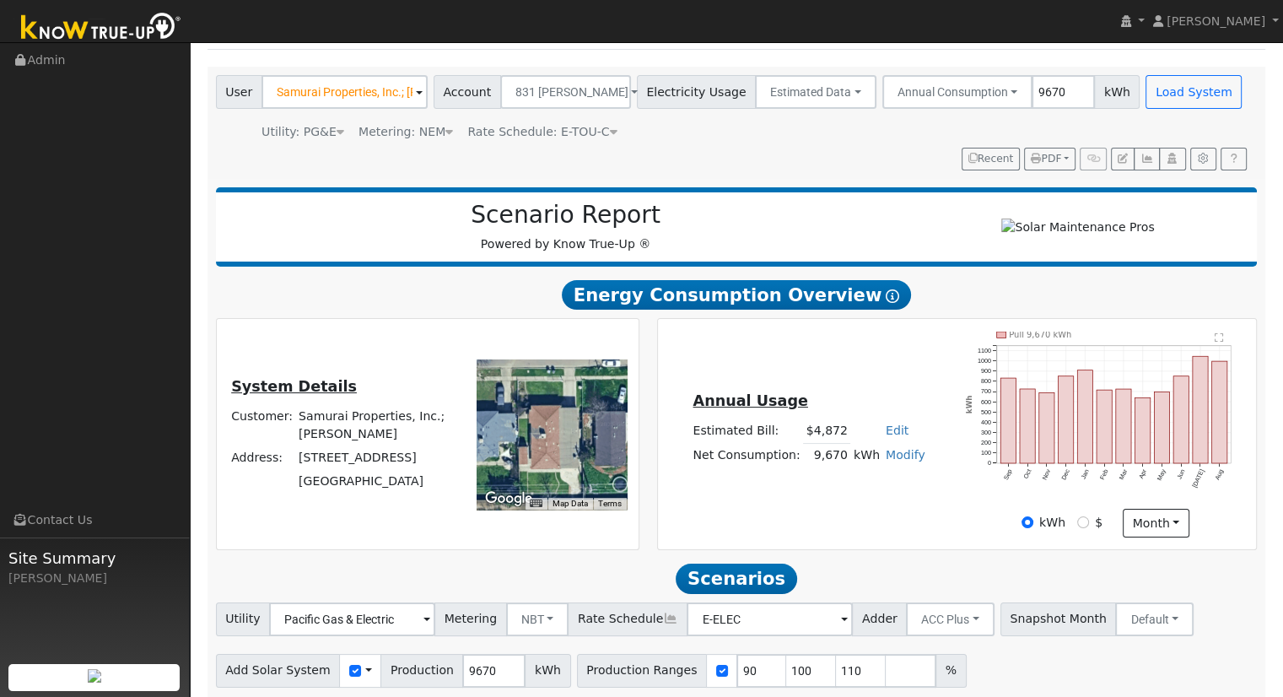
scroll to position [161, 0]
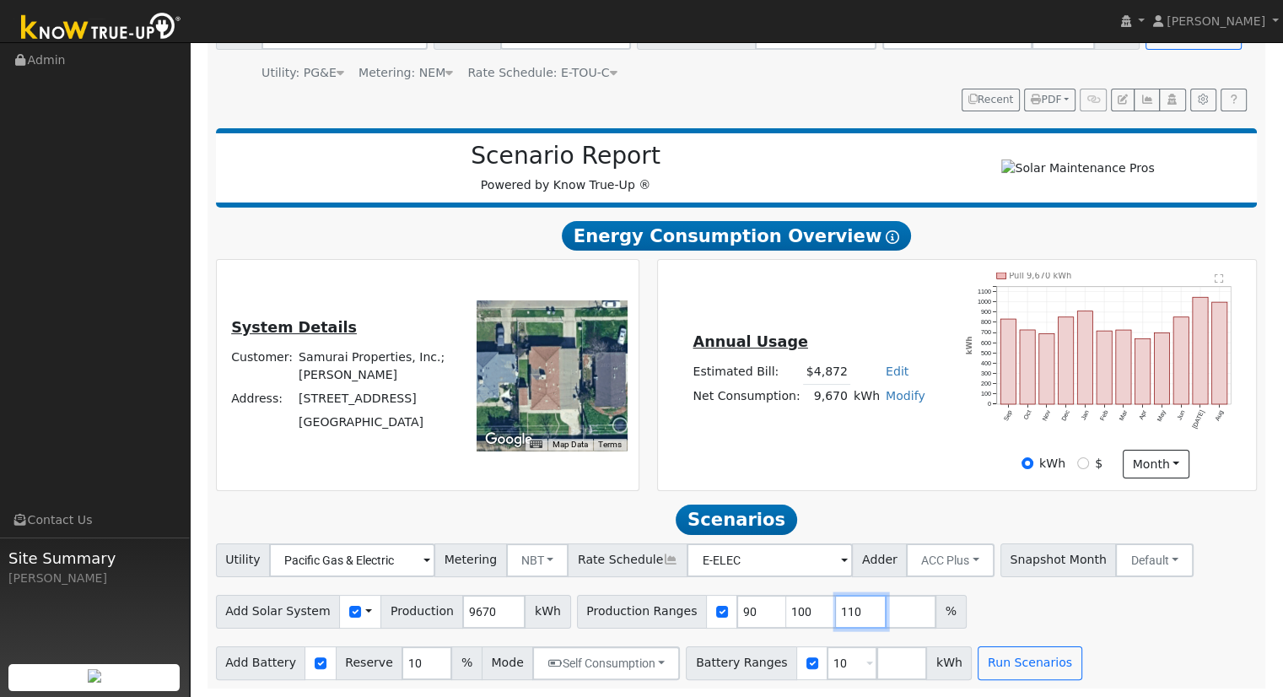
click at [836, 605] on input "110" at bounding box center [861, 612] width 51 height 34
type input "11"
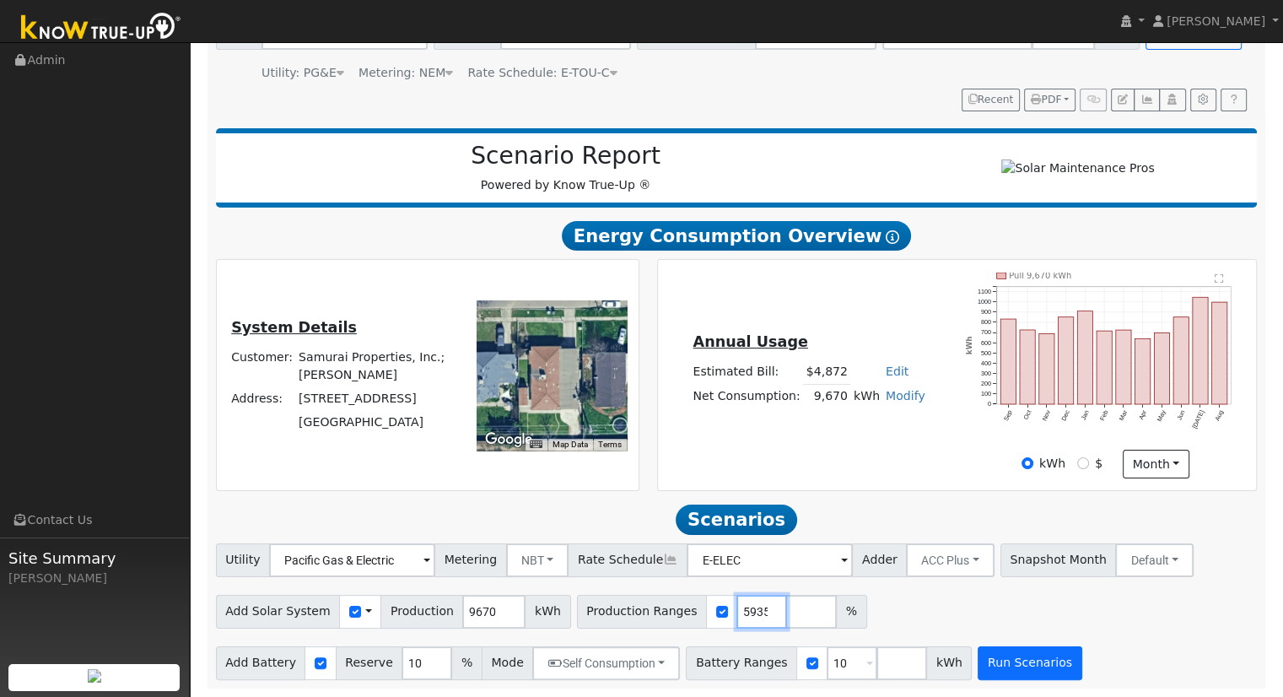
type input "109.720785935"
click at [984, 669] on button "Run Scenarios" at bounding box center [1030, 663] width 104 height 34
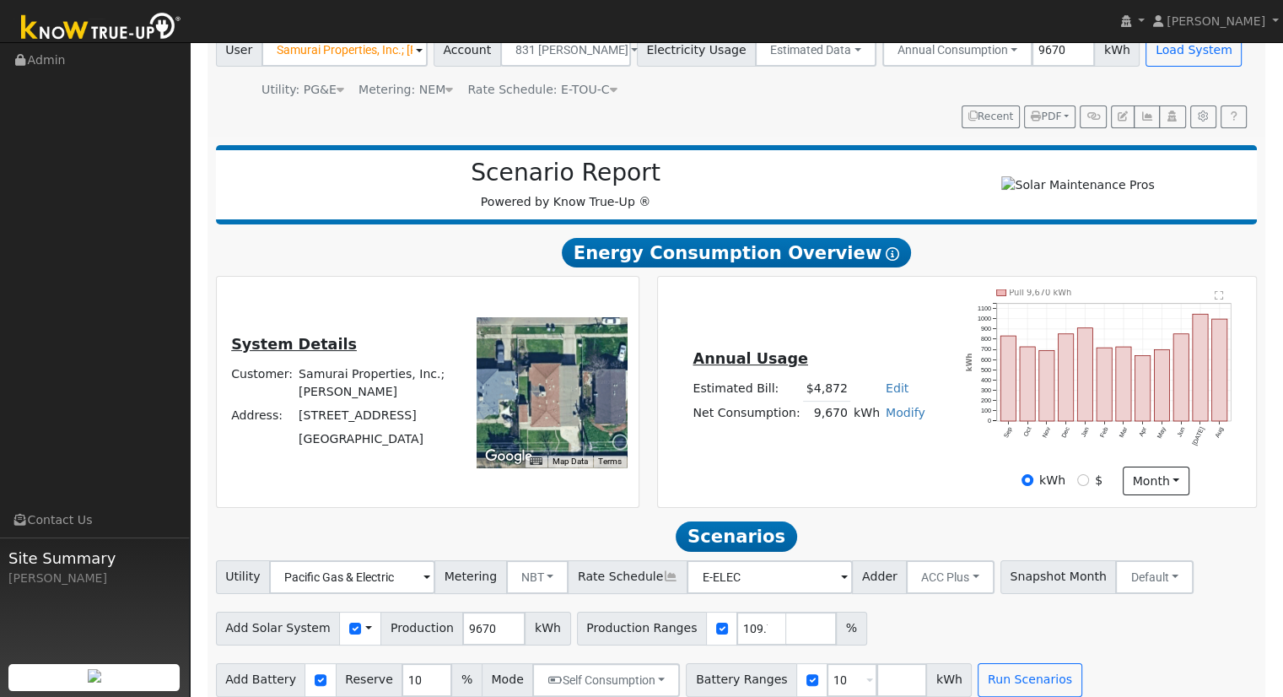
scroll to position [0, 0]
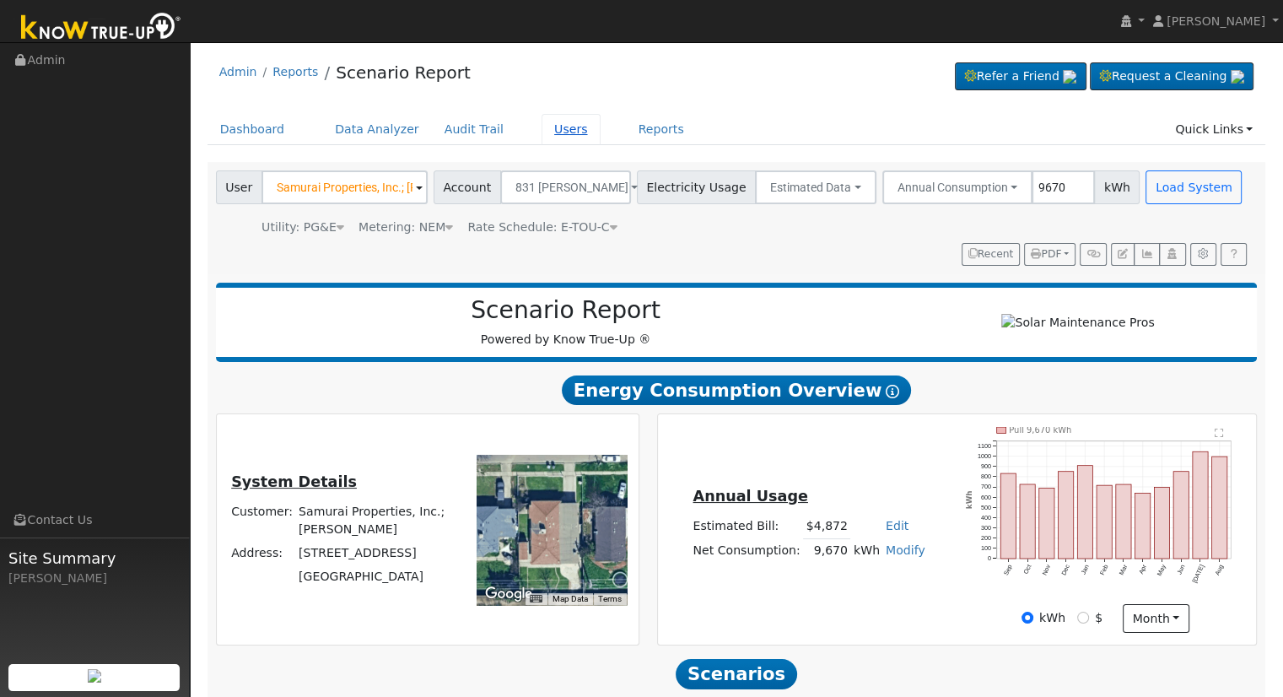
click at [545, 126] on link "Users" at bounding box center [571, 129] width 59 height 31
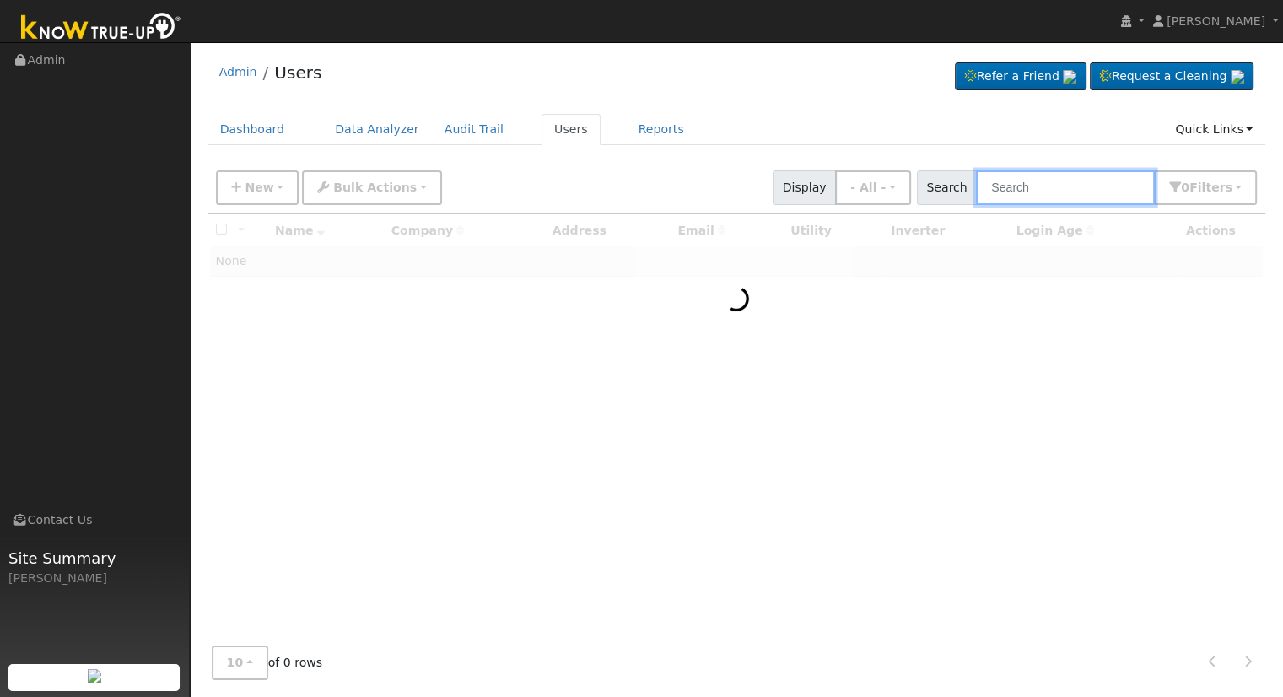
click at [1038, 183] on input "text" at bounding box center [1065, 187] width 179 height 35
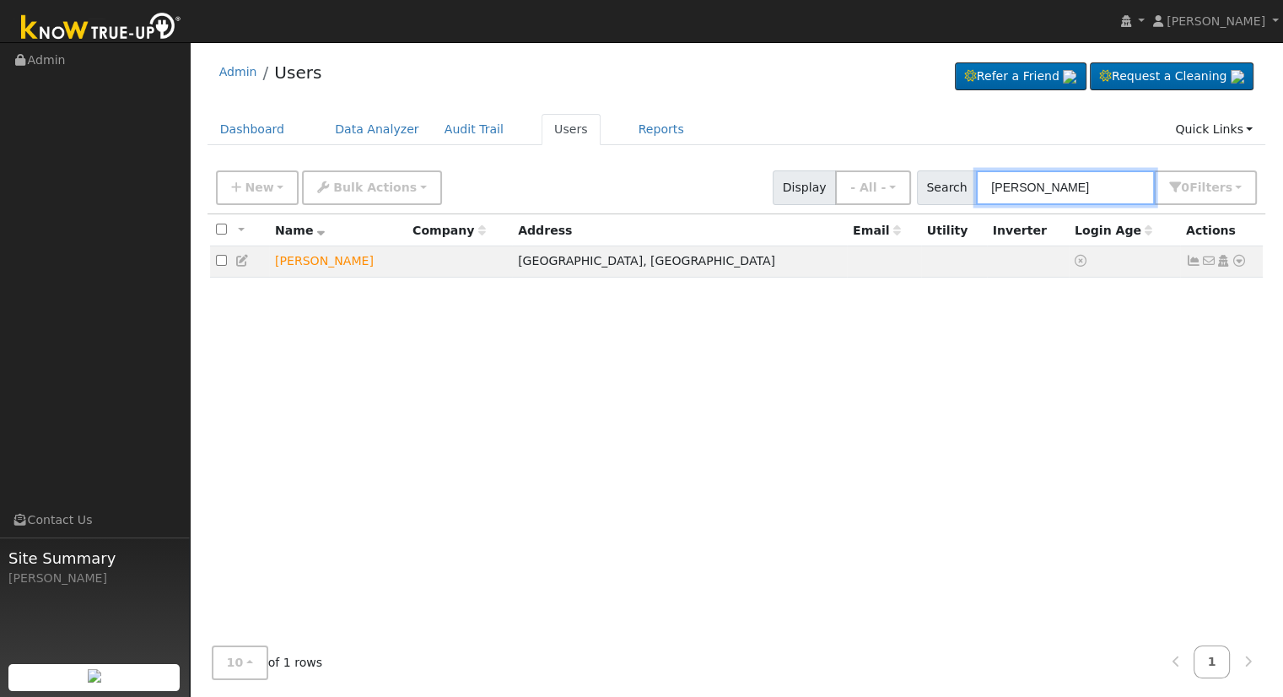
type input "[PERSON_NAME]"
